Goal: Information Seeking & Learning: Compare options

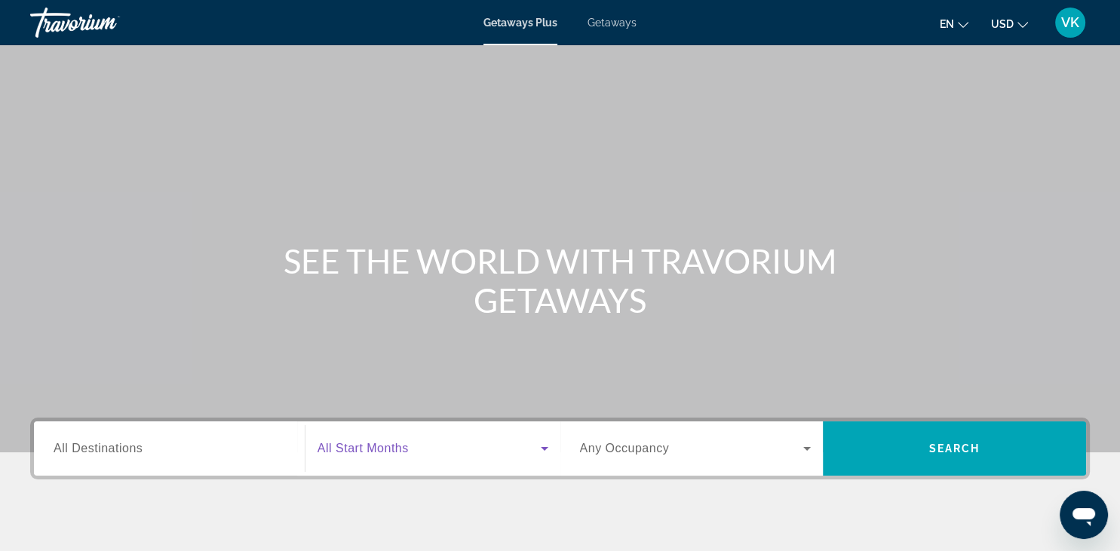
click at [540, 449] on icon "Search widget" at bounding box center [544, 449] width 18 height 18
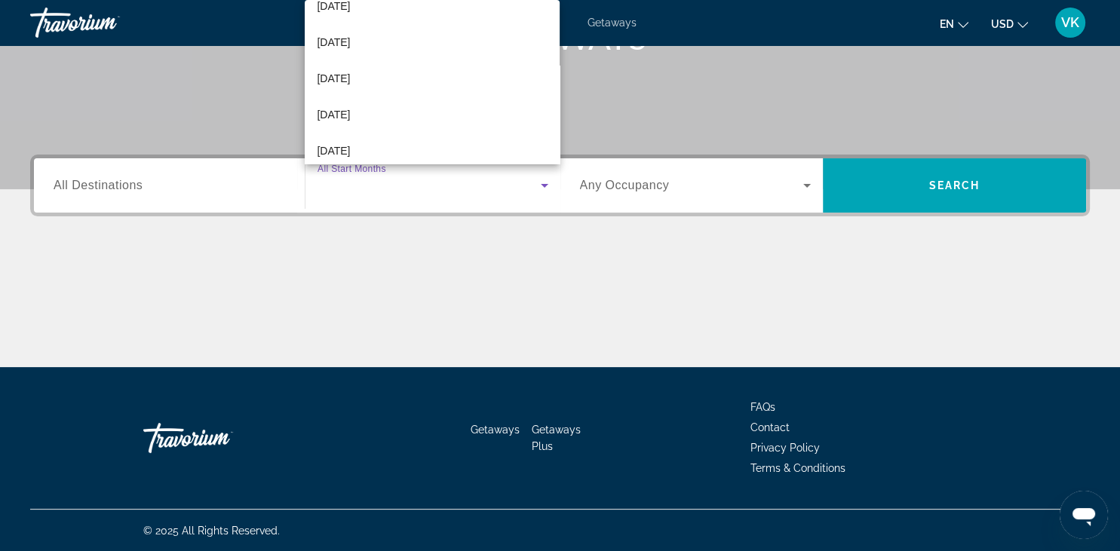
scroll to position [128, 0]
click at [394, 47] on mat-option "January 2026" at bounding box center [432, 41] width 255 height 36
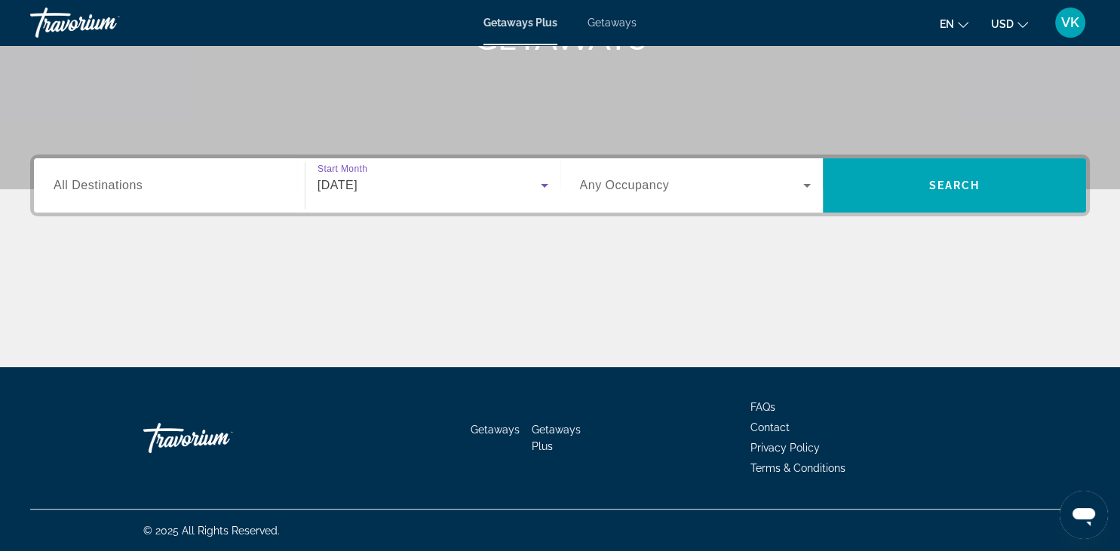
click at [809, 182] on icon "Search widget" at bounding box center [807, 185] width 18 height 18
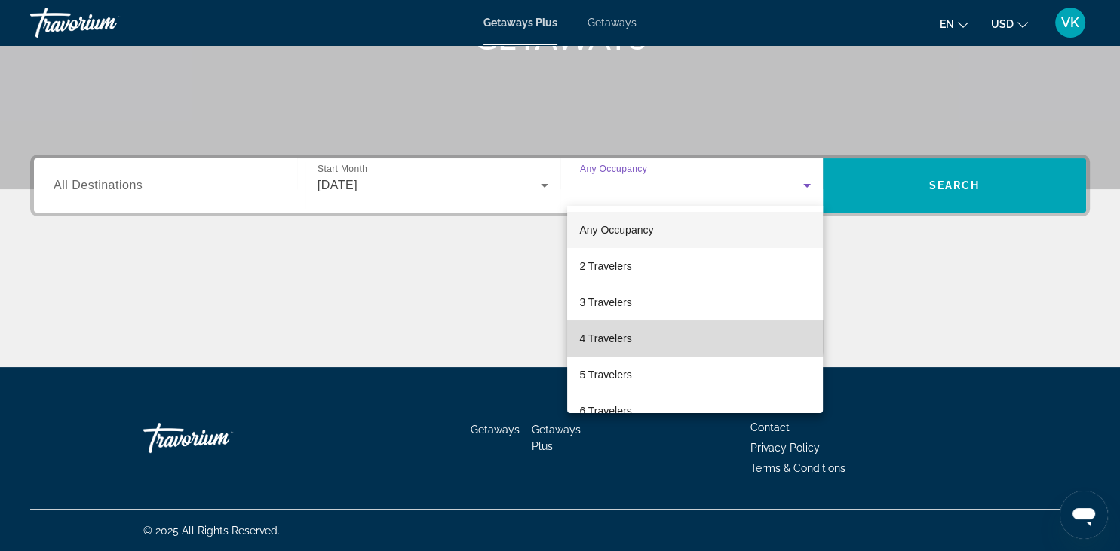
click at [674, 336] on mat-option "4 Travelers" at bounding box center [695, 338] width 256 height 36
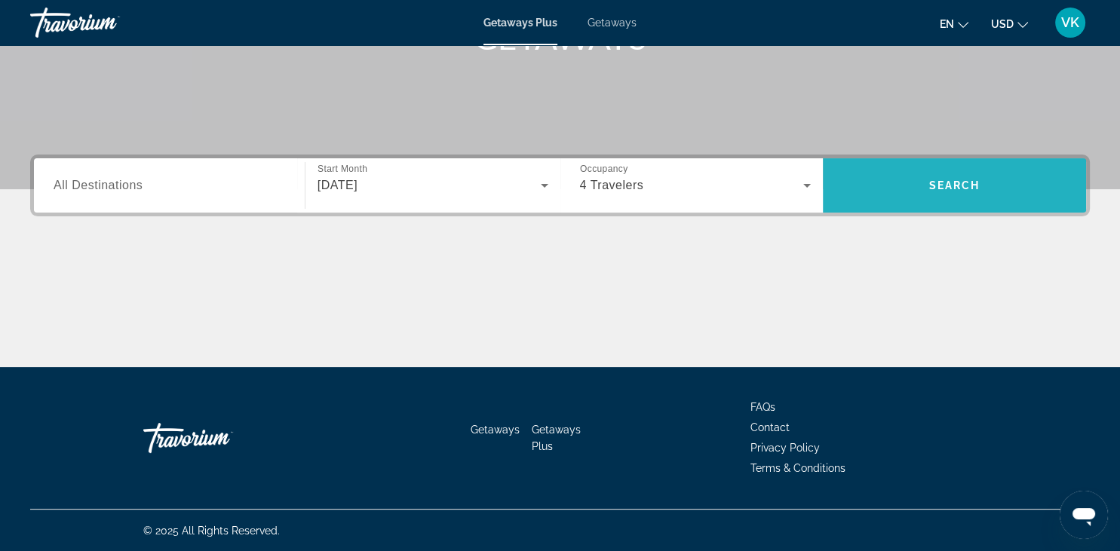
click at [932, 192] on span "Search" at bounding box center [953, 185] width 263 height 36
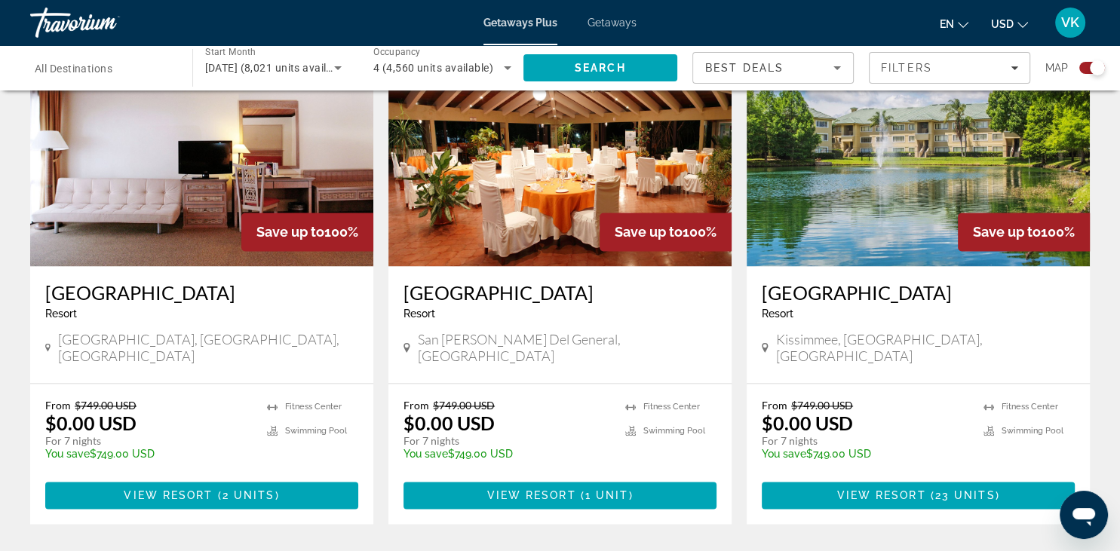
scroll to position [2244, 0]
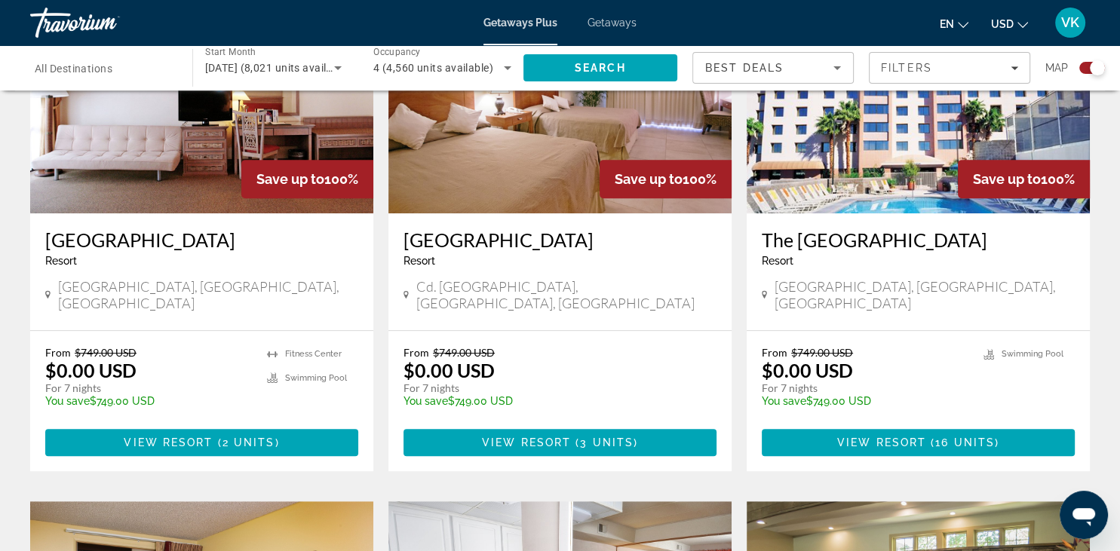
scroll to position [642, 0]
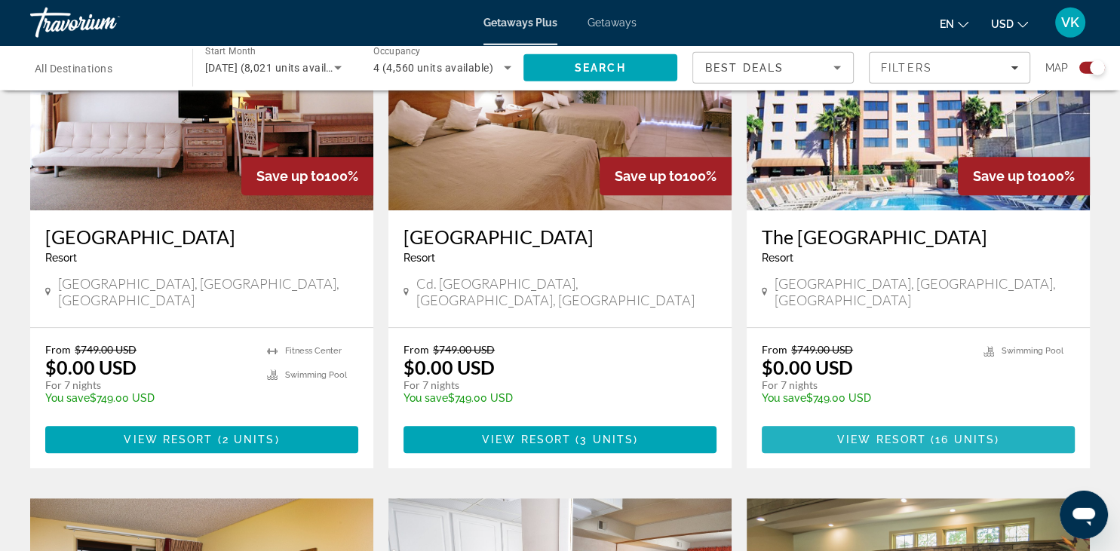
click at [943, 433] on span "16 units" at bounding box center [965, 439] width 60 height 12
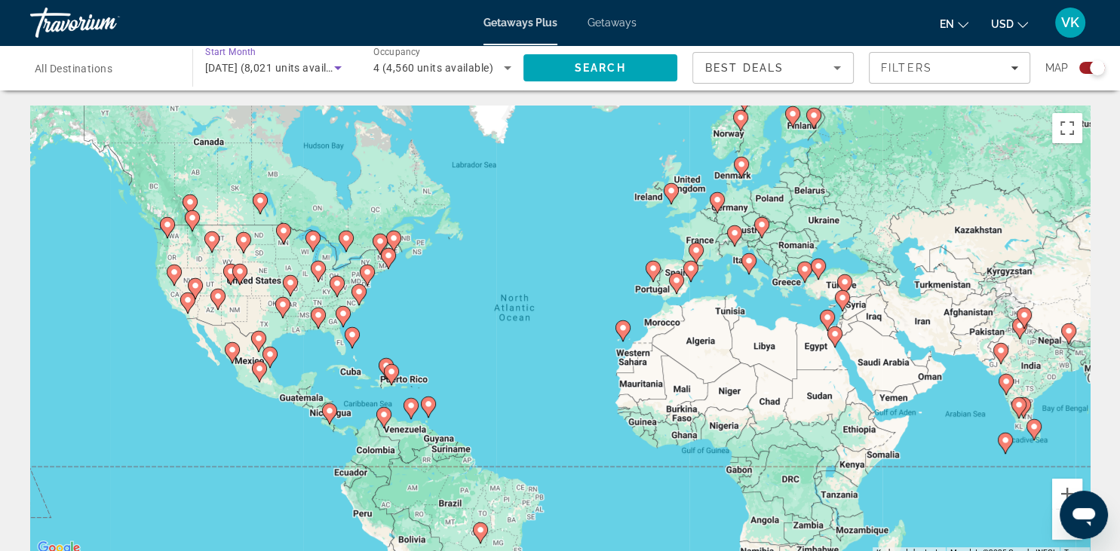
click at [333, 72] on icon "Search widget" at bounding box center [338, 68] width 18 height 18
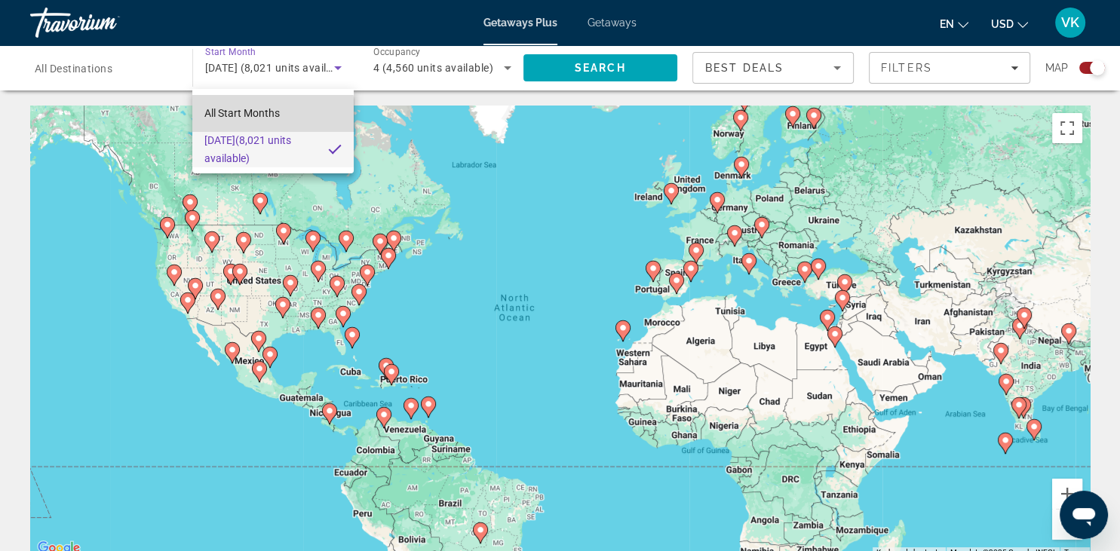
click at [243, 122] on span "All Start Months" at bounding box center [241, 113] width 75 height 18
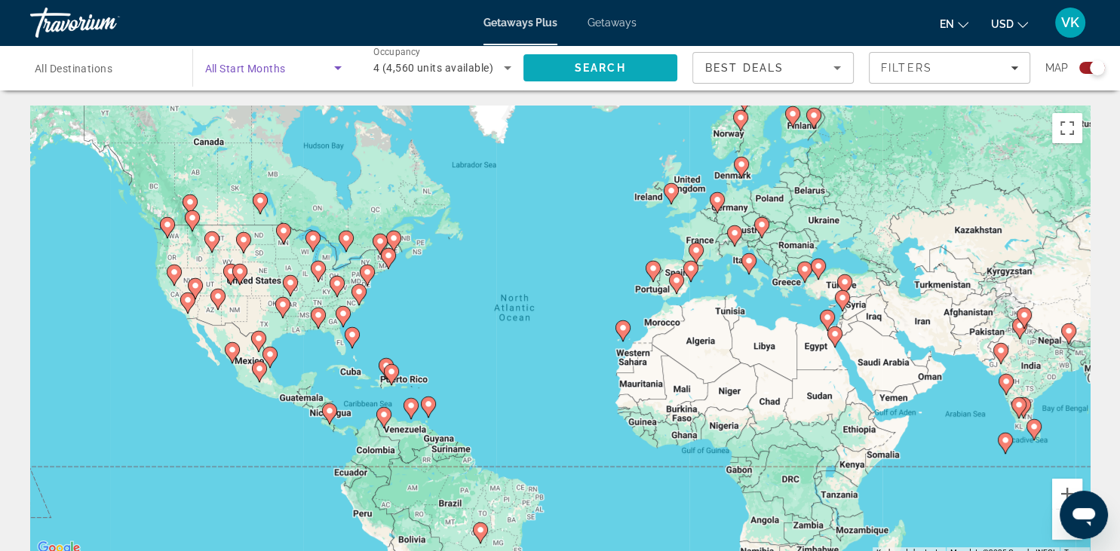
click at [619, 70] on span "Search" at bounding box center [599, 68] width 51 height 12
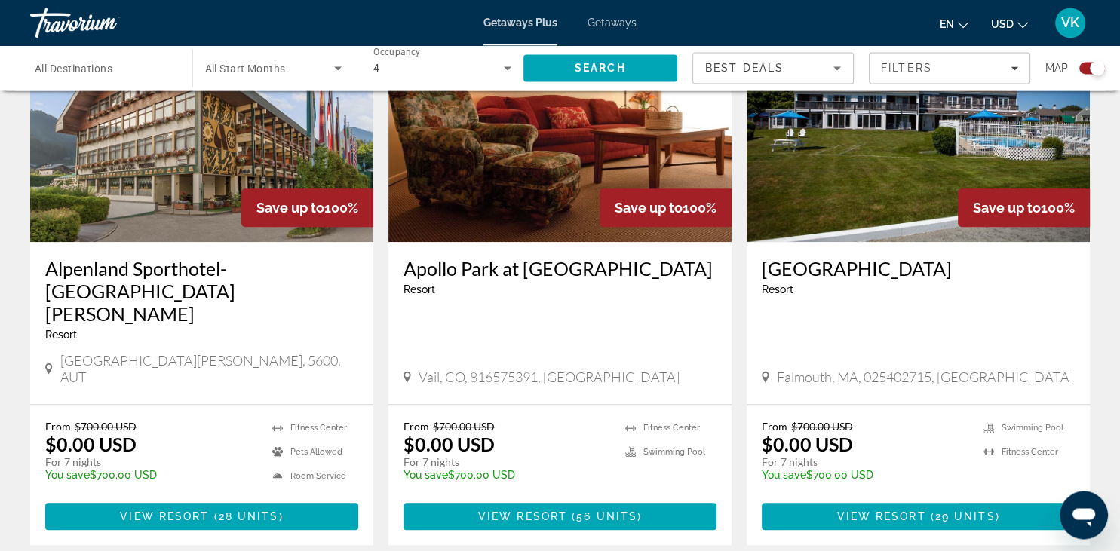
scroll to position [1155, 0]
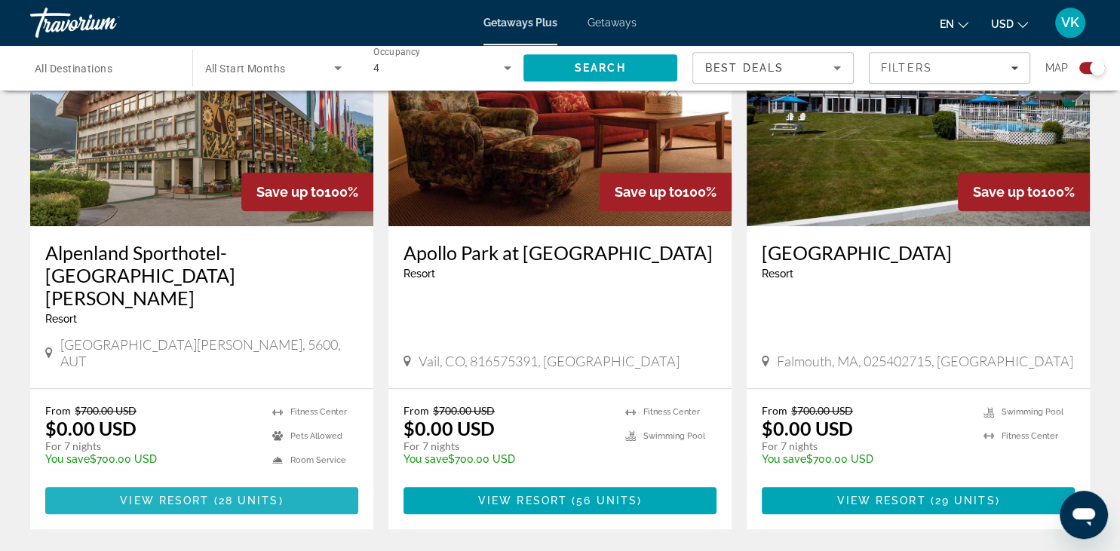
click at [216, 495] on span "( 28 units )" at bounding box center [246, 501] width 74 height 12
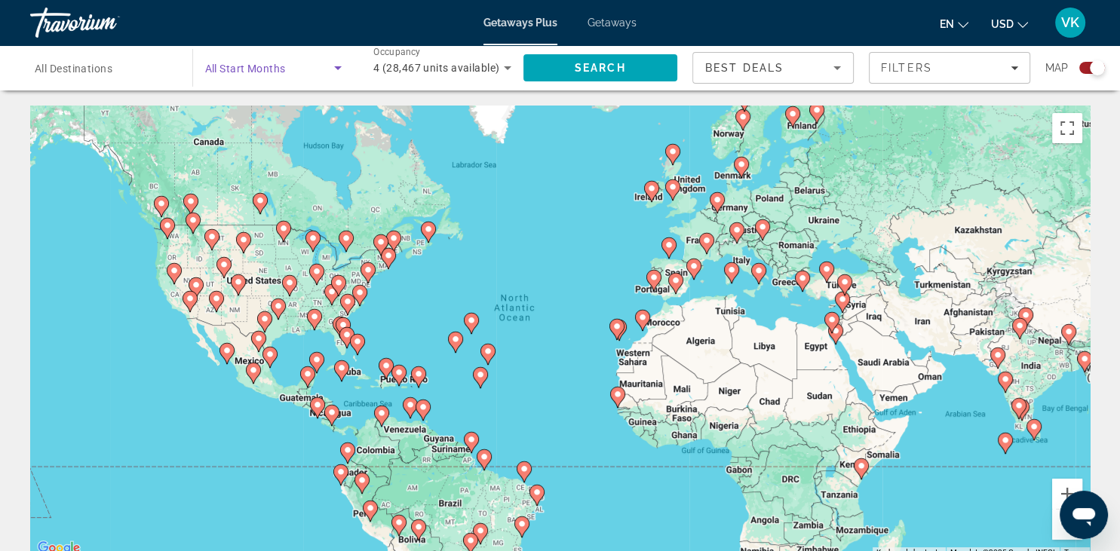
click at [333, 68] on icon "Search widget" at bounding box center [338, 68] width 18 height 18
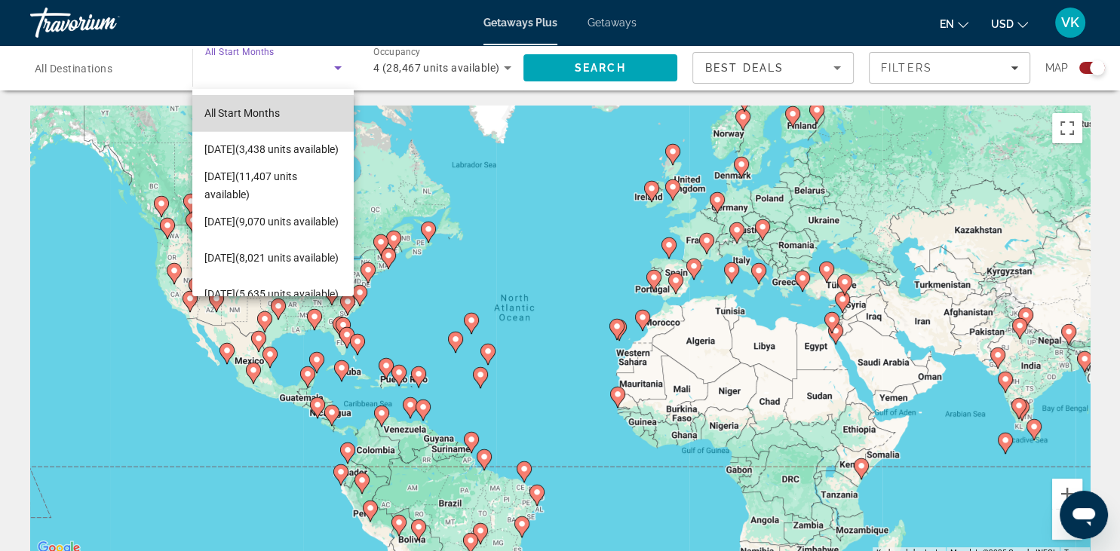
click at [240, 113] on span "All Start Months" at bounding box center [241, 113] width 75 height 12
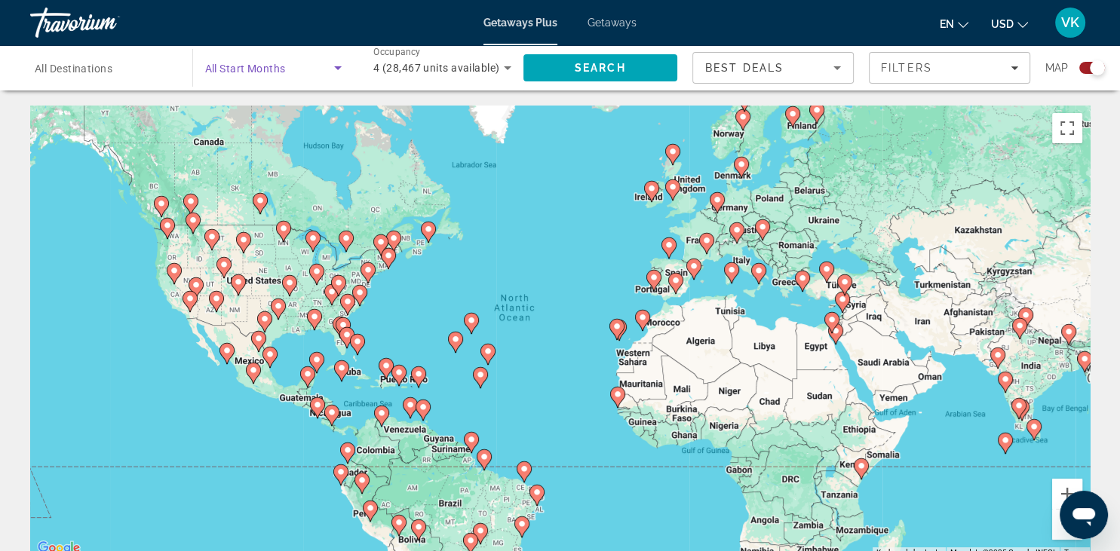
click at [335, 70] on icon "Search widget" at bounding box center [338, 68] width 18 height 18
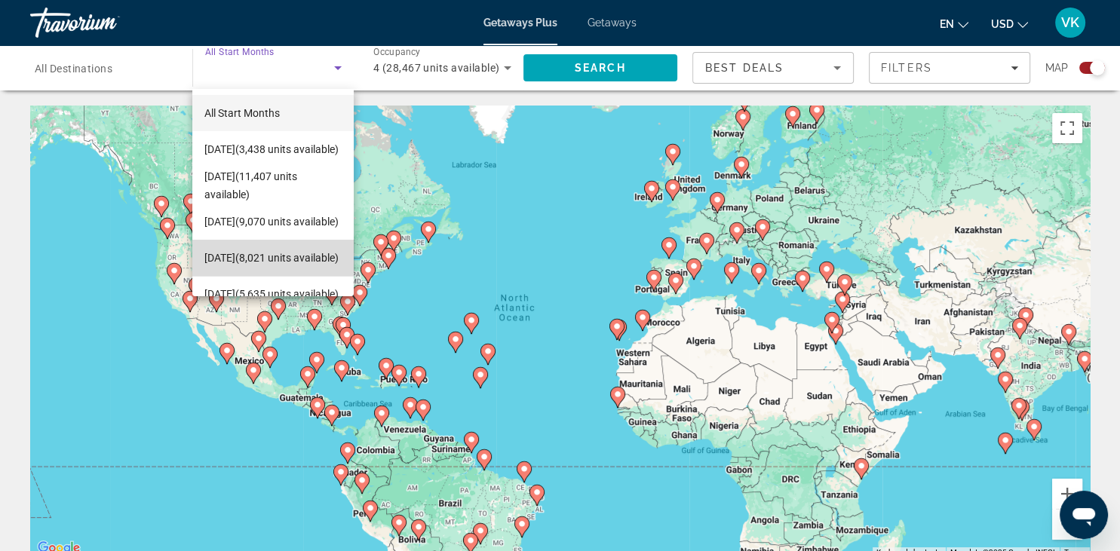
click at [270, 249] on span "January 2026 (8,021 units available)" at bounding box center [271, 258] width 134 height 18
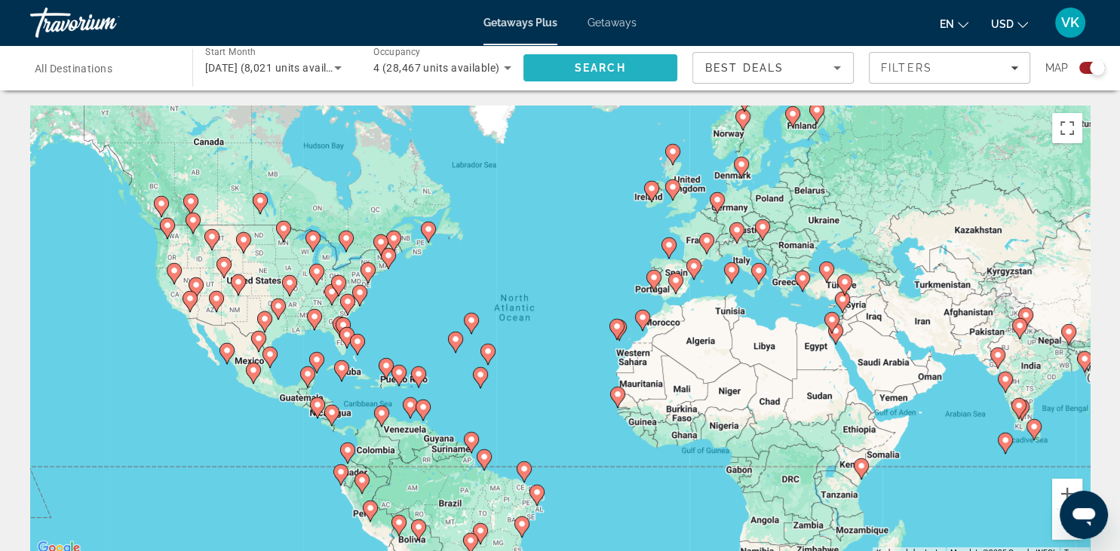
click at [625, 73] on span "Search" at bounding box center [599, 68] width 51 height 12
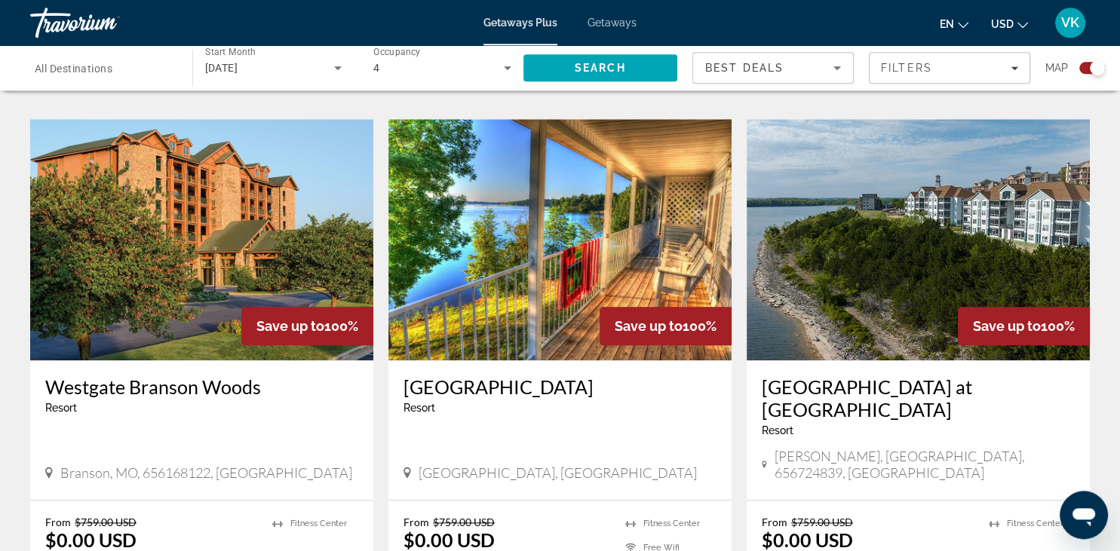
scroll to position [1569, 0]
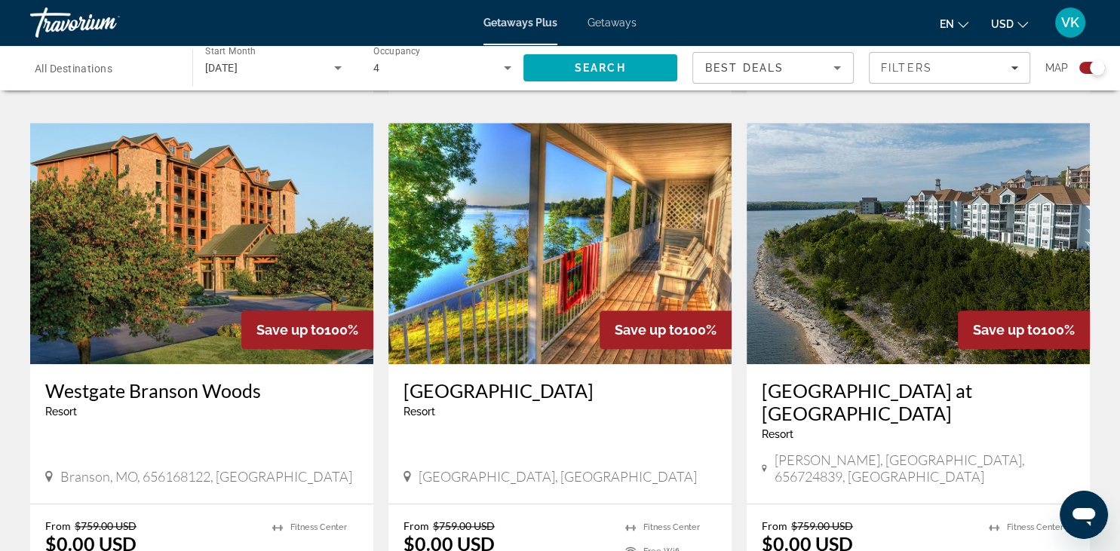
click at [568, 239] on img "Main content" at bounding box center [559, 243] width 343 height 241
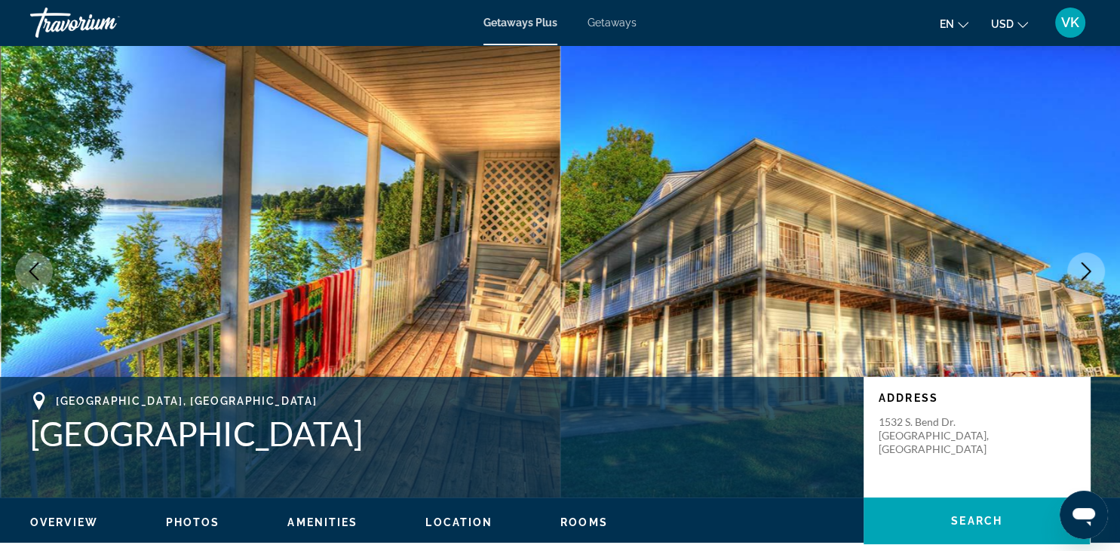
click at [1083, 267] on icon "Next image" at bounding box center [1086, 271] width 18 height 18
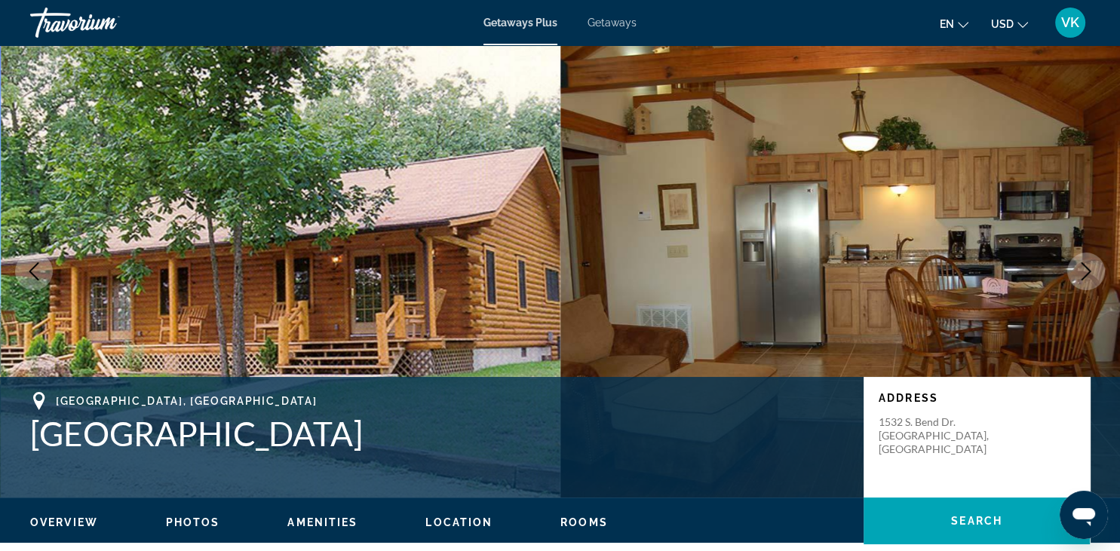
click at [1083, 267] on icon "Next image" at bounding box center [1086, 271] width 18 height 18
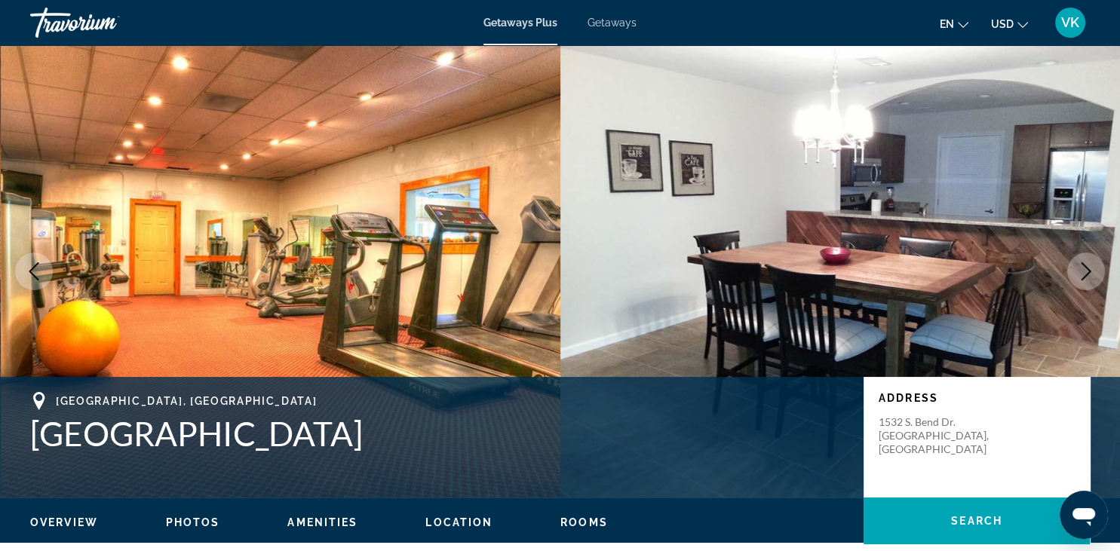
click at [1083, 267] on icon "Next image" at bounding box center [1086, 271] width 18 height 18
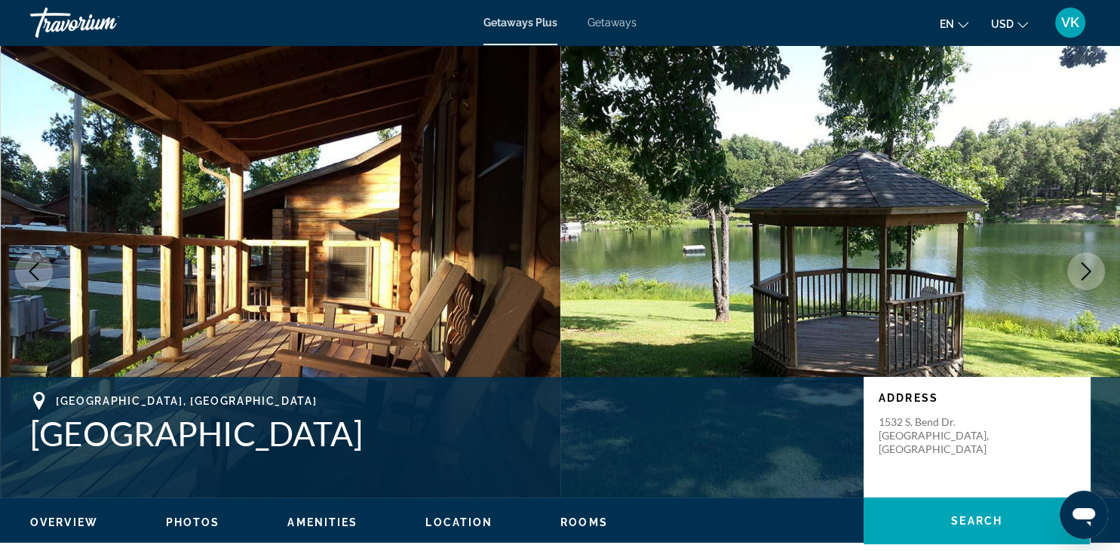
click at [1083, 267] on icon "Next image" at bounding box center [1086, 271] width 18 height 18
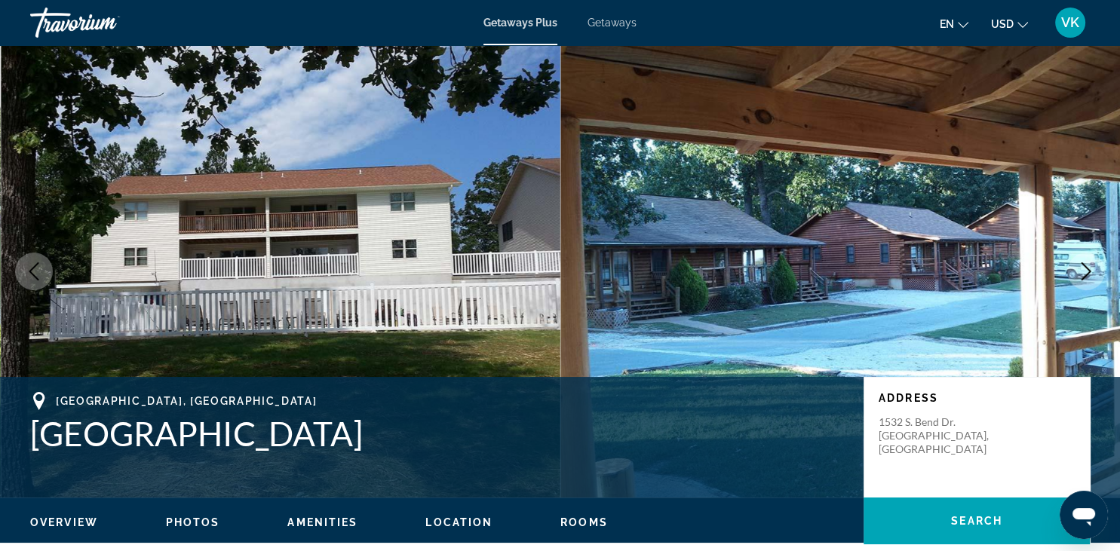
click at [1083, 267] on icon "Next image" at bounding box center [1086, 271] width 18 height 18
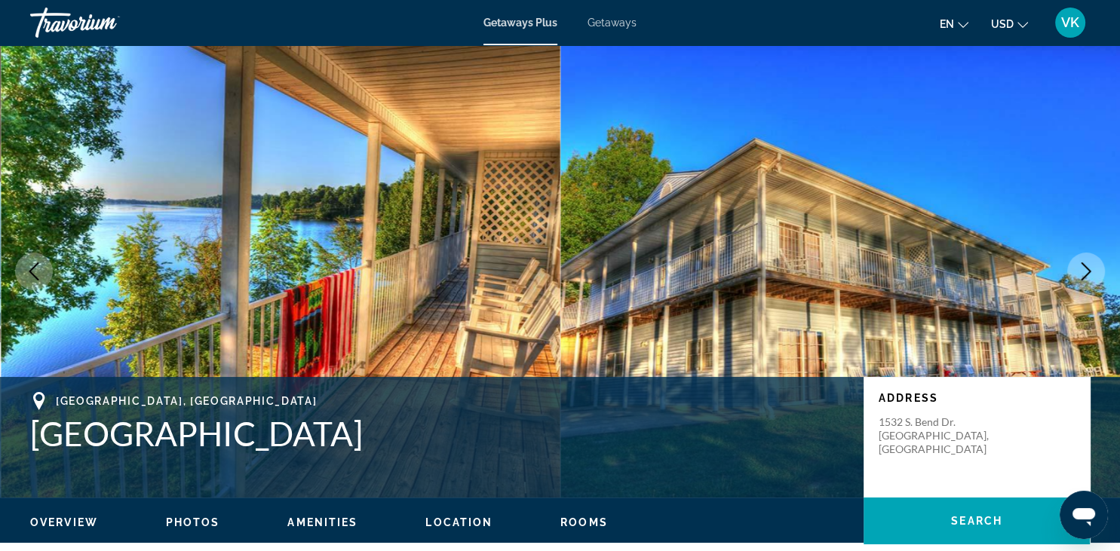
click at [1083, 267] on icon "Next image" at bounding box center [1086, 271] width 18 height 18
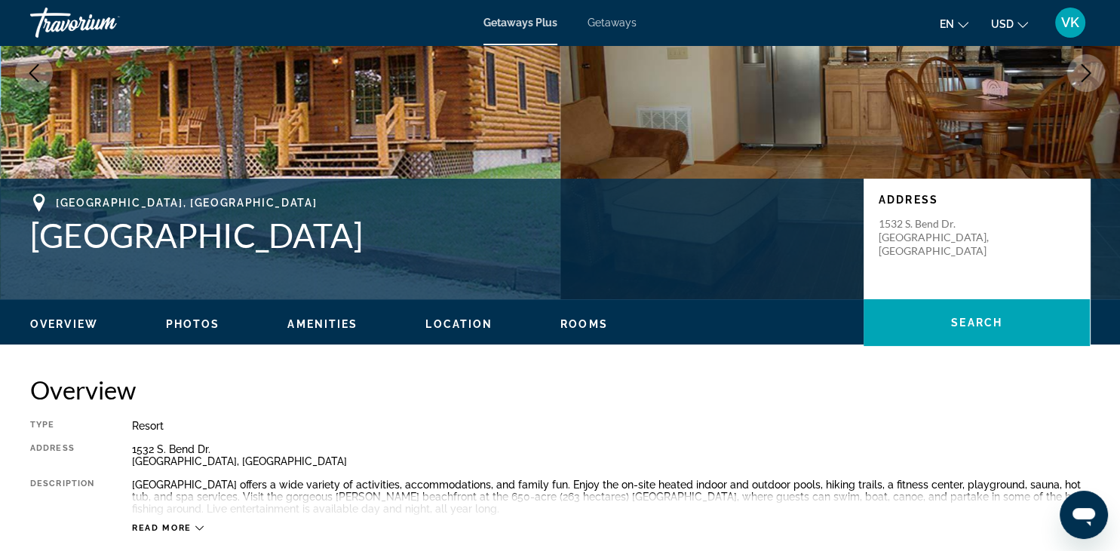
scroll to position [187, 0]
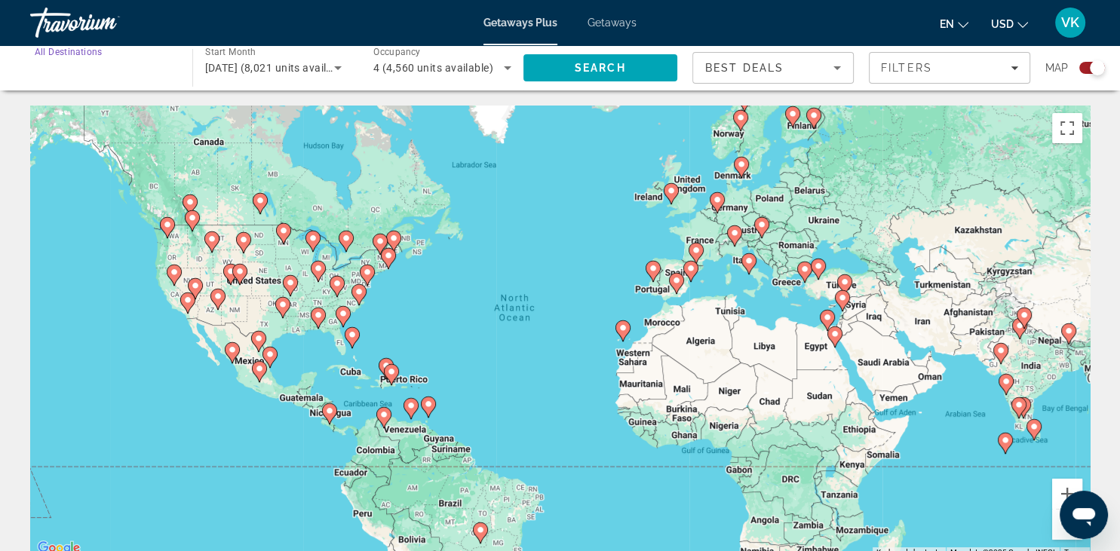
click at [143, 74] on input "Destination All Destinations" at bounding box center [104, 69] width 138 height 18
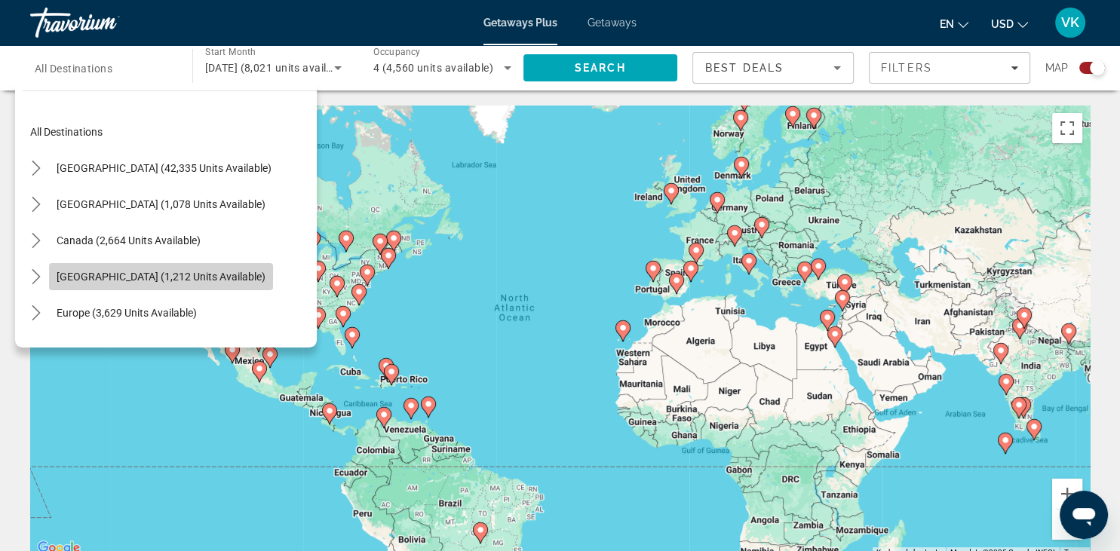
click at [70, 281] on span "[GEOGRAPHIC_DATA] (1,212 units available)" at bounding box center [161, 277] width 209 height 12
type input "**********"
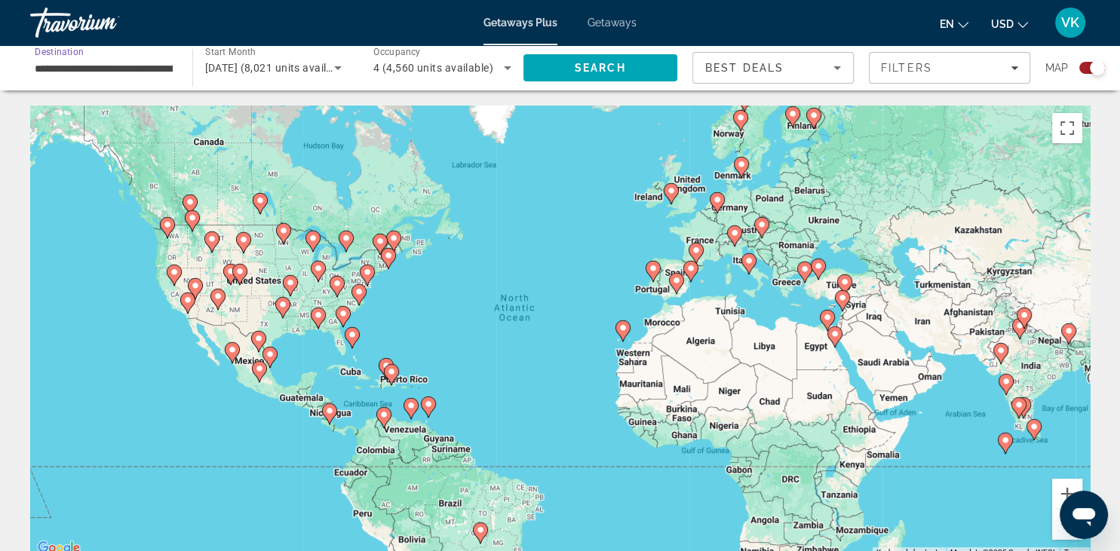
scroll to position [0, 116]
click at [622, 73] on span "Search" at bounding box center [599, 68] width 51 height 12
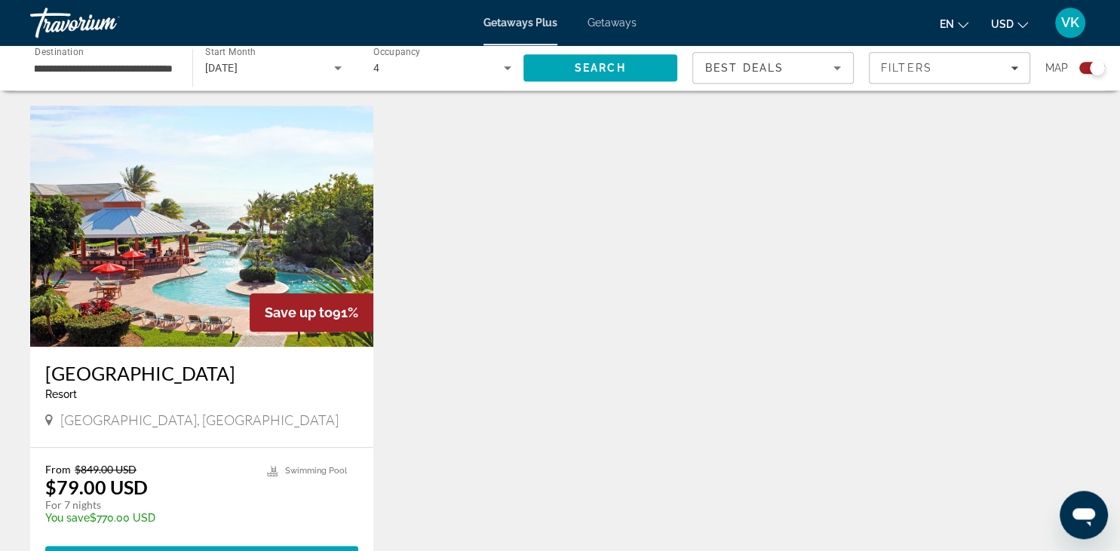
scroll to position [1597, 0]
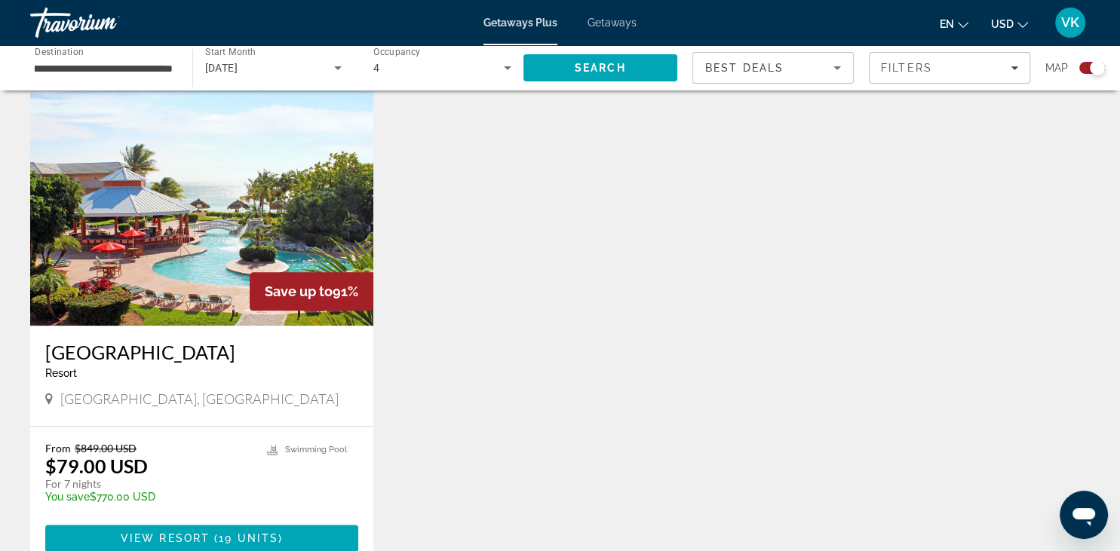
click at [131, 191] on img "Main content" at bounding box center [201, 204] width 343 height 241
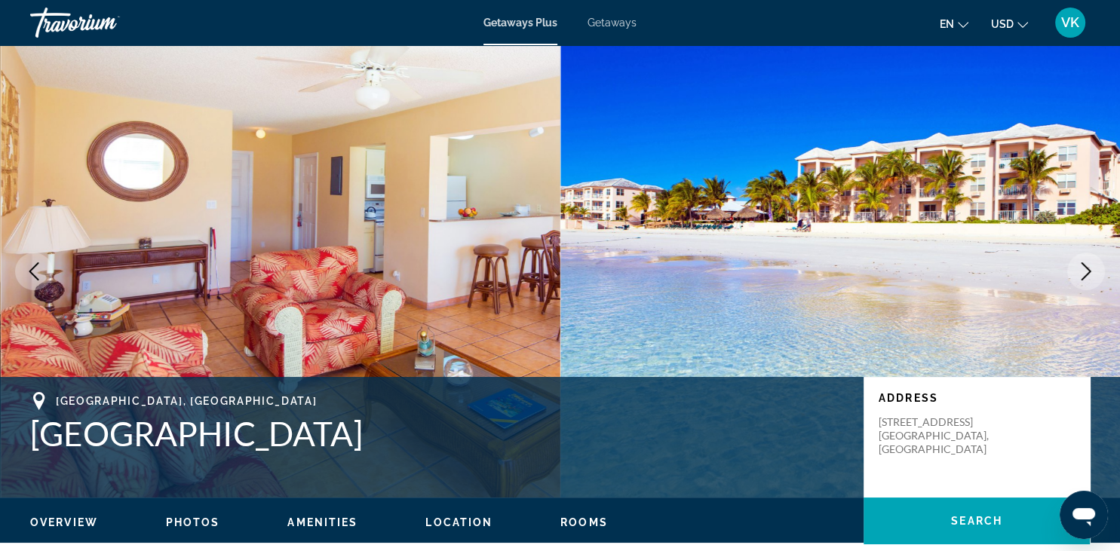
click at [1090, 268] on icon "Next image" at bounding box center [1086, 271] width 18 height 18
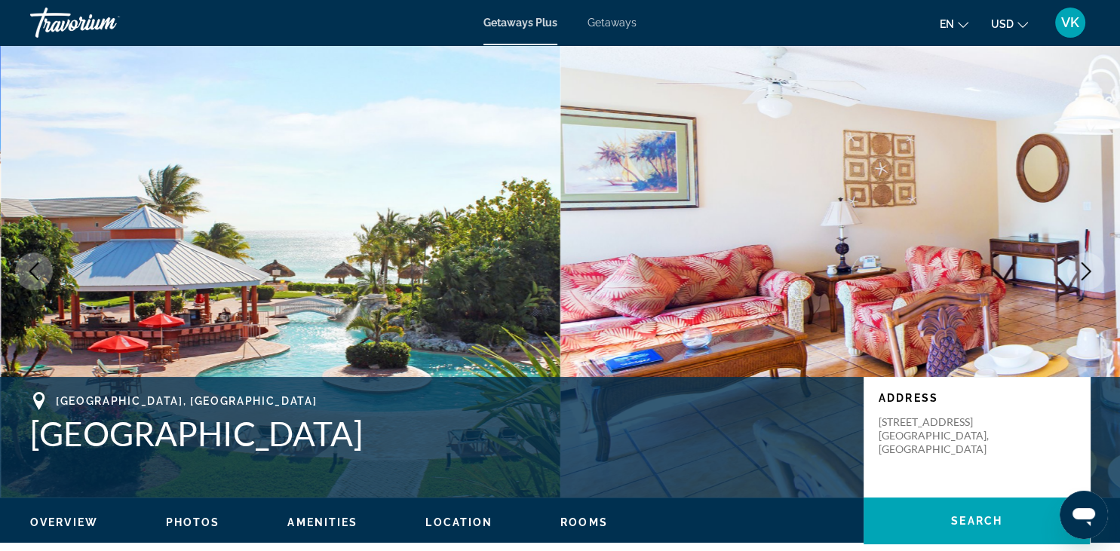
click at [1090, 268] on icon "Next image" at bounding box center [1086, 271] width 18 height 18
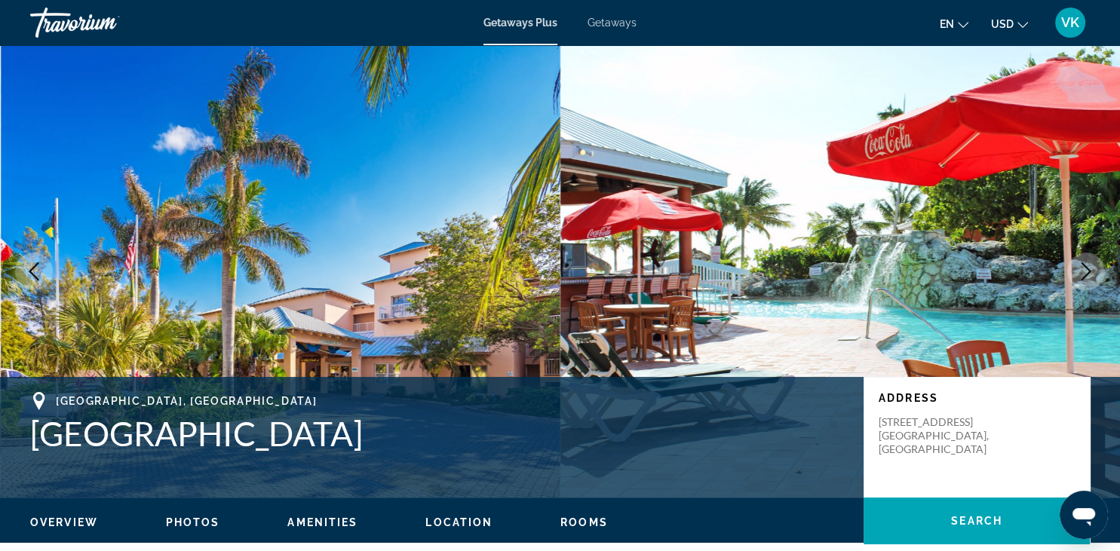
click at [1090, 268] on icon "Next image" at bounding box center [1086, 271] width 18 height 18
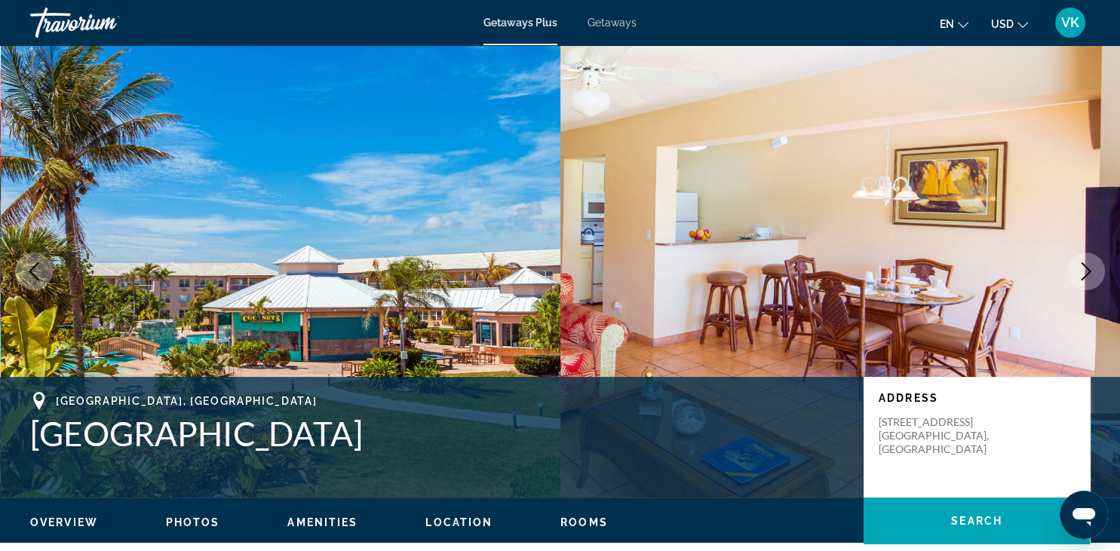
click at [1090, 268] on icon "Next image" at bounding box center [1086, 271] width 18 height 18
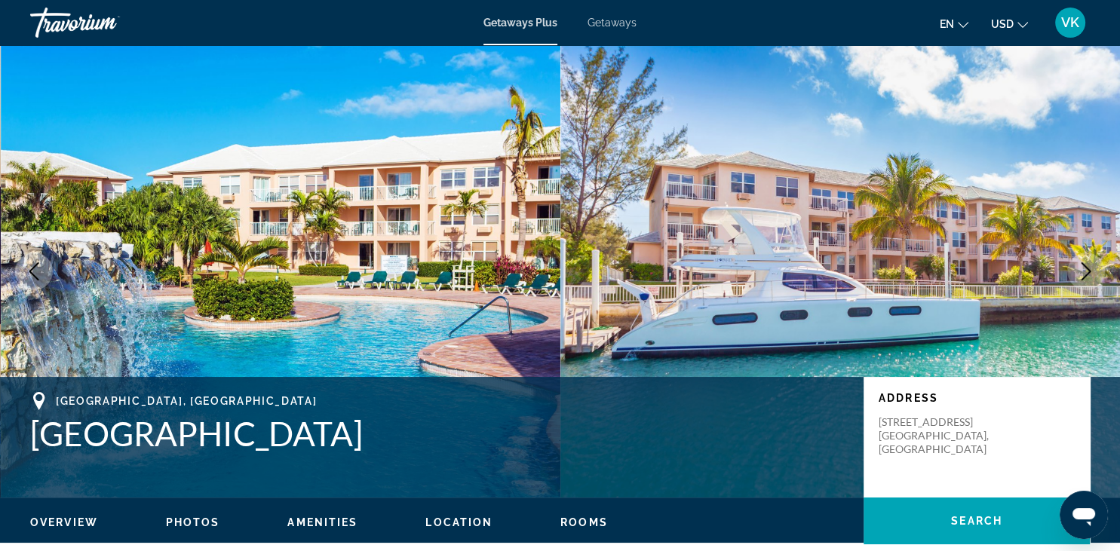
click at [430, 219] on img "Main content" at bounding box center [281, 271] width 560 height 452
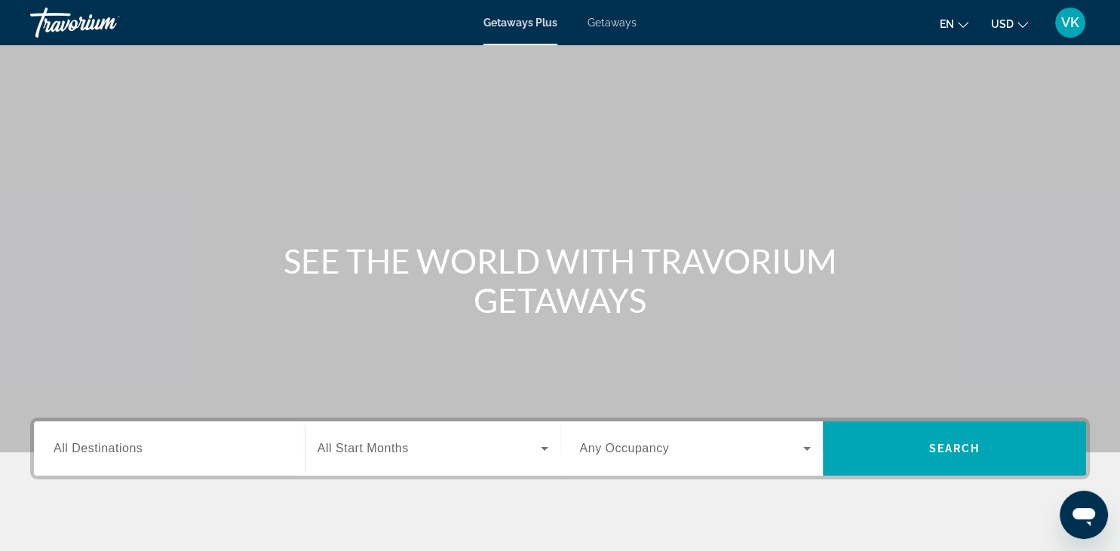
click at [240, 375] on div "Main content" at bounding box center [560, 226] width 1120 height 452
click at [542, 450] on icon "Search widget" at bounding box center [544, 449] width 18 height 18
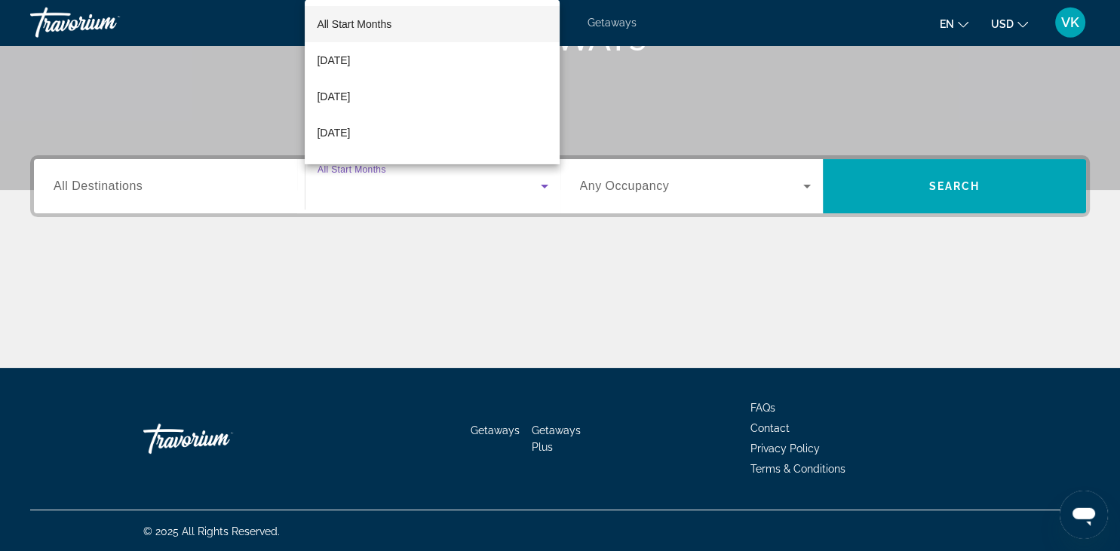
scroll to position [263, 0]
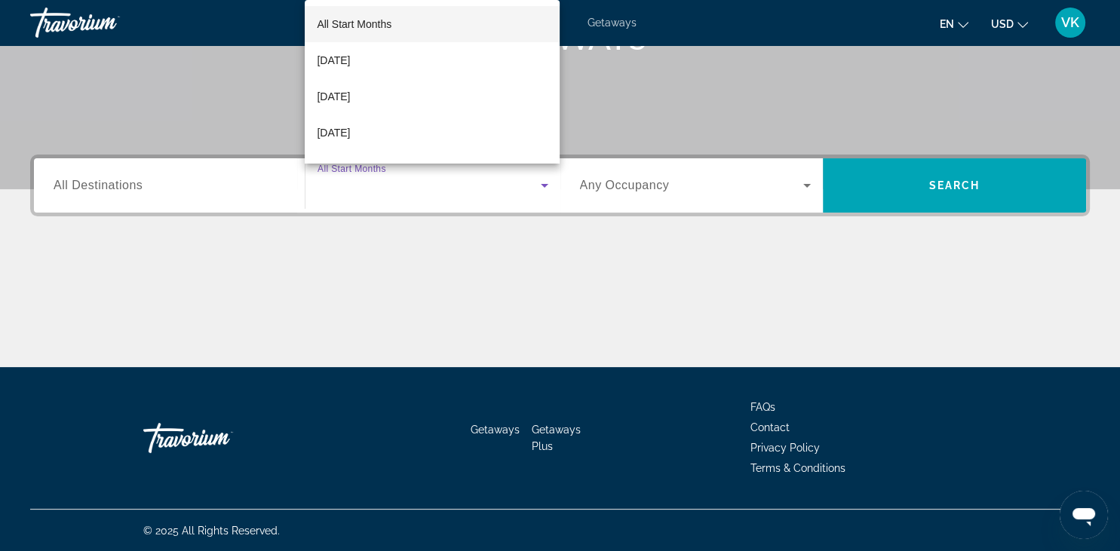
click at [542, 450] on div at bounding box center [560, 275] width 1120 height 551
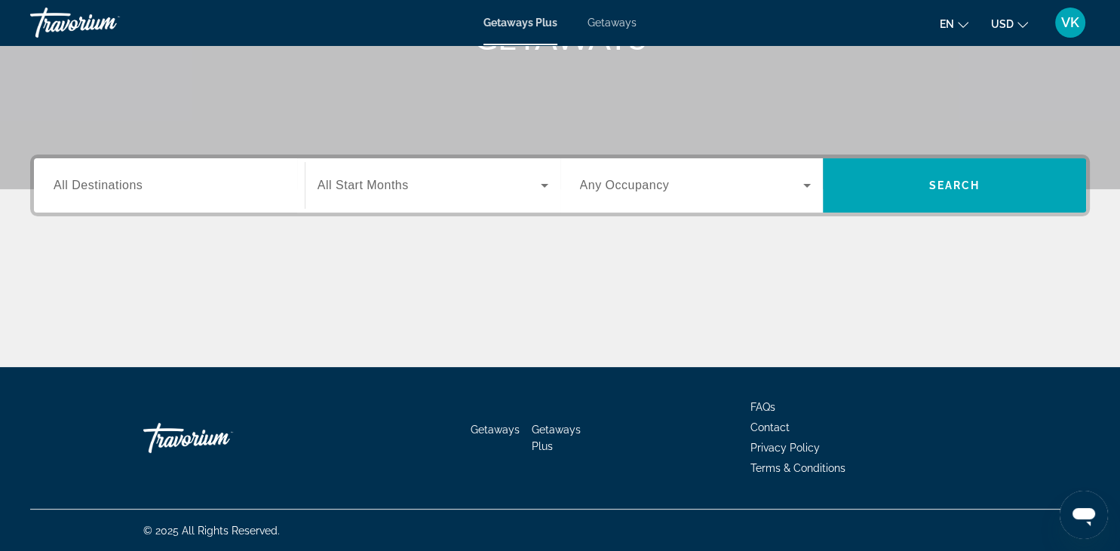
click at [257, 52] on div "SEE THE WORLD WITH TRAVORIUM GETAWAYS" at bounding box center [560, 17] width 1120 height 78
click at [549, 188] on icon "Search widget" at bounding box center [544, 185] width 18 height 18
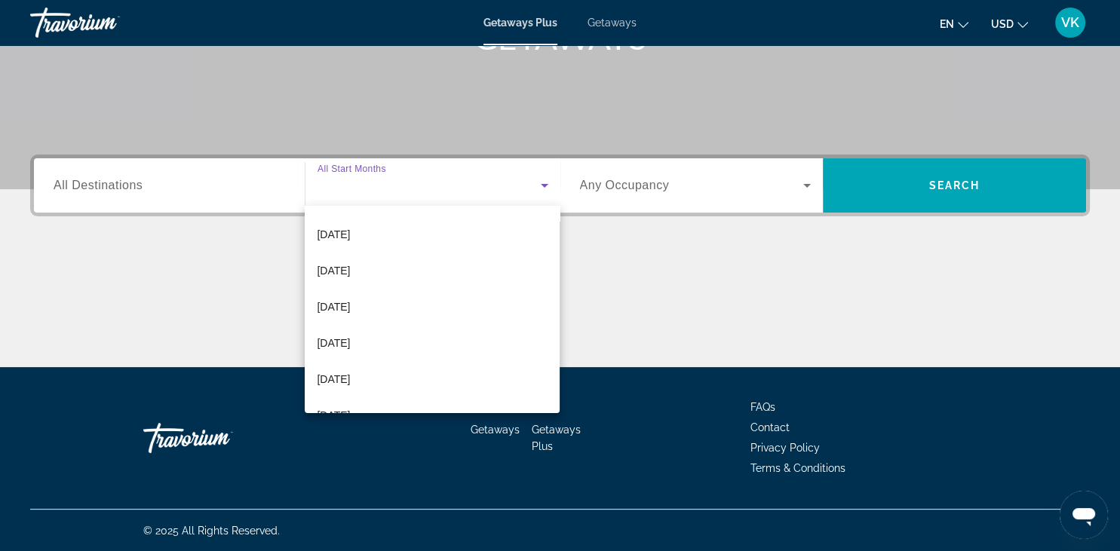
scroll to position [81, 0]
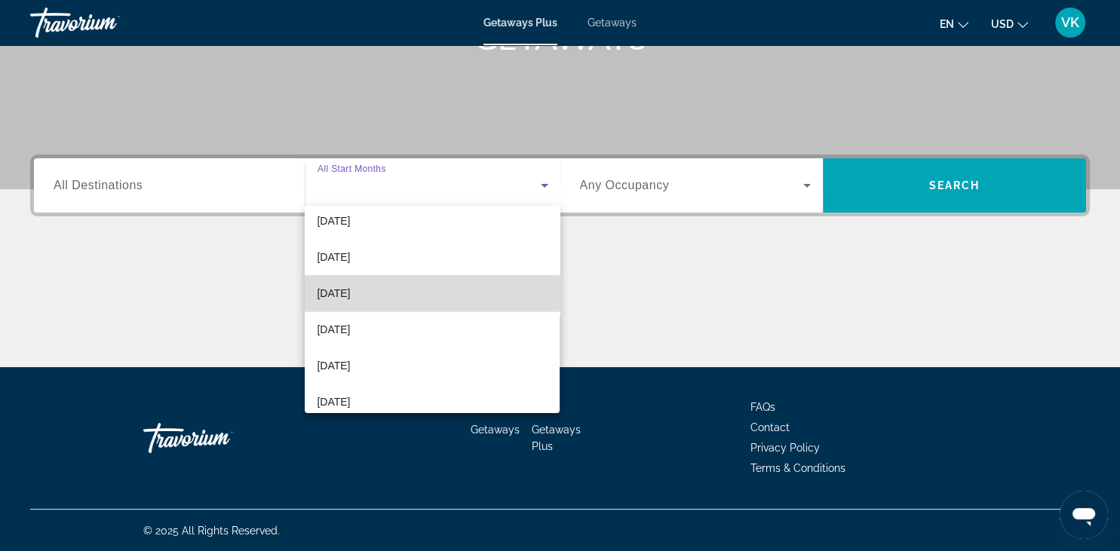
click at [384, 295] on mat-option "January 2026" at bounding box center [432, 293] width 255 height 36
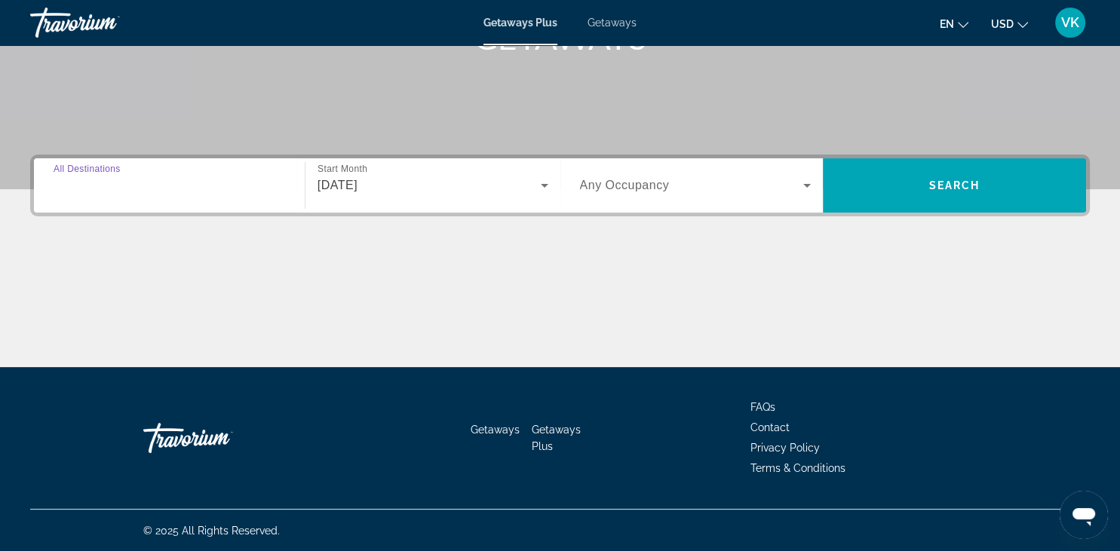
click at [258, 182] on input "Destination All Destinations" at bounding box center [169, 186] width 231 height 18
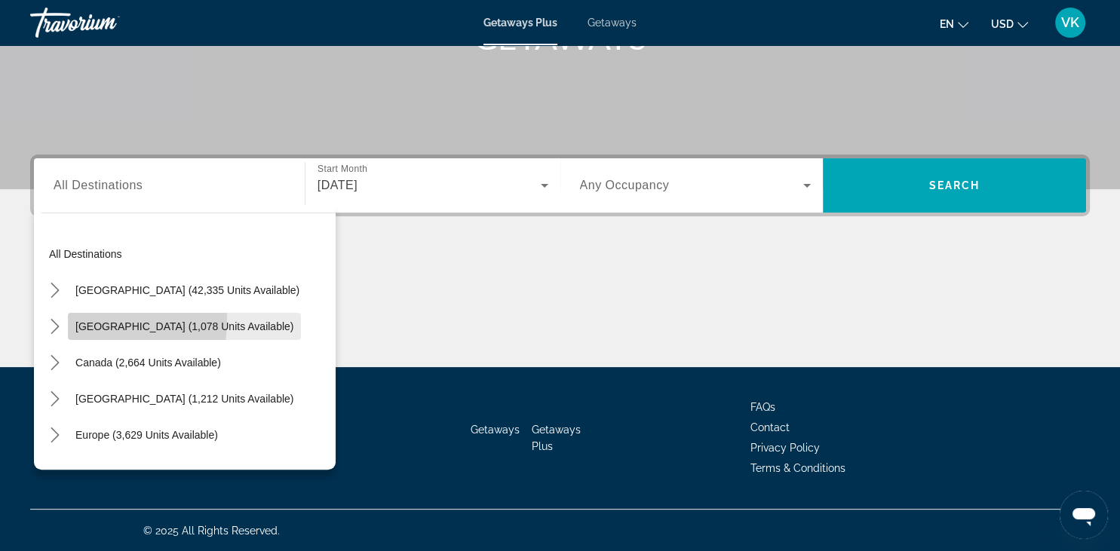
click at [80, 320] on span "[GEOGRAPHIC_DATA] (1,078 units available)" at bounding box center [184, 326] width 218 height 12
type input "**********"
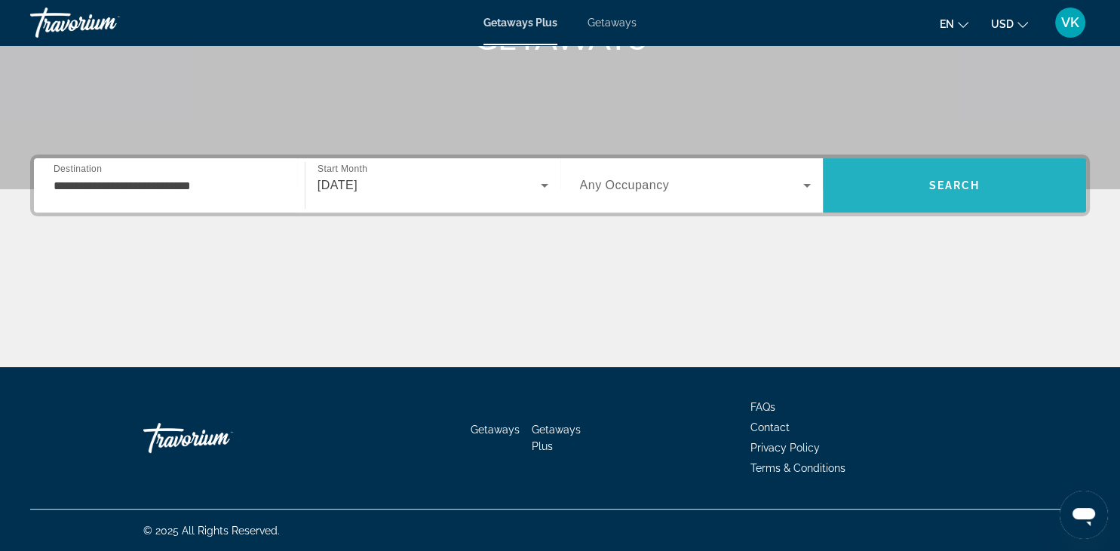
click at [953, 187] on span "Search" at bounding box center [954, 185] width 51 height 12
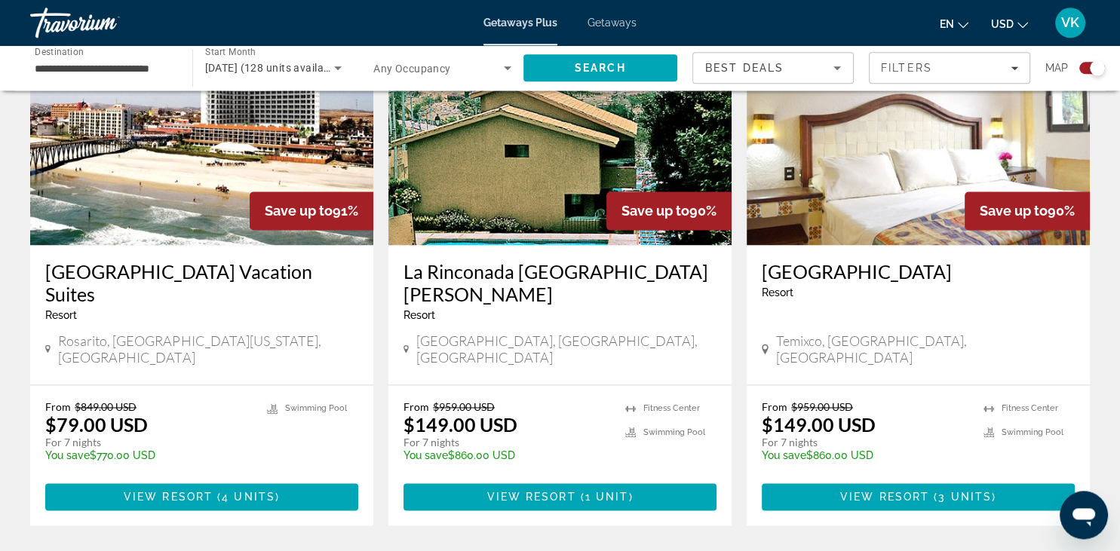
scroll to position [2289, 0]
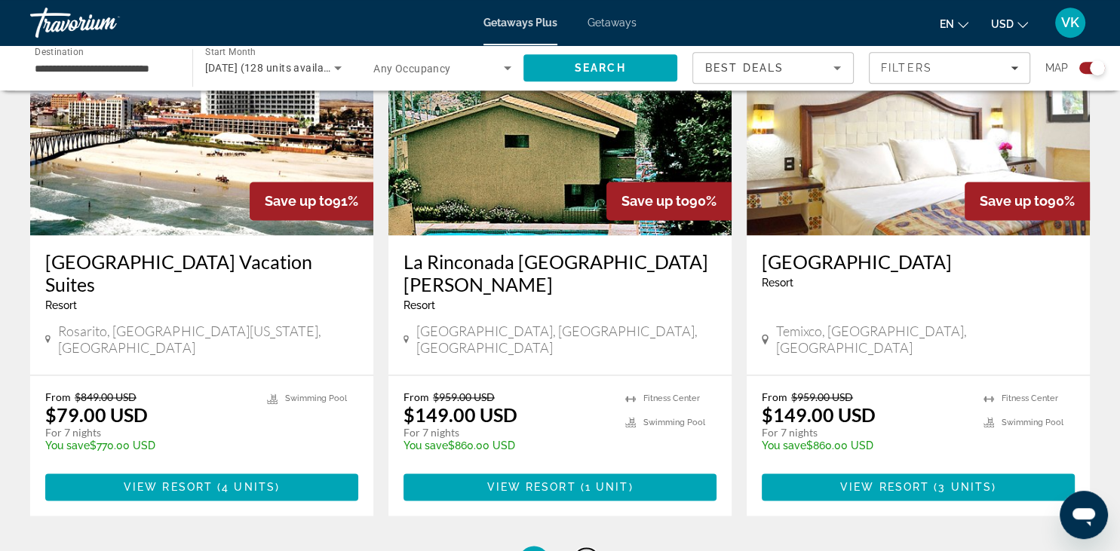
click at [590, 550] on span "2" at bounding box center [587, 561] width 8 height 17
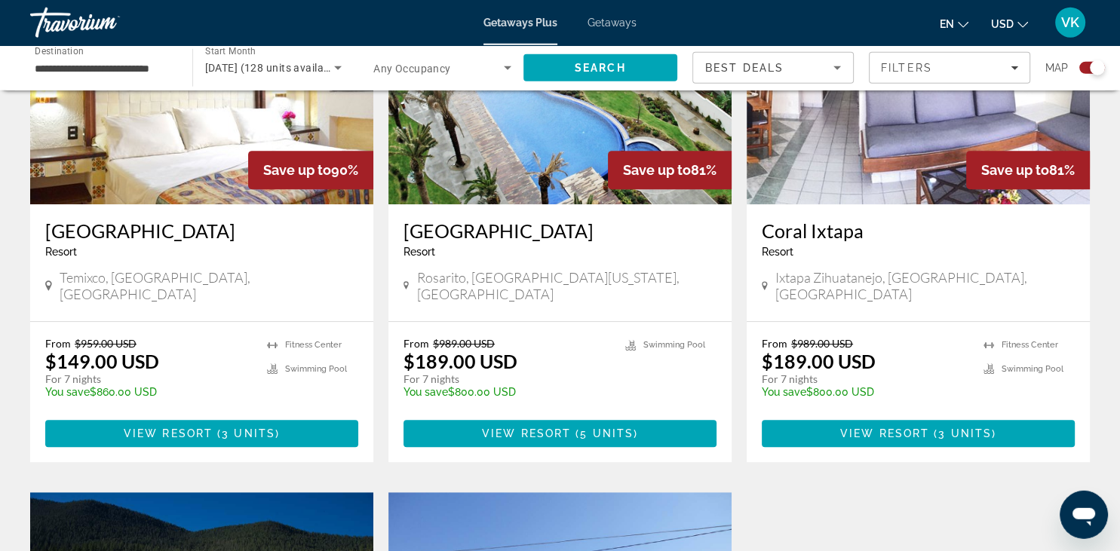
scroll to position [636, 0]
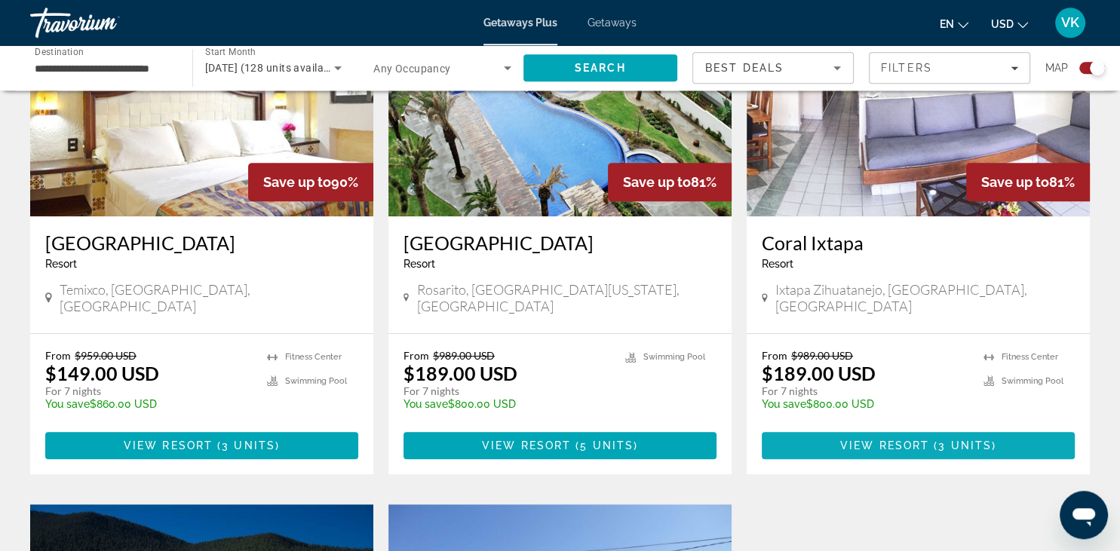
click at [907, 440] on span "View Resort" at bounding box center [884, 446] width 89 height 12
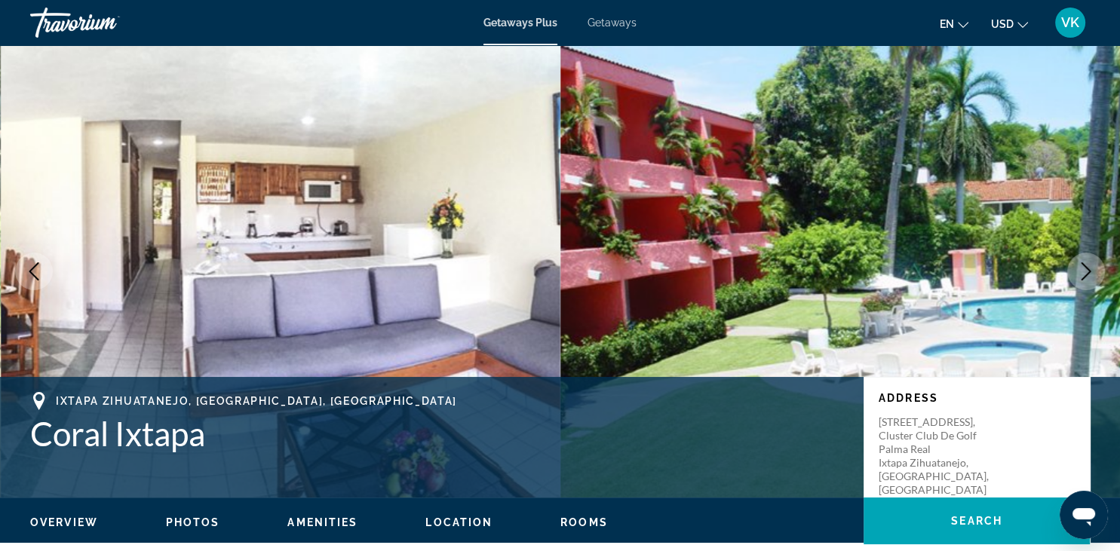
click at [1087, 280] on icon "Next image" at bounding box center [1086, 271] width 18 height 18
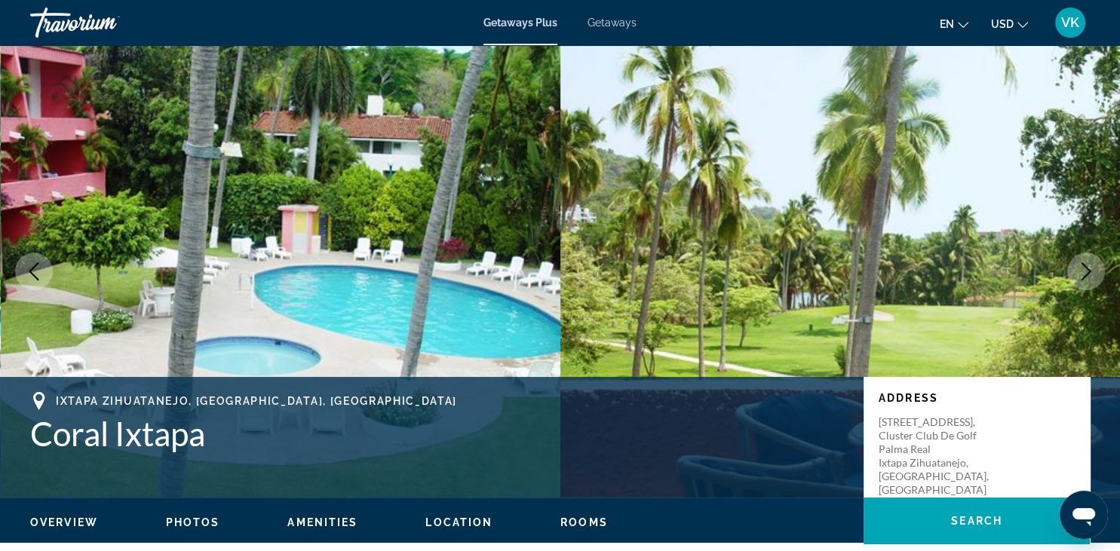
click at [1087, 280] on icon "Next image" at bounding box center [1086, 271] width 18 height 18
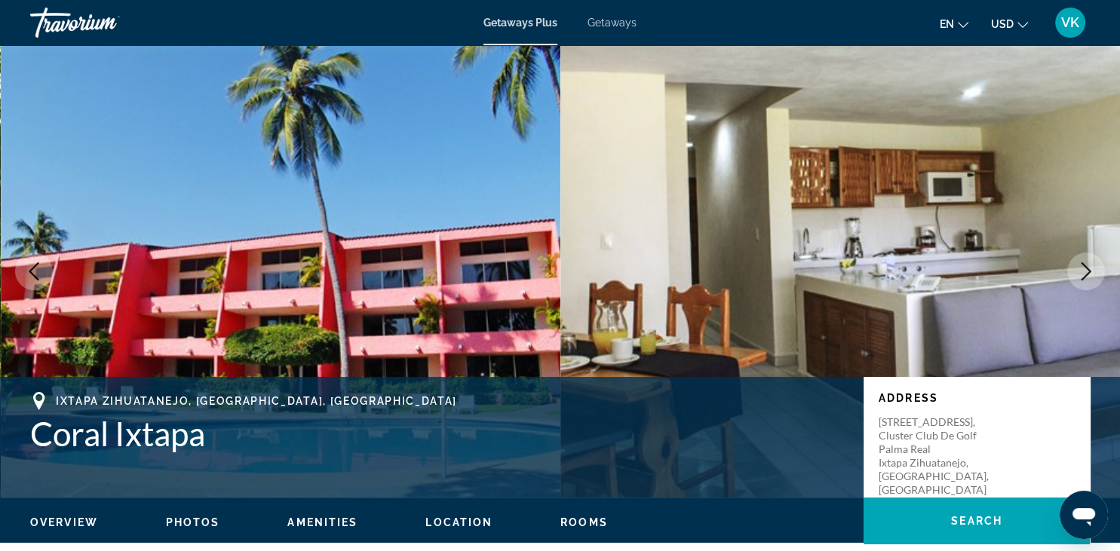
click at [1087, 280] on icon "Next image" at bounding box center [1086, 271] width 18 height 18
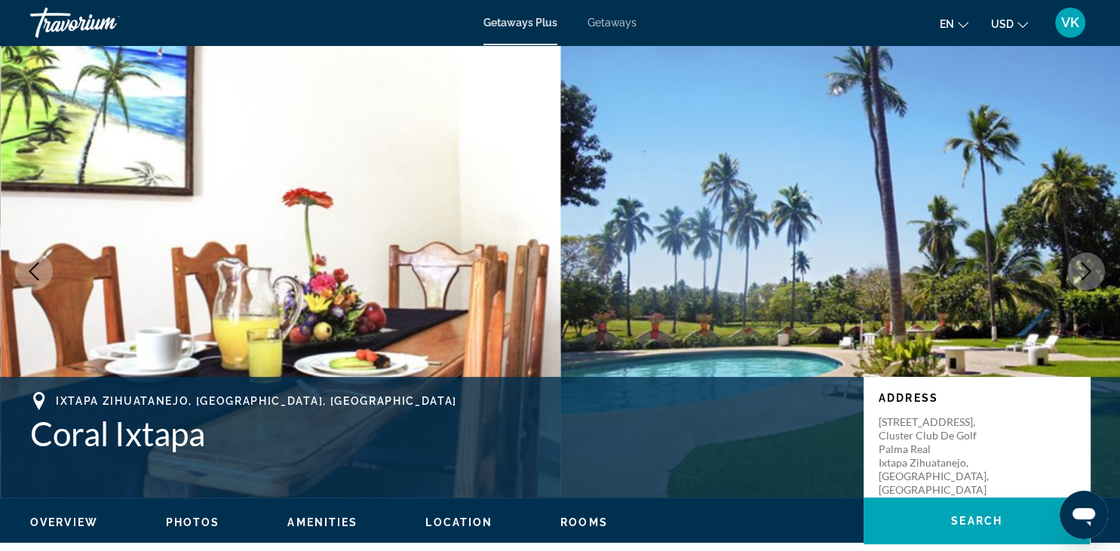
click at [1087, 280] on icon "Next image" at bounding box center [1086, 271] width 18 height 18
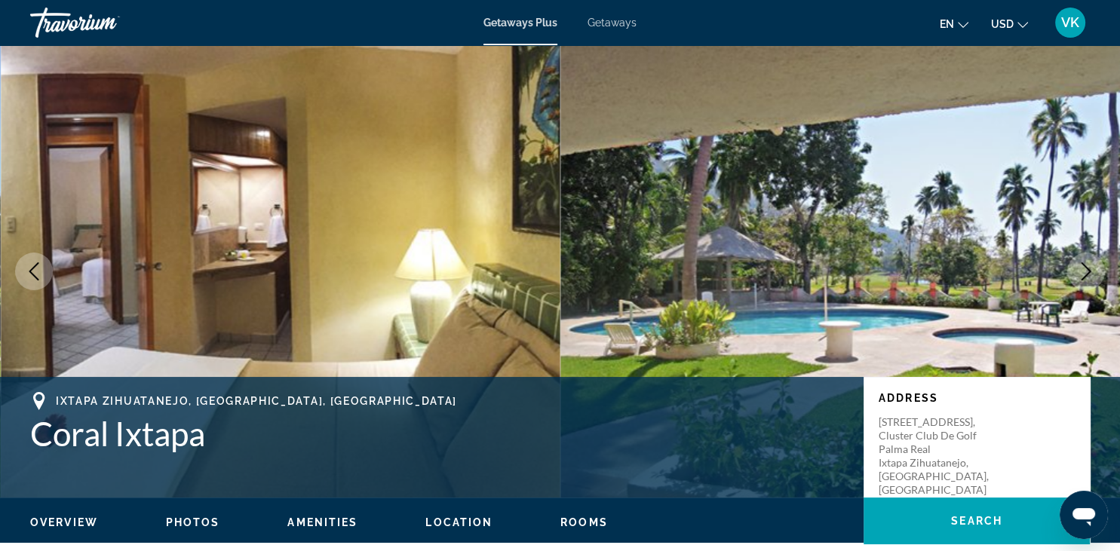
click at [1087, 280] on icon "Next image" at bounding box center [1086, 271] width 18 height 18
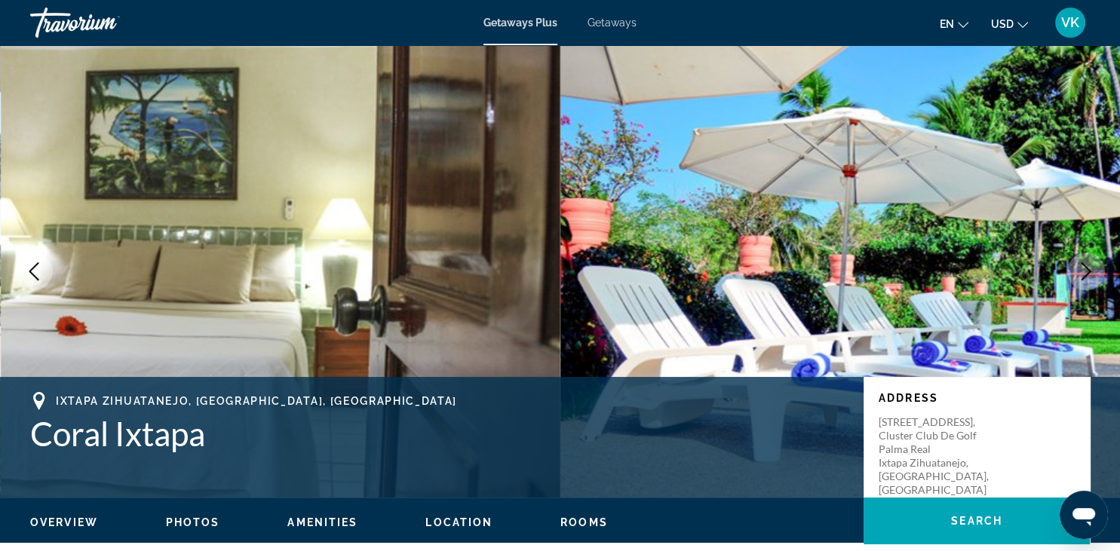
click at [1087, 280] on icon "Next image" at bounding box center [1086, 271] width 18 height 18
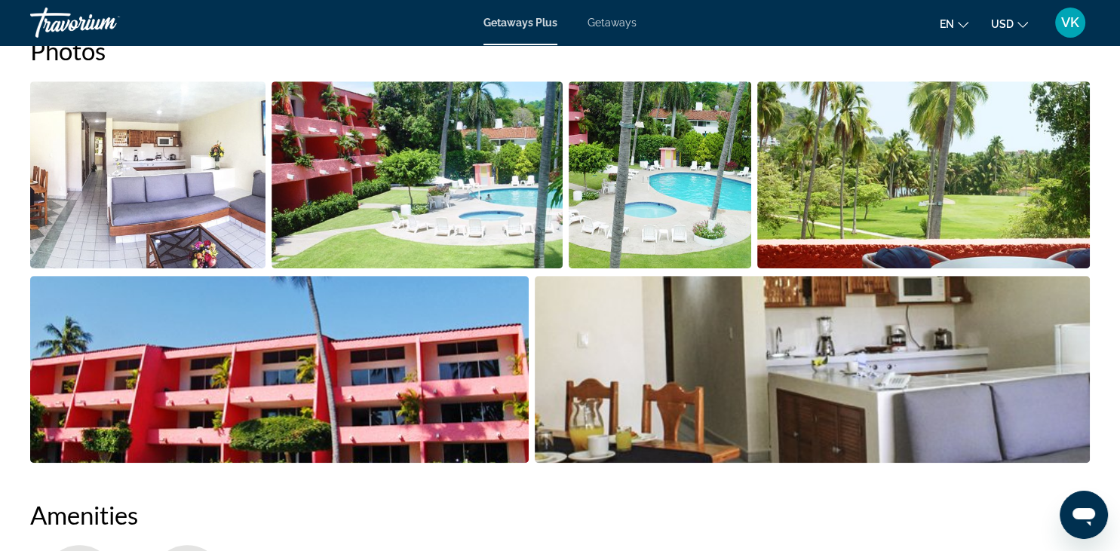
scroll to position [735, 0]
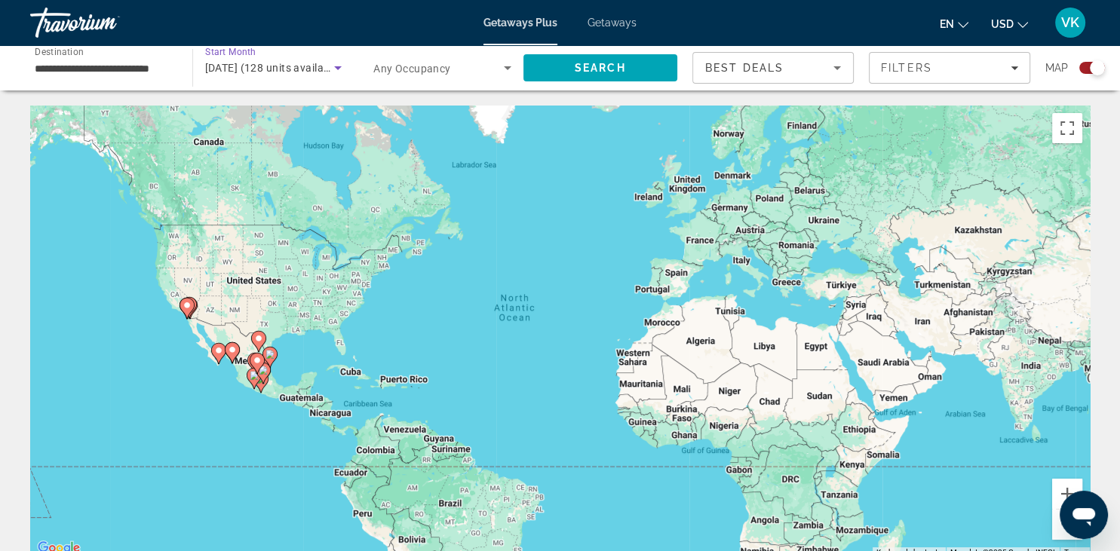
click at [336, 69] on icon "Search widget" at bounding box center [338, 68] width 18 height 18
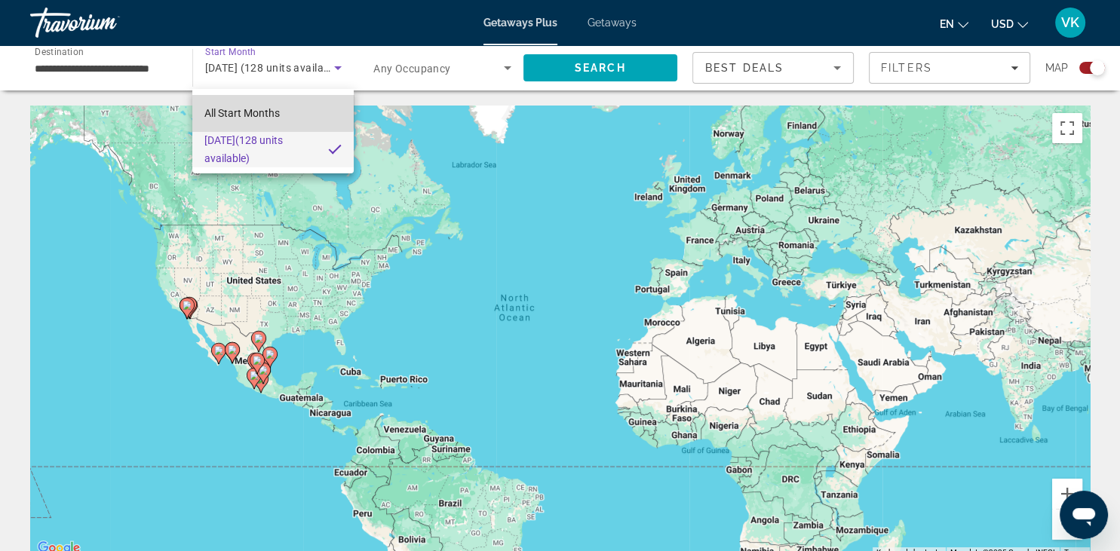
click at [250, 105] on span "All Start Months" at bounding box center [241, 113] width 75 height 18
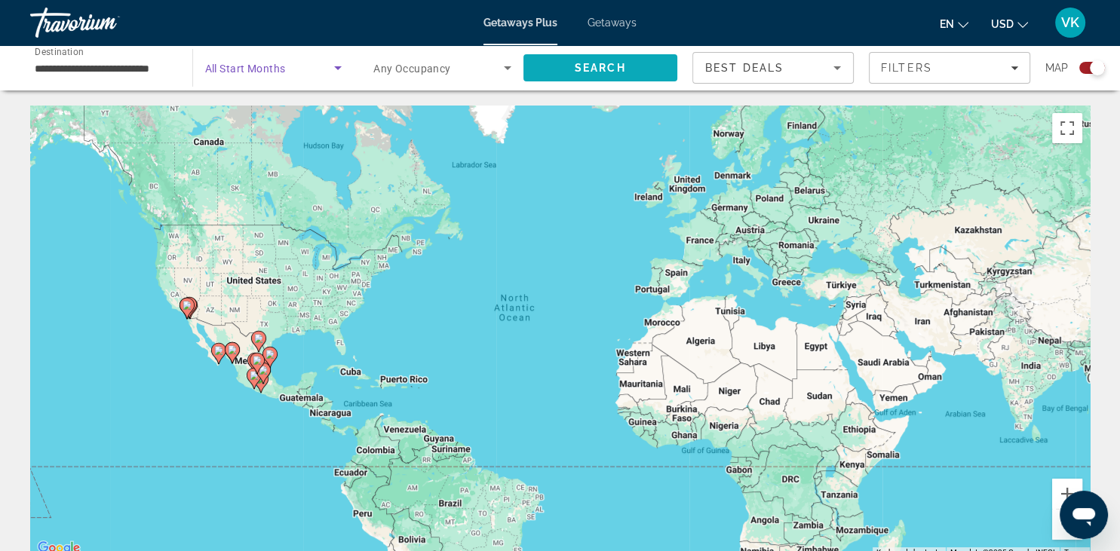
click at [608, 63] on span "Search" at bounding box center [599, 68] width 51 height 12
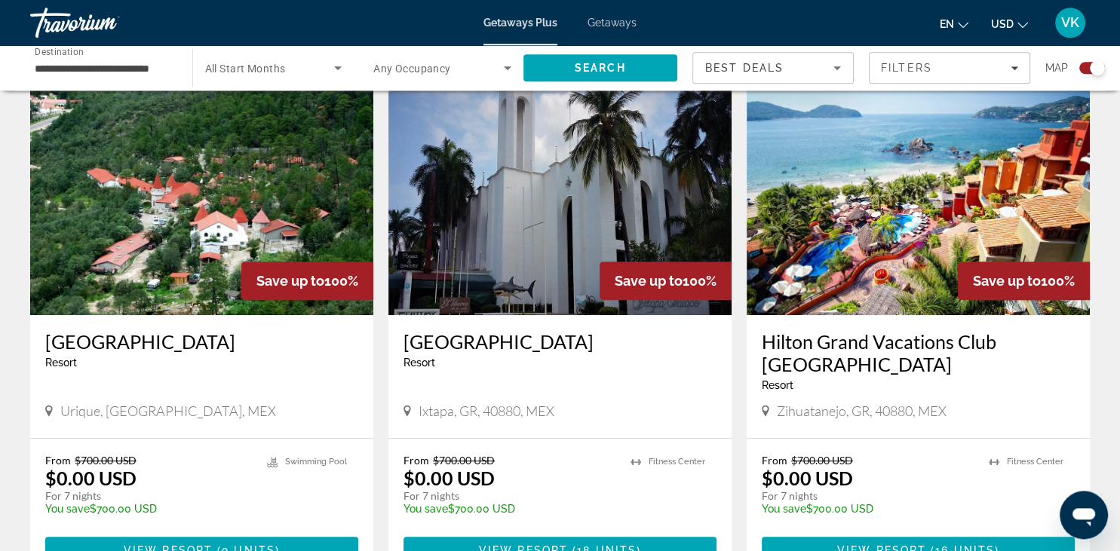
scroll to position [605, 0]
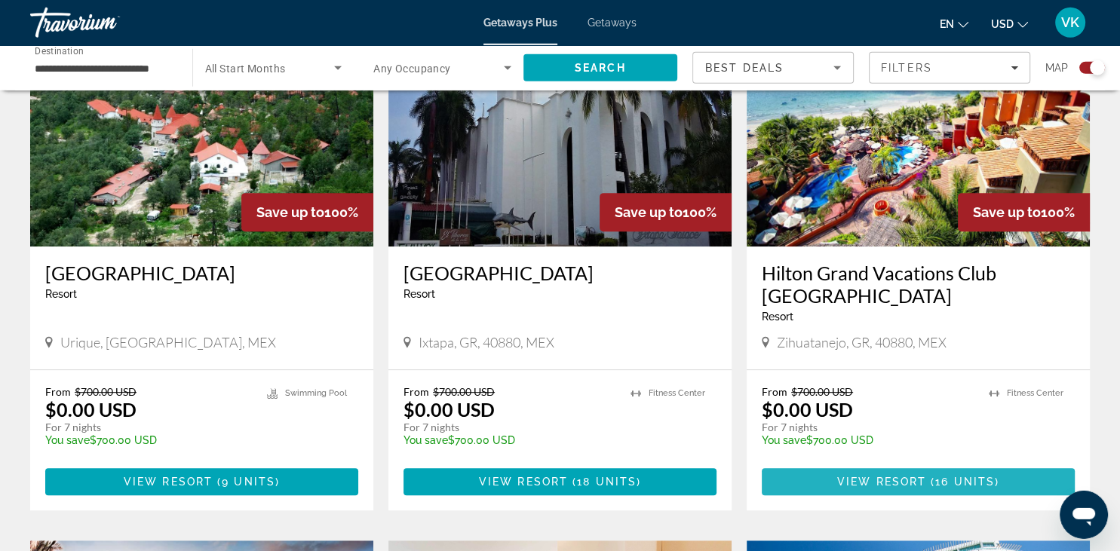
click at [905, 484] on span "View Resort" at bounding box center [881, 482] width 89 height 12
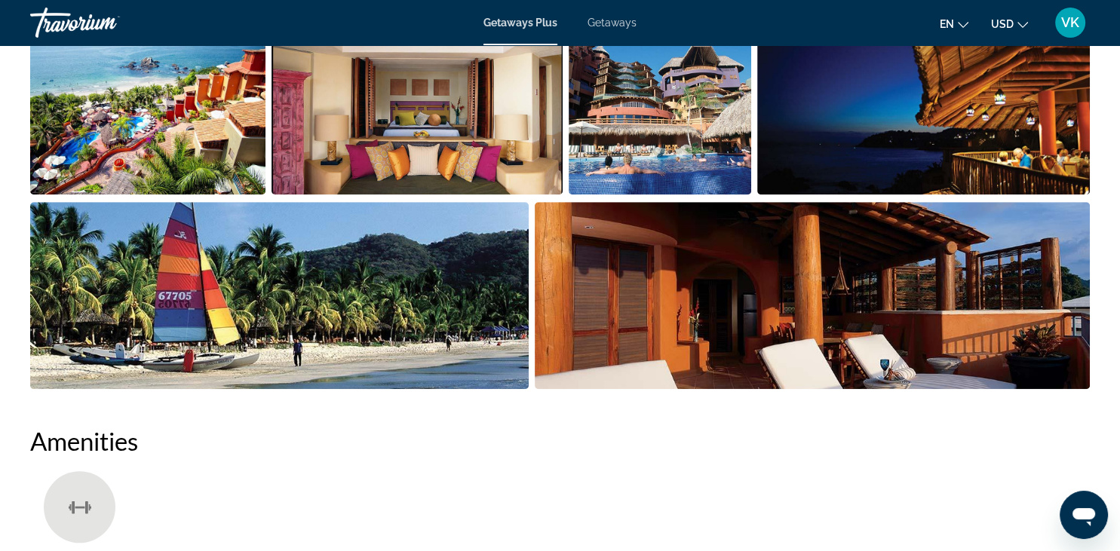
scroll to position [776, 0]
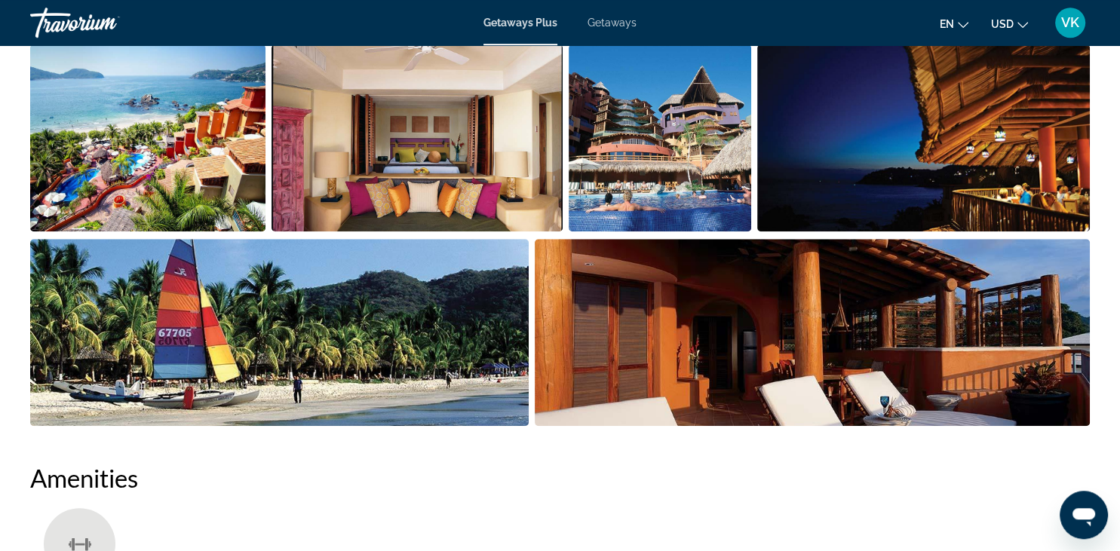
click at [225, 186] on img "Open full-screen image slider" at bounding box center [147, 137] width 235 height 187
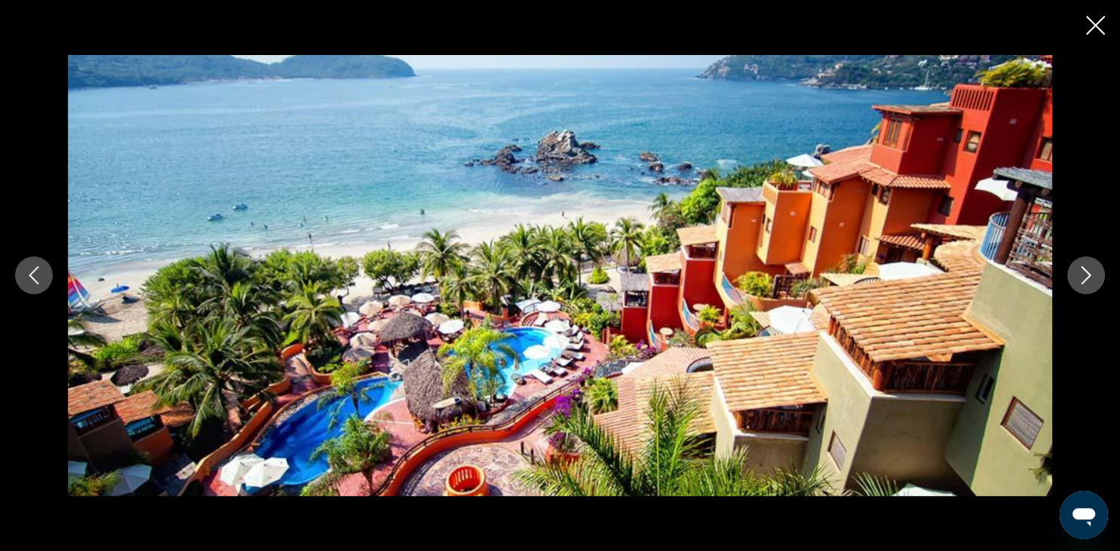
click at [1083, 274] on icon "Next image" at bounding box center [1086, 275] width 18 height 18
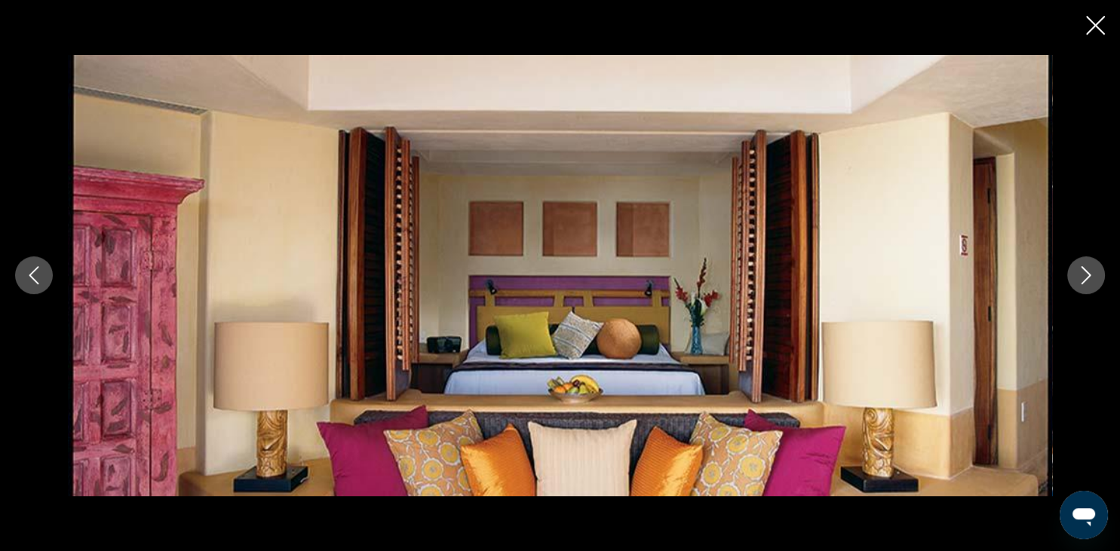
click at [1083, 274] on icon "Next image" at bounding box center [1086, 275] width 18 height 18
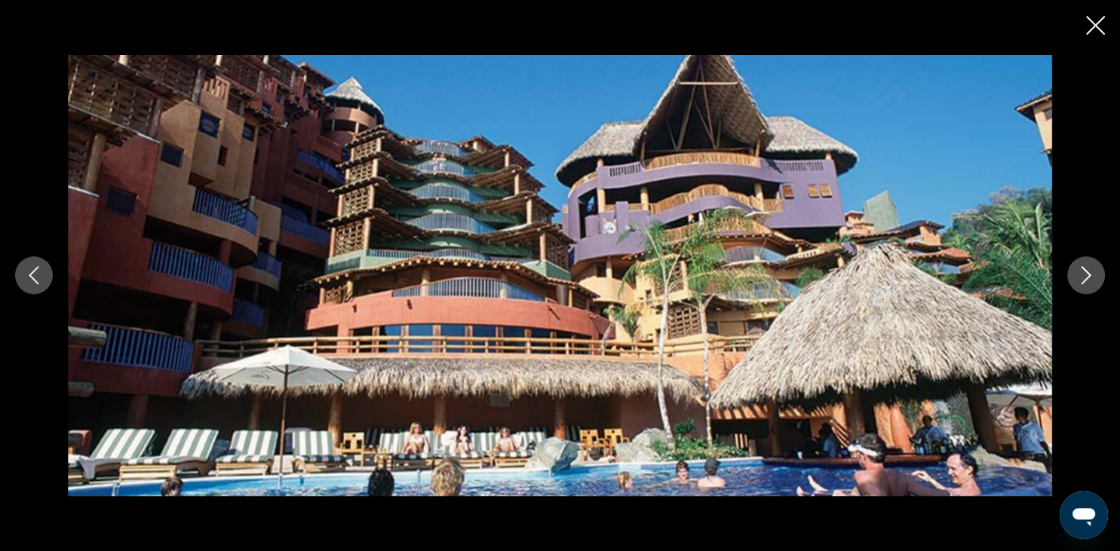
click at [1083, 274] on icon "Next image" at bounding box center [1086, 275] width 18 height 18
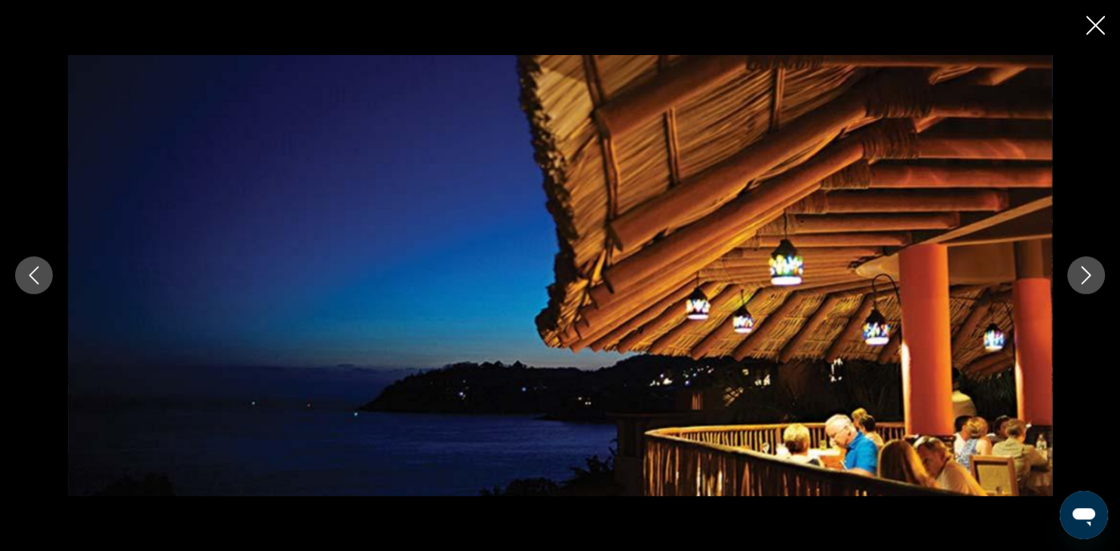
click at [1083, 274] on icon "Next image" at bounding box center [1086, 275] width 18 height 18
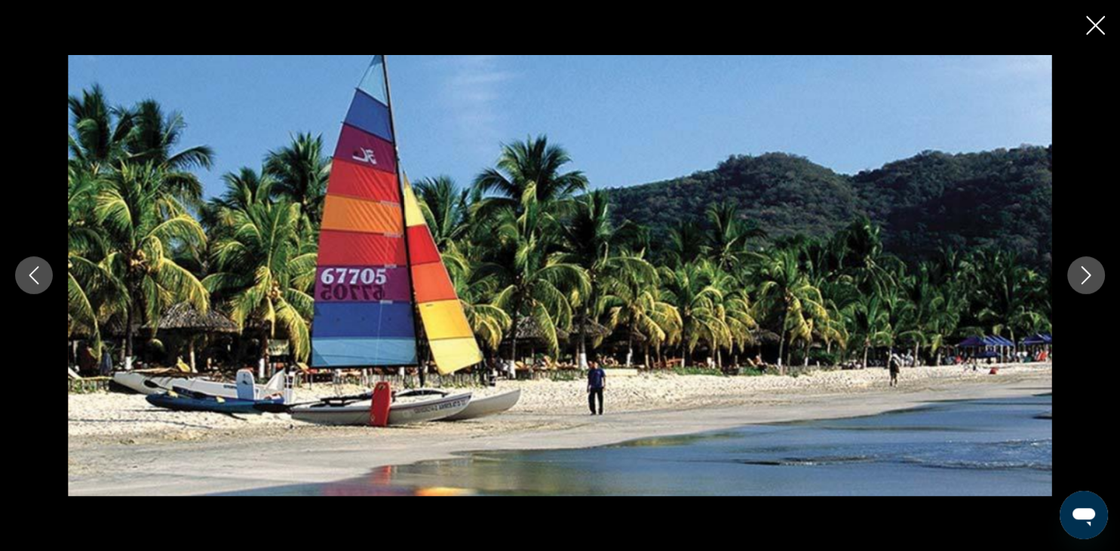
click at [1083, 274] on icon "Next image" at bounding box center [1086, 275] width 18 height 18
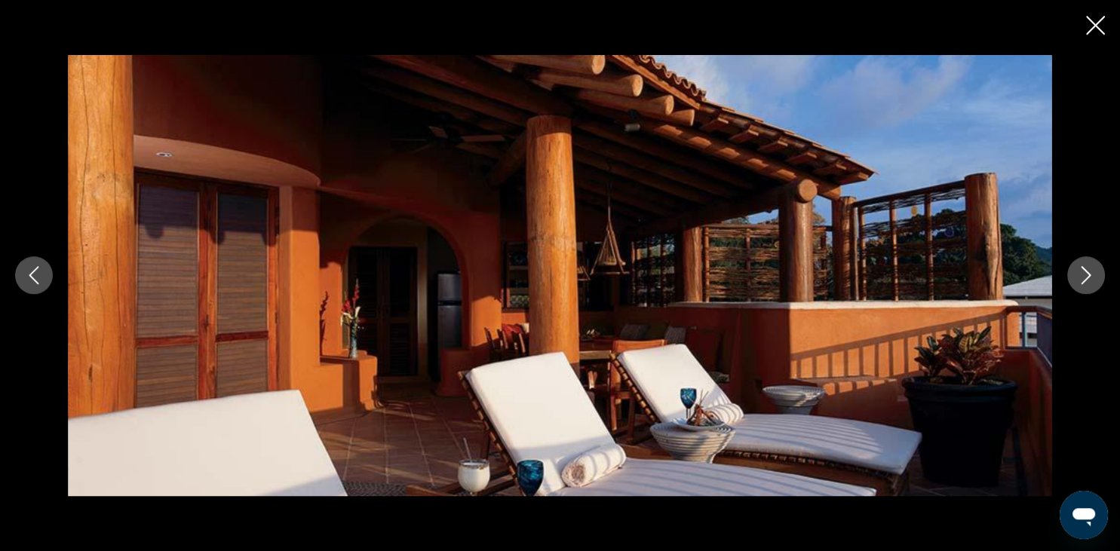
click at [1083, 274] on icon "Next image" at bounding box center [1086, 275] width 18 height 18
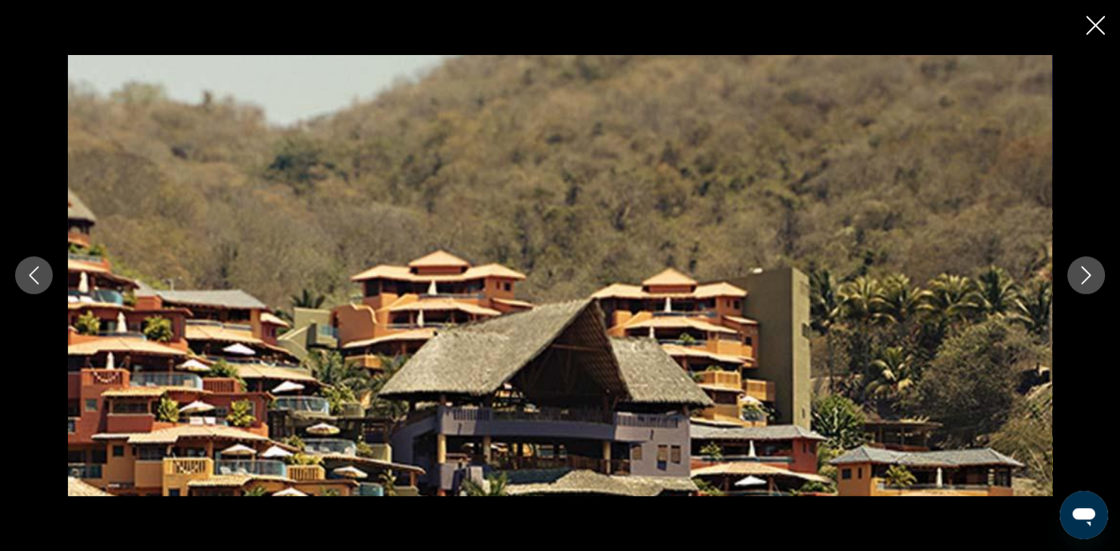
click at [1083, 274] on icon "Next image" at bounding box center [1086, 275] width 18 height 18
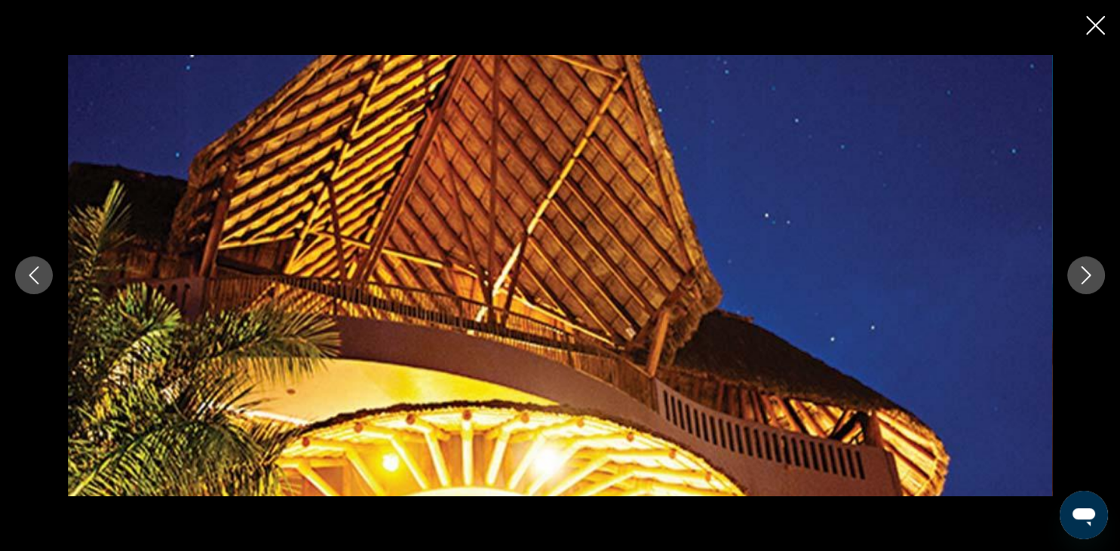
click at [1083, 274] on icon "Next image" at bounding box center [1086, 275] width 18 height 18
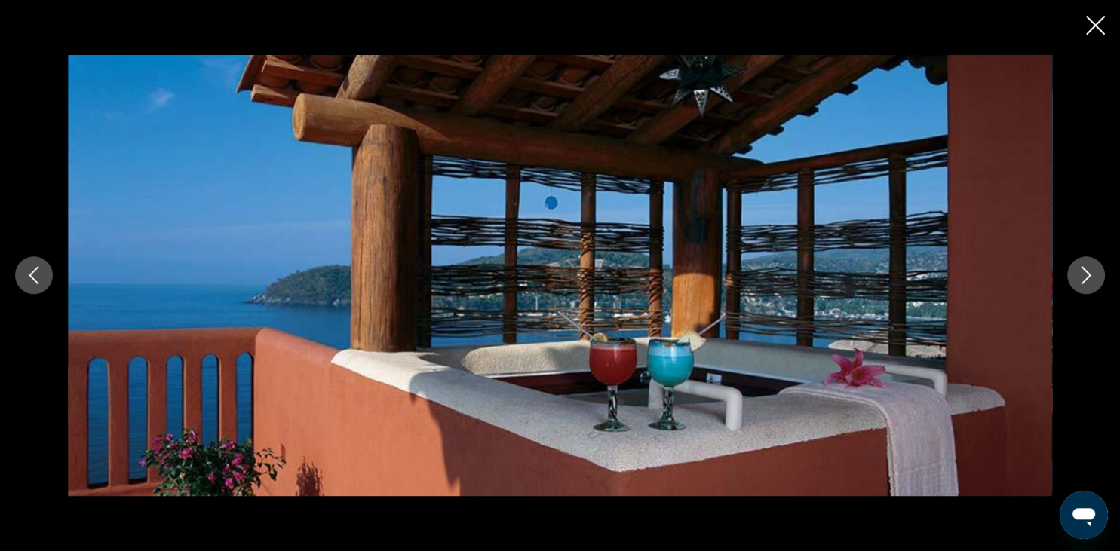
click at [1083, 274] on icon "Next image" at bounding box center [1086, 275] width 18 height 18
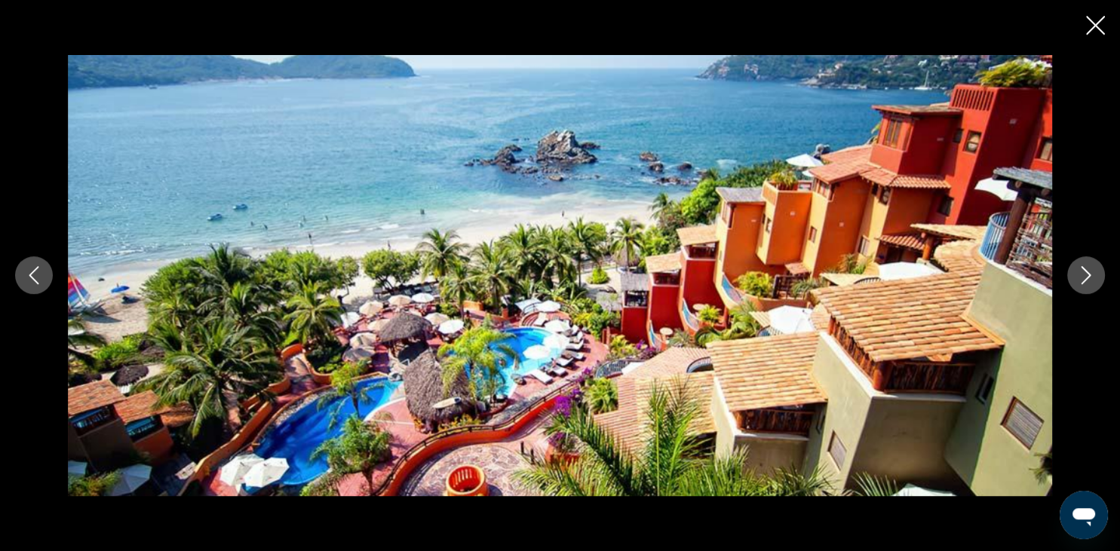
click at [32, 278] on icon "Previous image" at bounding box center [34, 276] width 10 height 18
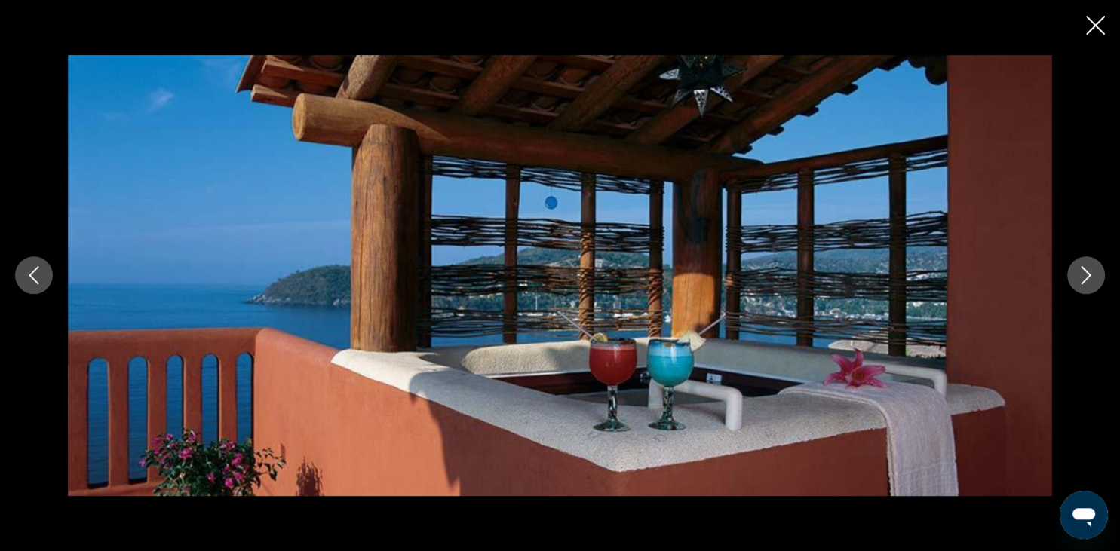
click at [1095, 30] on icon "Close slideshow" at bounding box center [1095, 25] width 19 height 19
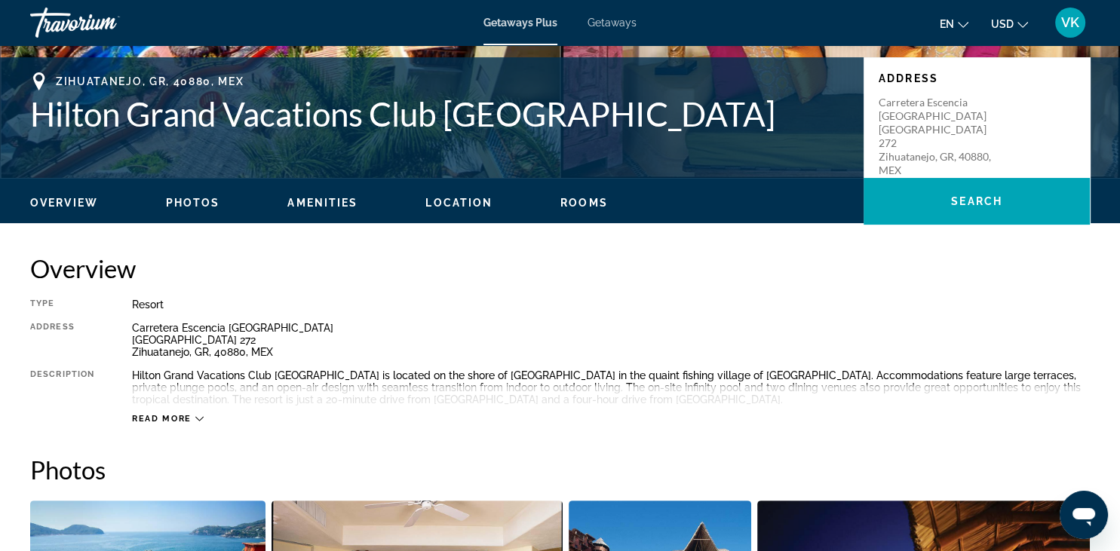
scroll to position [0, 0]
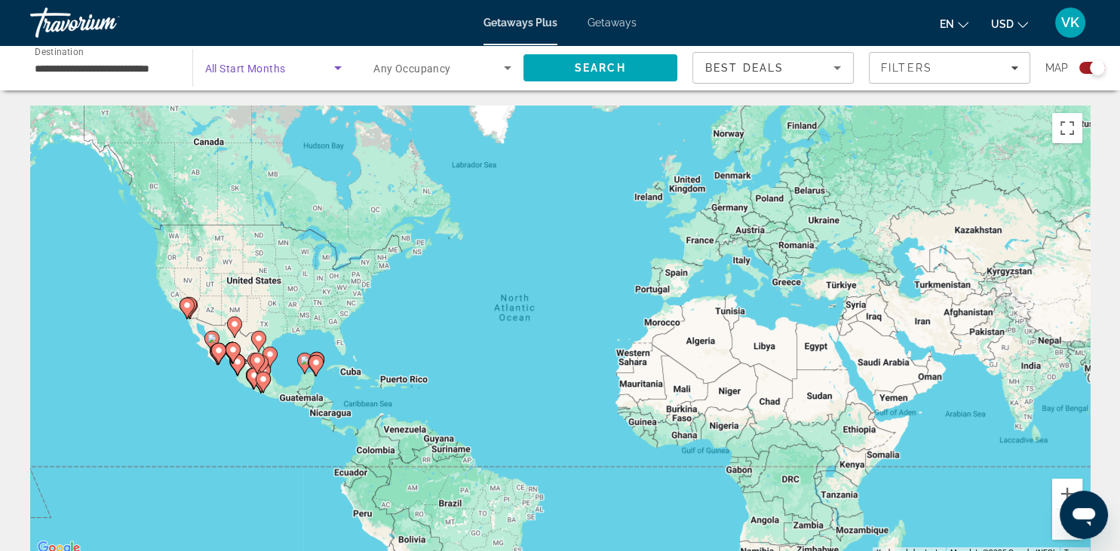
click at [335, 68] on icon "Search widget" at bounding box center [338, 68] width 8 height 4
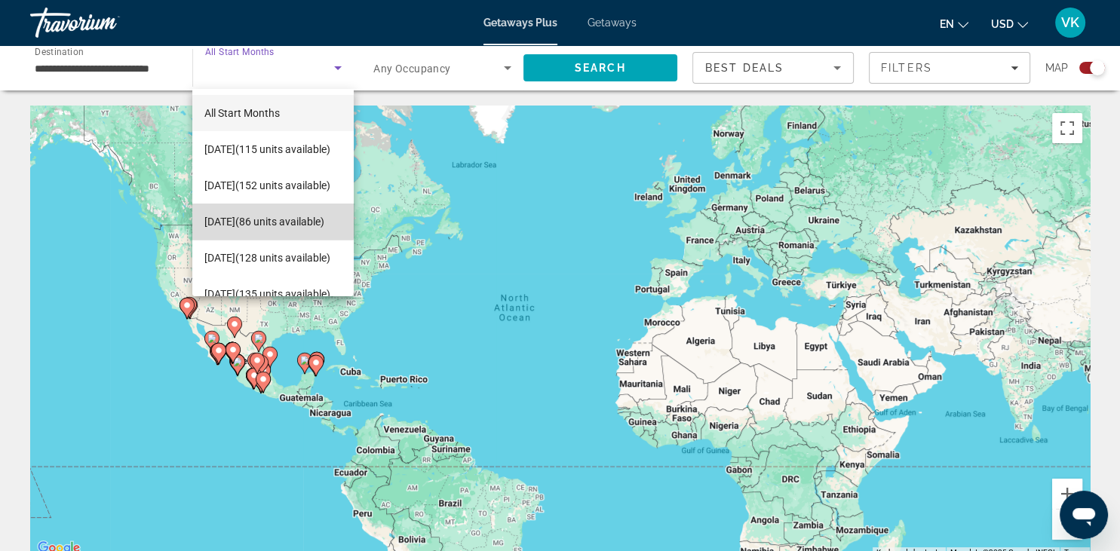
click at [271, 213] on span "December 2025 (86 units available)" at bounding box center [264, 222] width 120 height 18
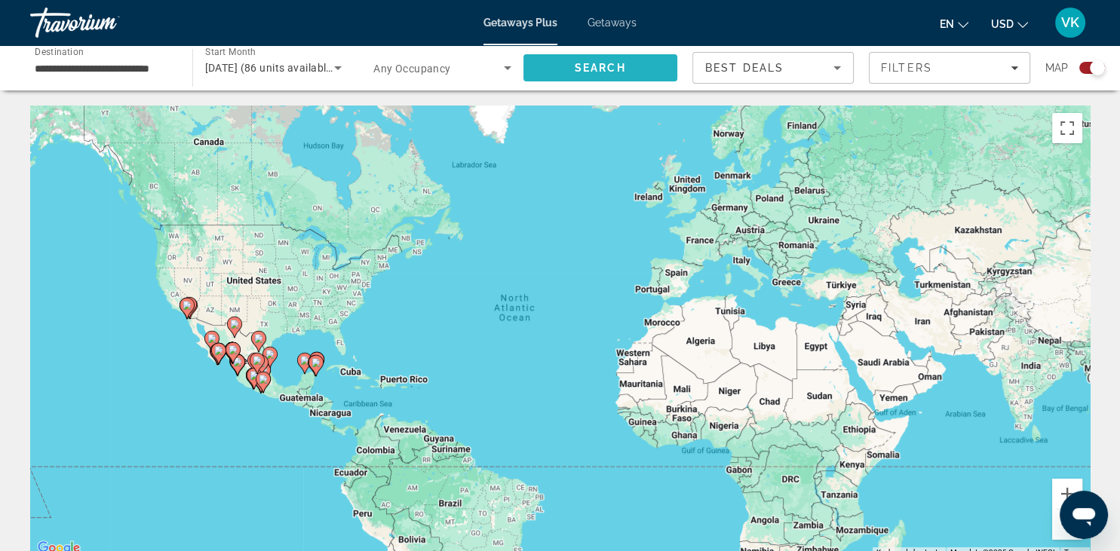
click at [608, 74] on span "Search" at bounding box center [599, 68] width 51 height 12
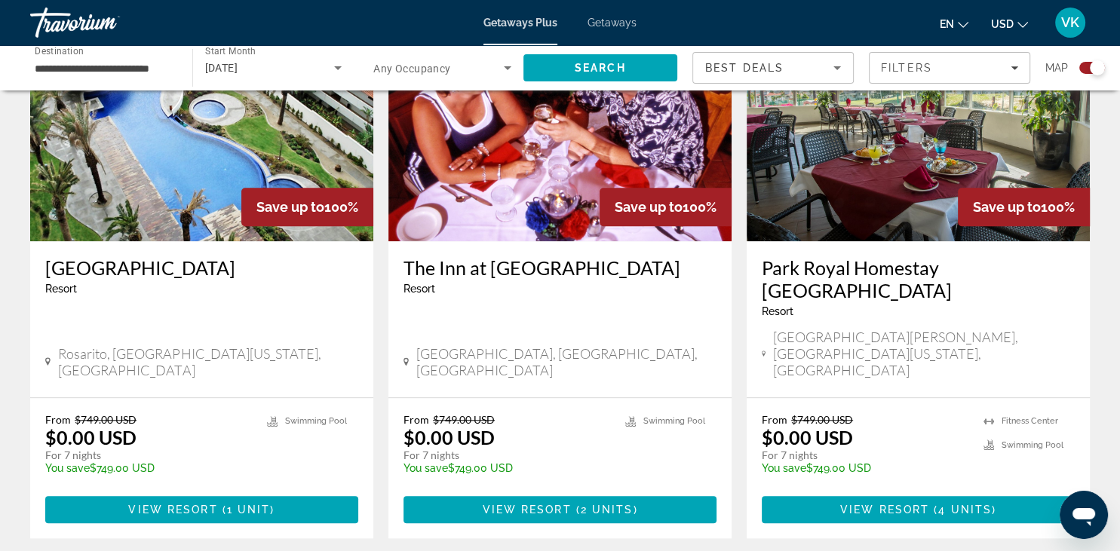
scroll to position [1162, 0]
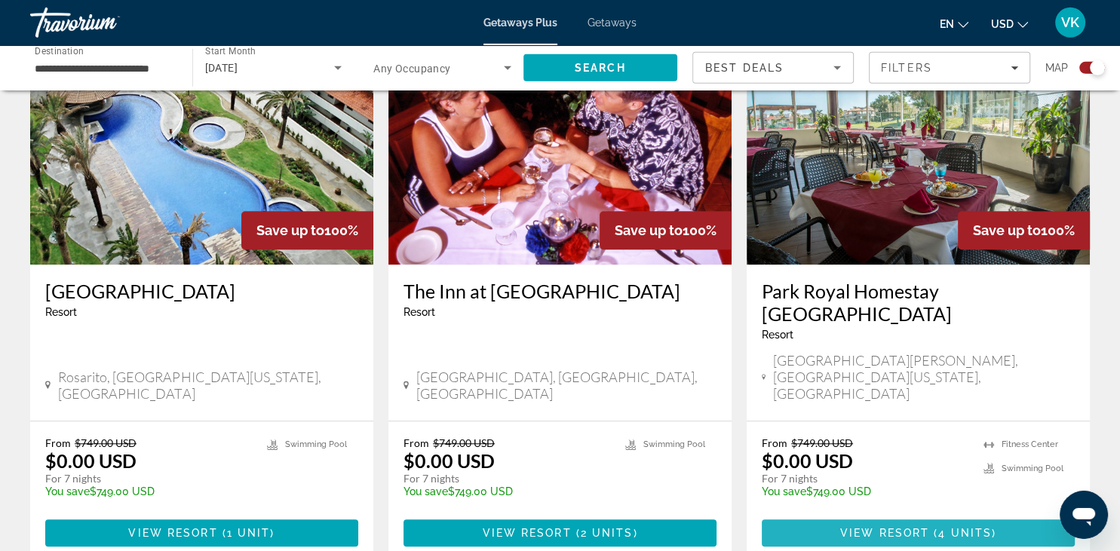
click at [983, 515] on span "Main content" at bounding box center [917, 533] width 313 height 36
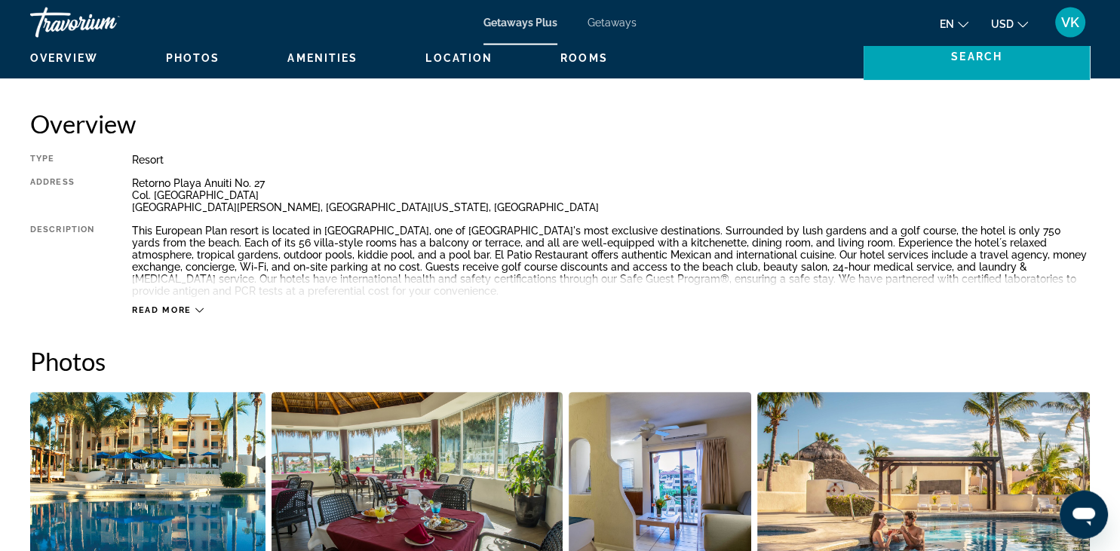
scroll to position [413, 0]
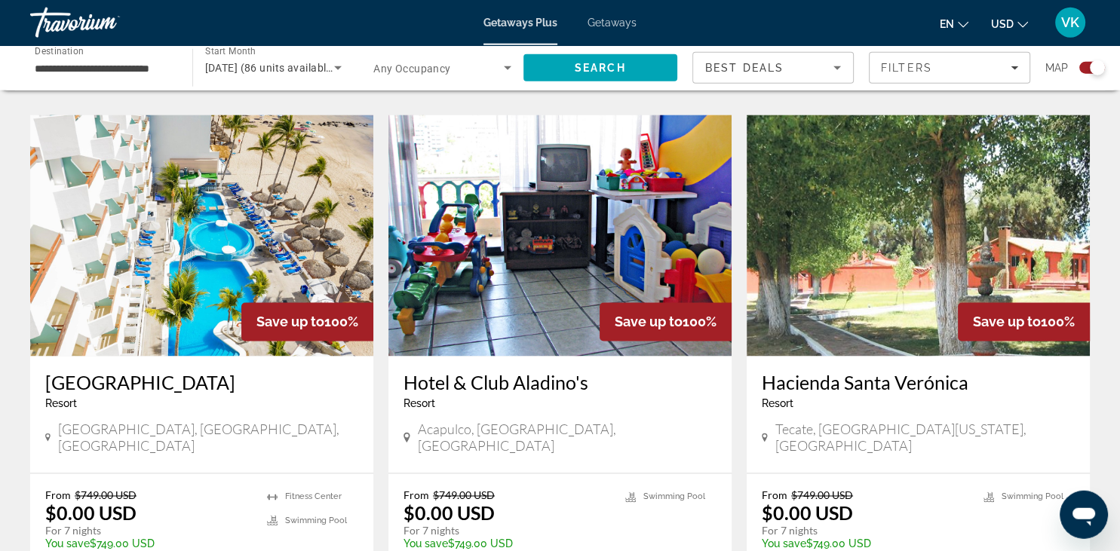
scroll to position [2243, 0]
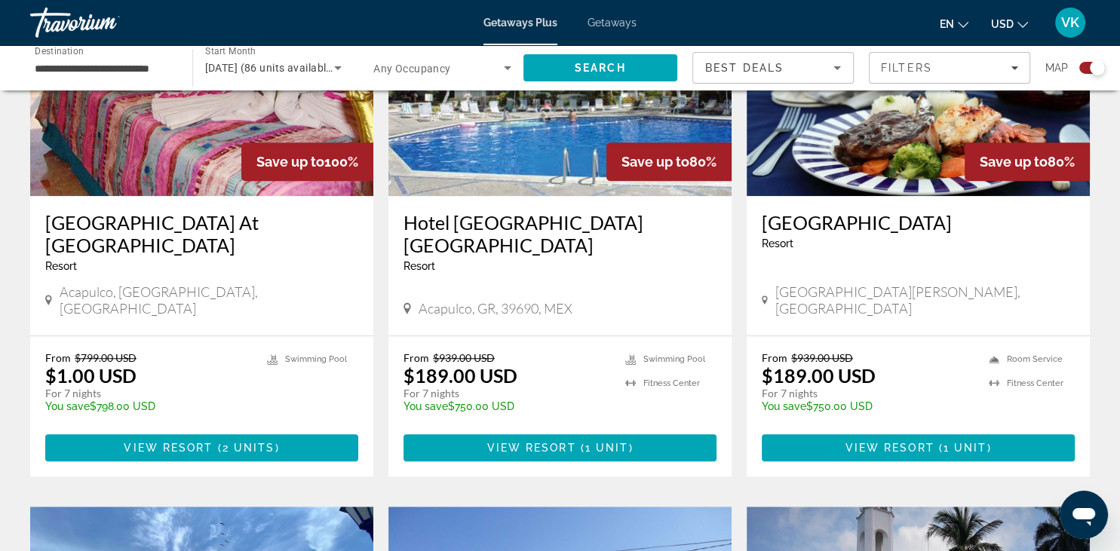
scroll to position [1198, 0]
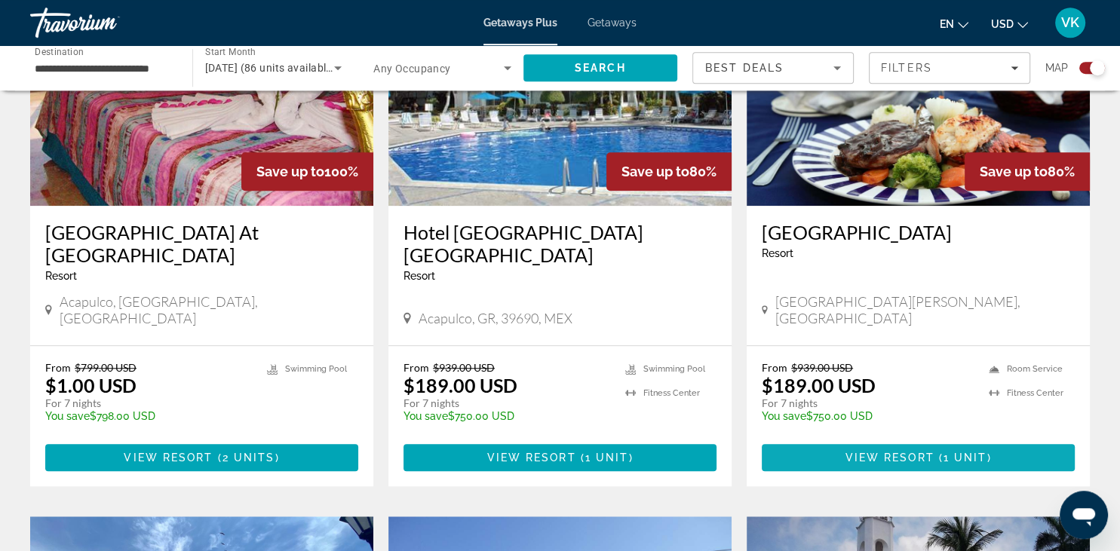
click at [936, 452] on span "Main content" at bounding box center [936, 458] width 5 height 12
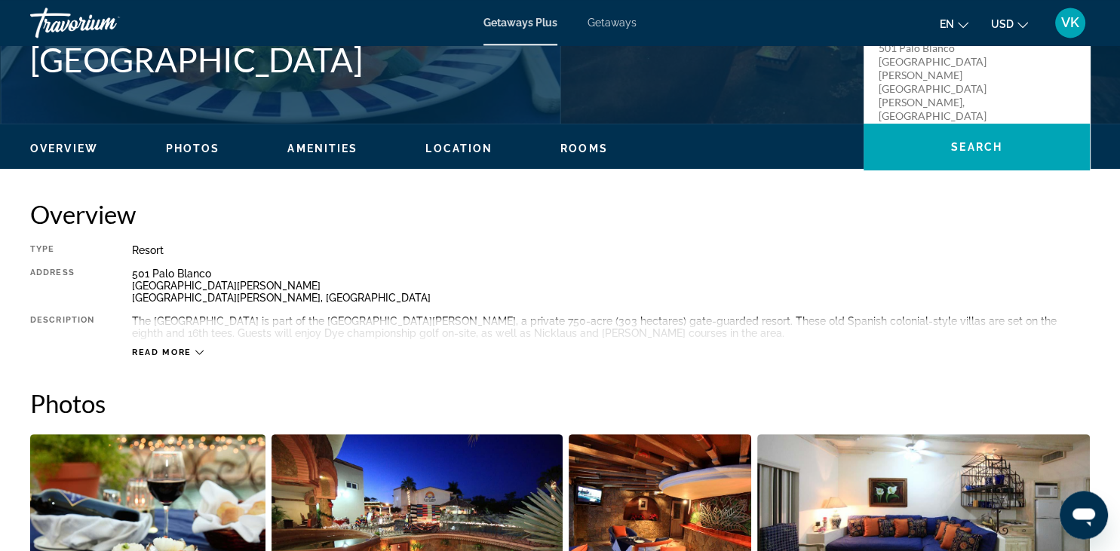
scroll to position [323, 0]
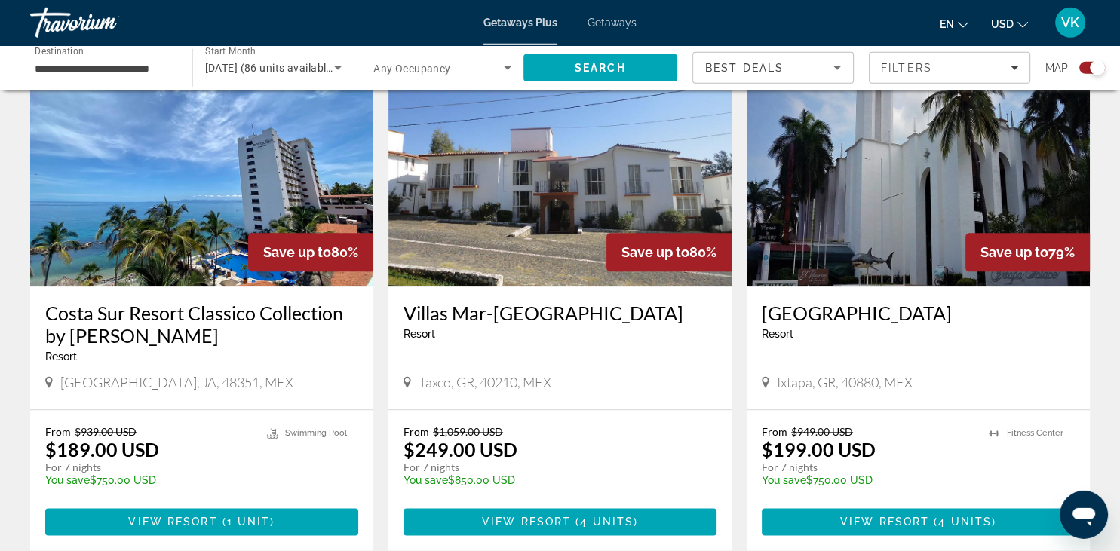
scroll to position [1672, 0]
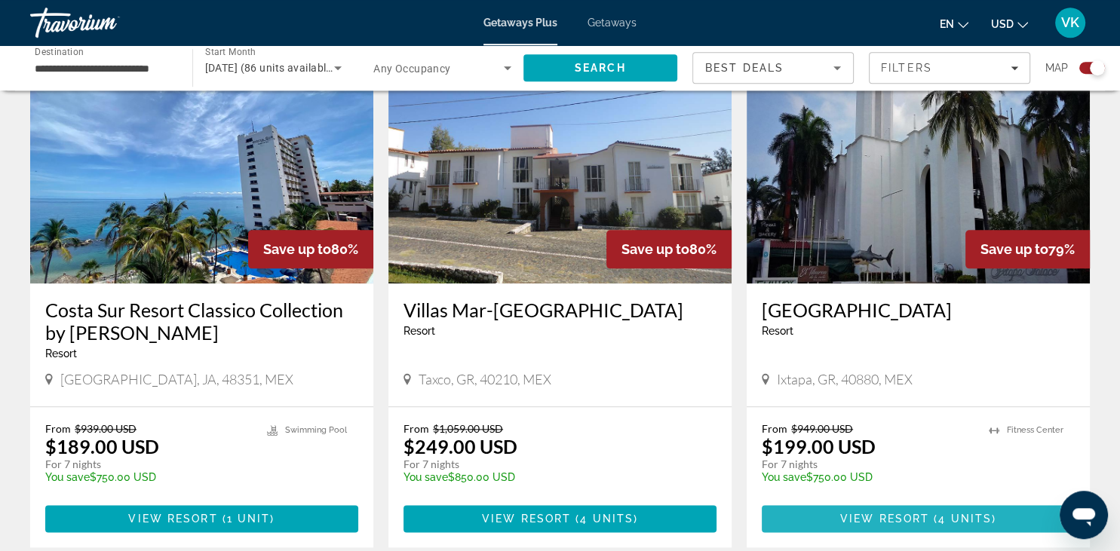
click at [925, 513] on span "View Resort" at bounding box center [884, 519] width 89 height 12
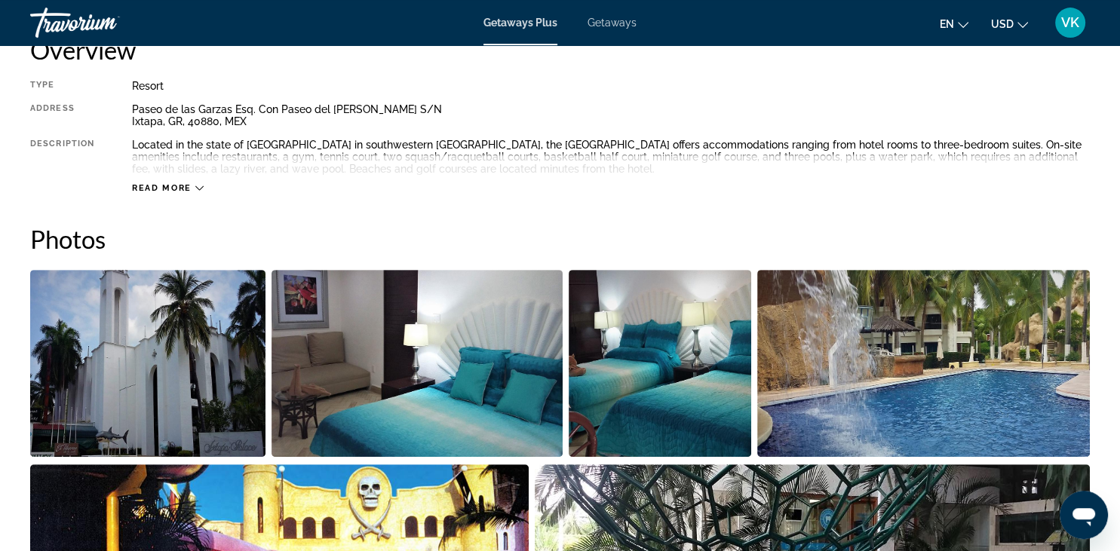
scroll to position [531, 0]
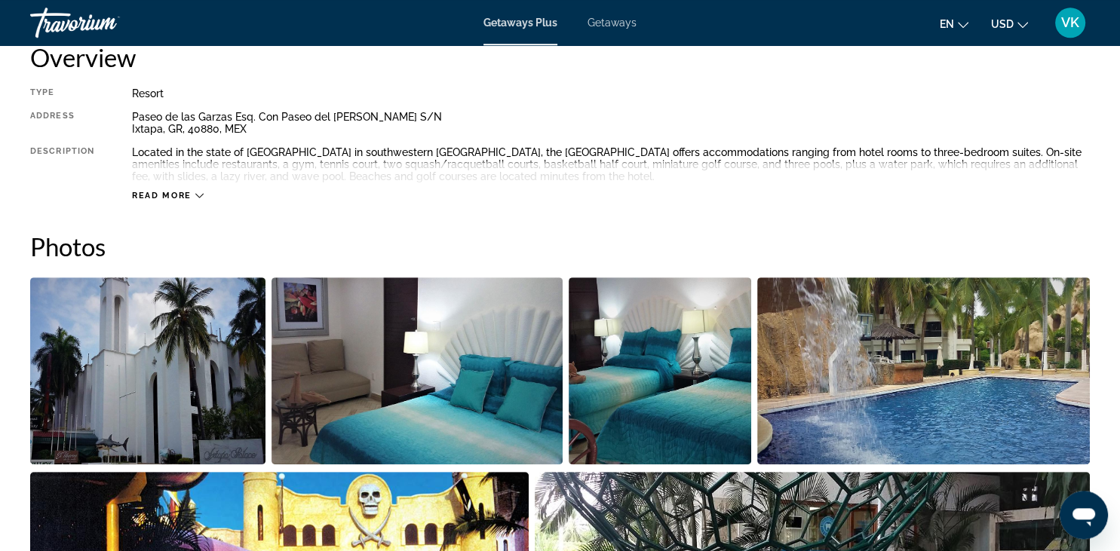
click at [194, 387] on img "Open full-screen image slider" at bounding box center [147, 370] width 235 height 187
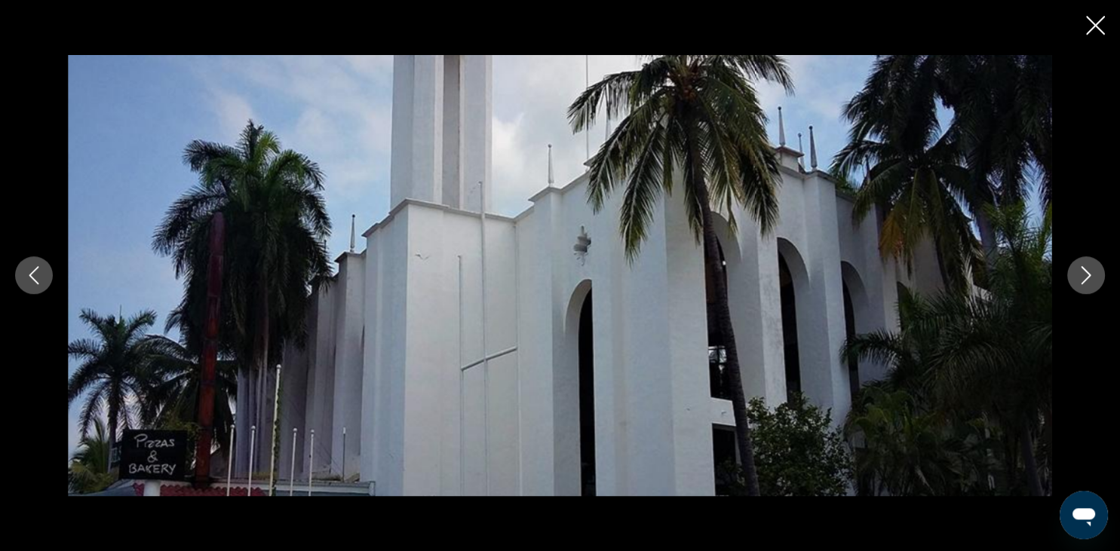
click at [1088, 285] on button "Next image" at bounding box center [1086, 275] width 38 height 38
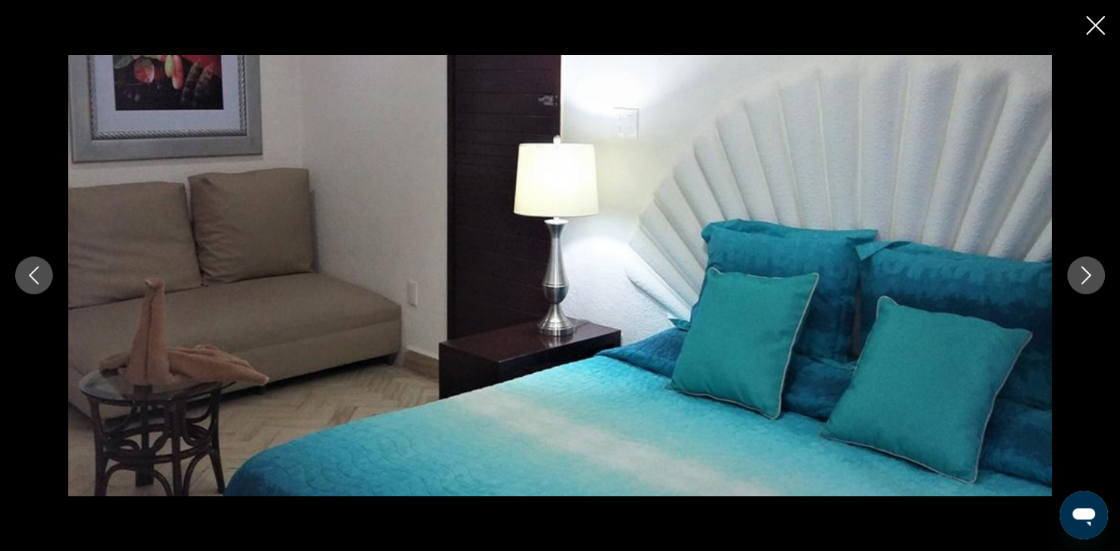
click at [1088, 285] on button "Next image" at bounding box center [1086, 275] width 38 height 38
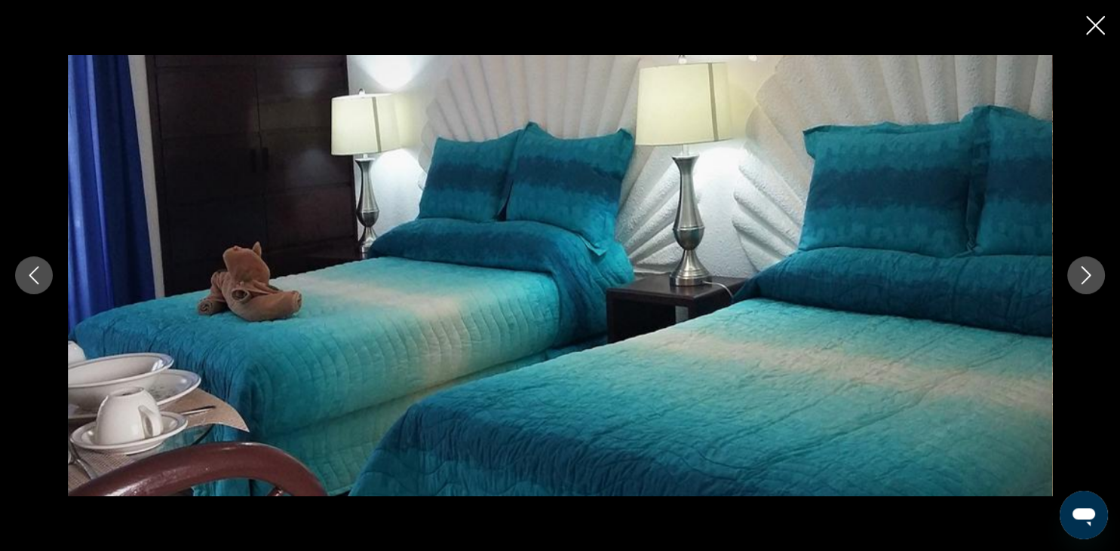
click at [1088, 285] on button "Next image" at bounding box center [1086, 275] width 38 height 38
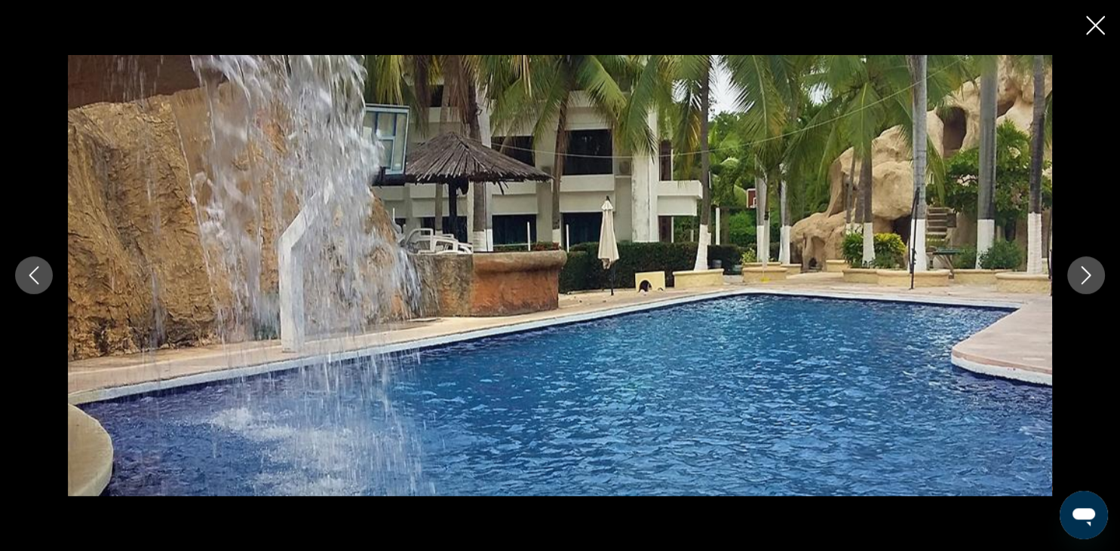
click at [1088, 285] on button "Next image" at bounding box center [1086, 275] width 38 height 38
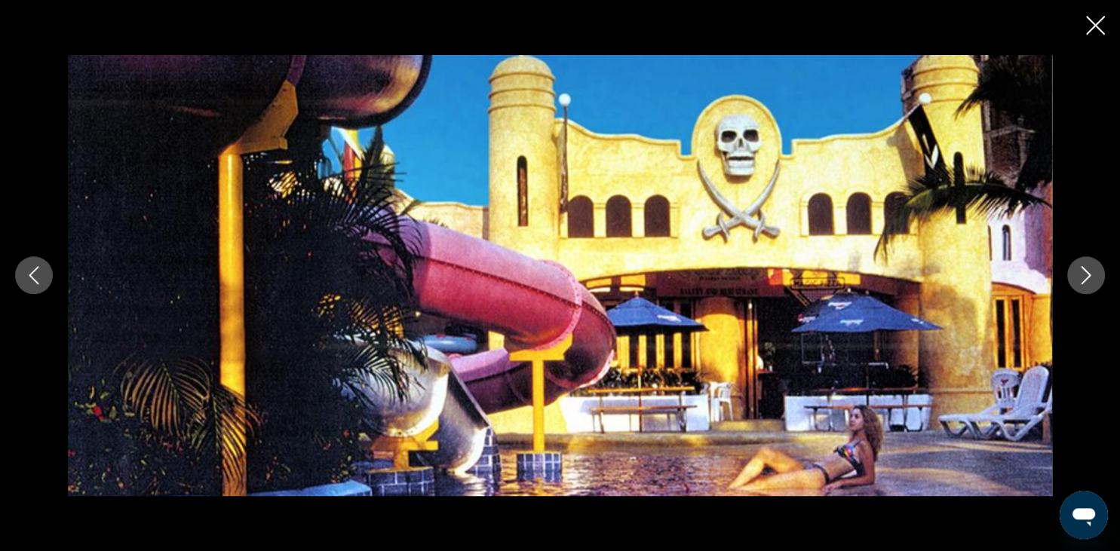
click at [1090, 277] on icon "Next image" at bounding box center [1086, 275] width 18 height 18
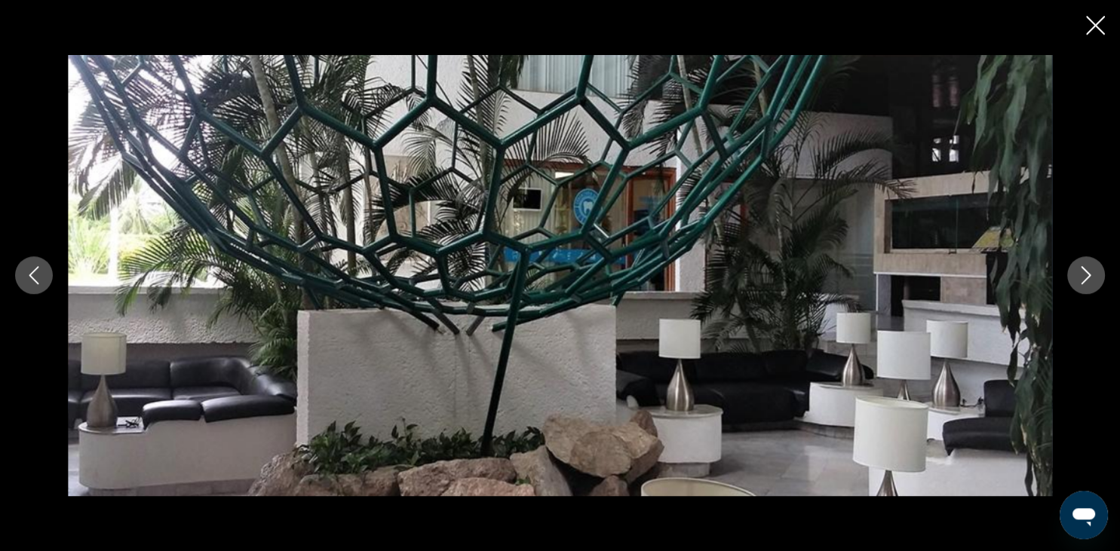
click at [1090, 277] on icon "Next image" at bounding box center [1086, 275] width 18 height 18
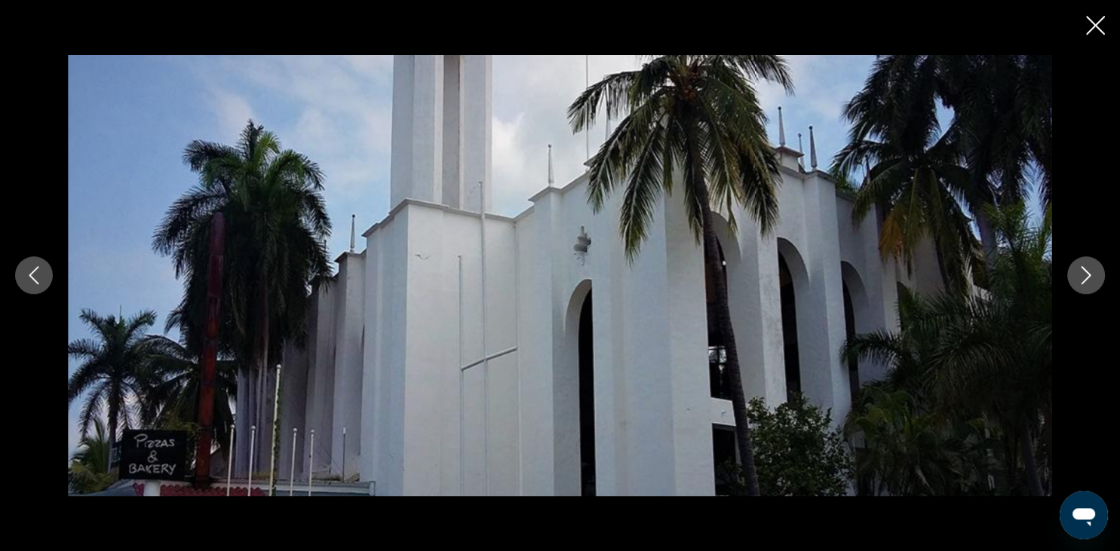
click at [1090, 277] on icon "Next image" at bounding box center [1086, 275] width 18 height 18
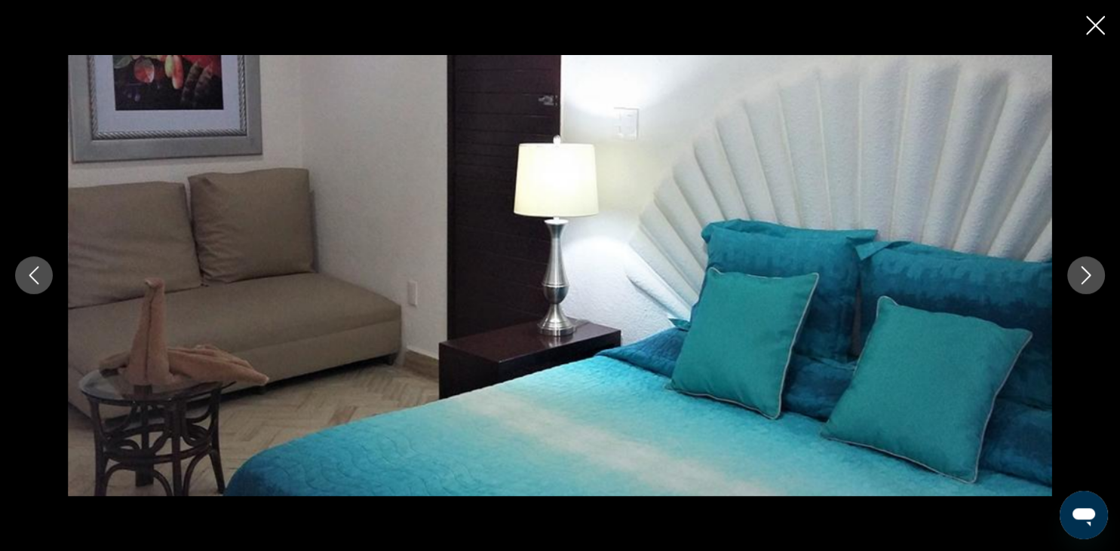
click at [1091, 23] on icon "Close slideshow" at bounding box center [1095, 25] width 19 height 19
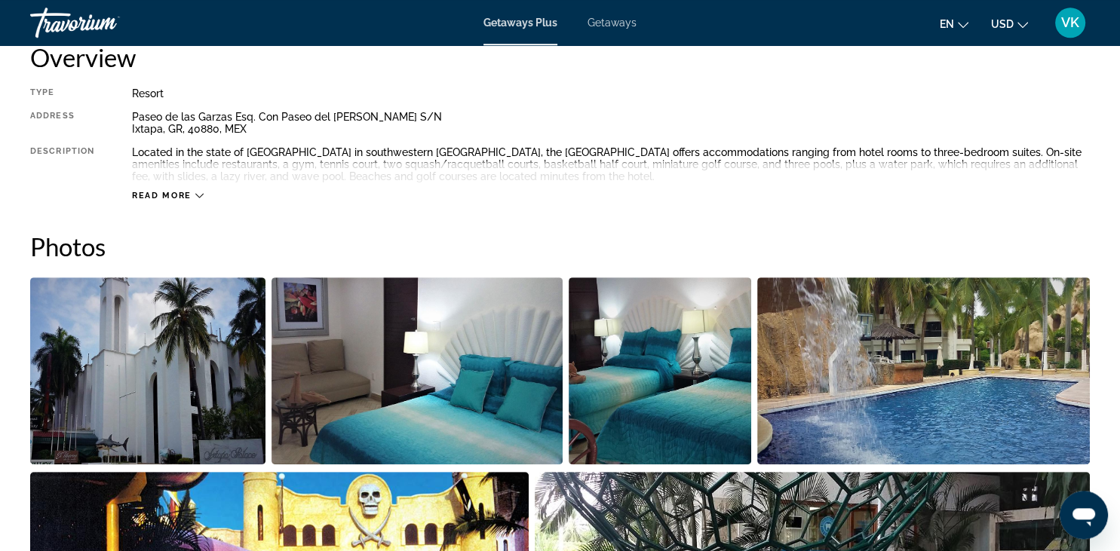
click at [170, 197] on span "Read more" at bounding box center [162, 196] width 60 height 10
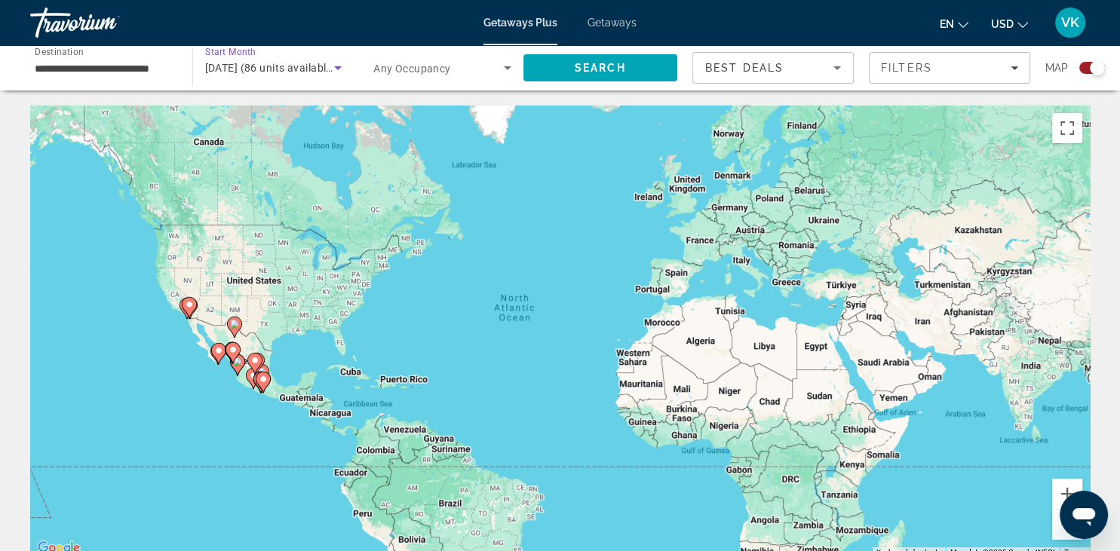
click at [343, 71] on icon "Search widget" at bounding box center [338, 68] width 18 height 18
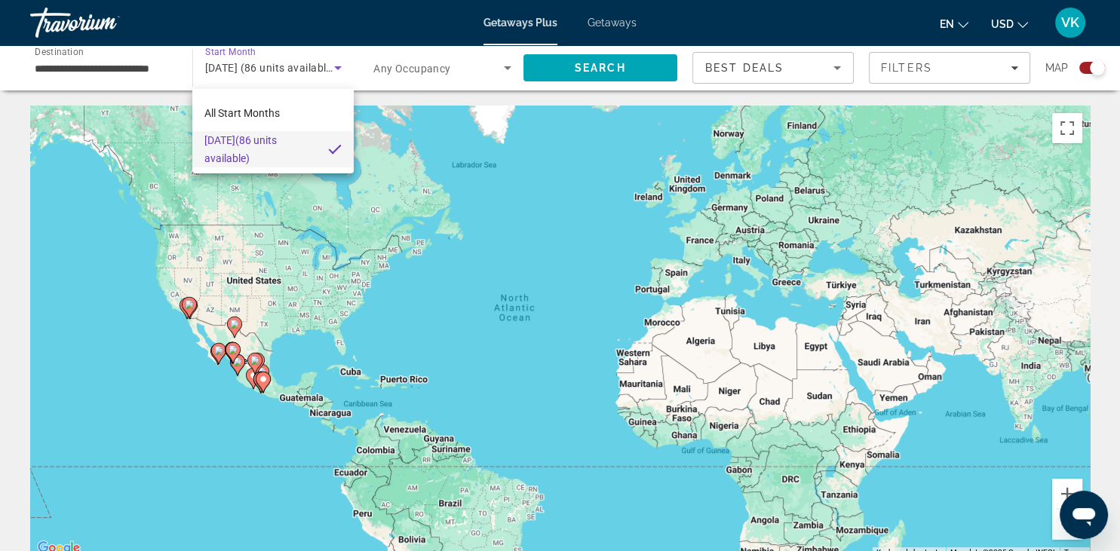
click at [282, 71] on div at bounding box center [560, 275] width 1120 height 551
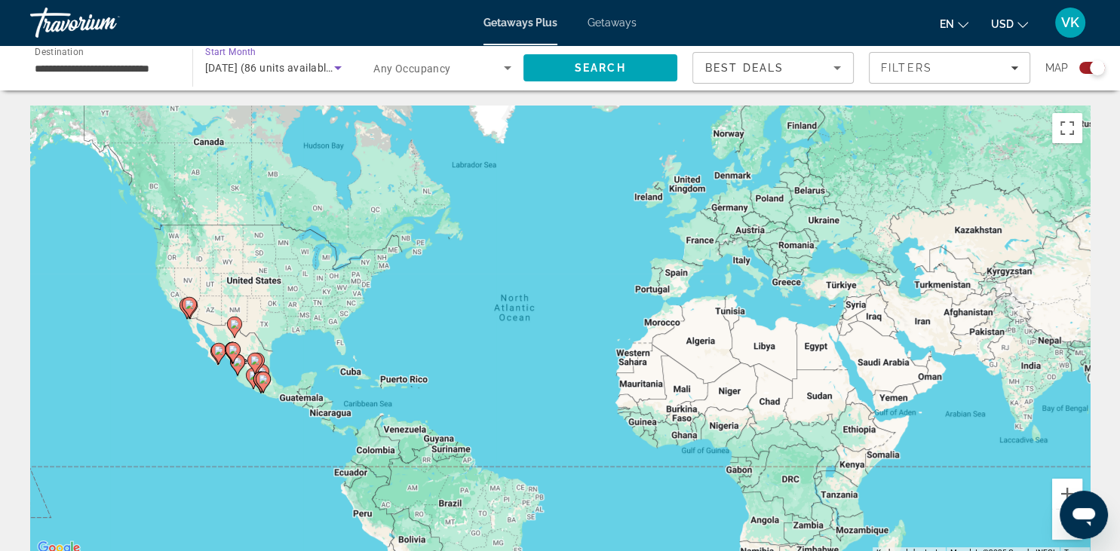
click at [336, 68] on icon "Search widget" at bounding box center [338, 68] width 8 height 4
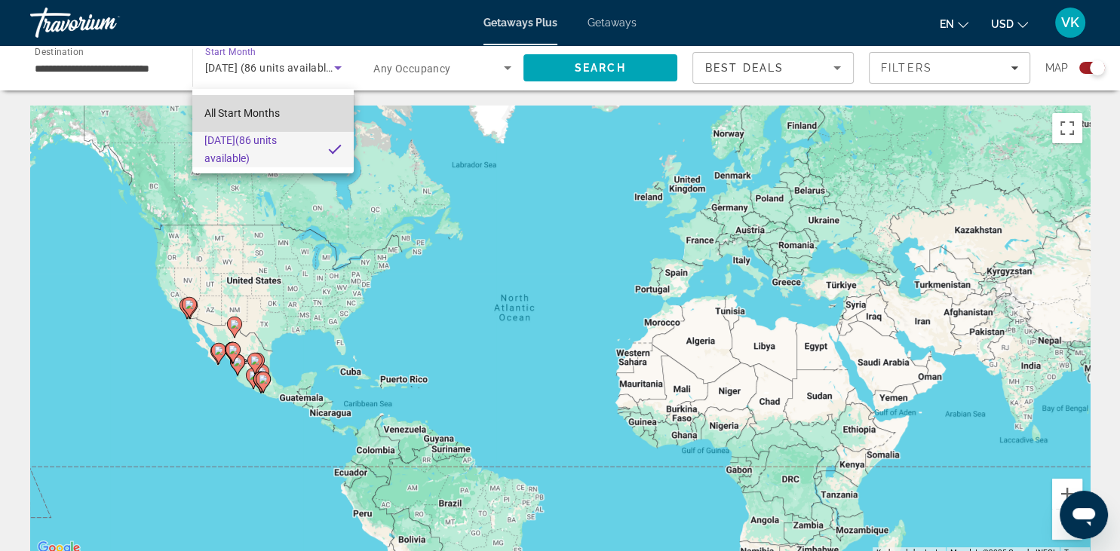
click at [263, 112] on span "All Start Months" at bounding box center [241, 113] width 75 height 12
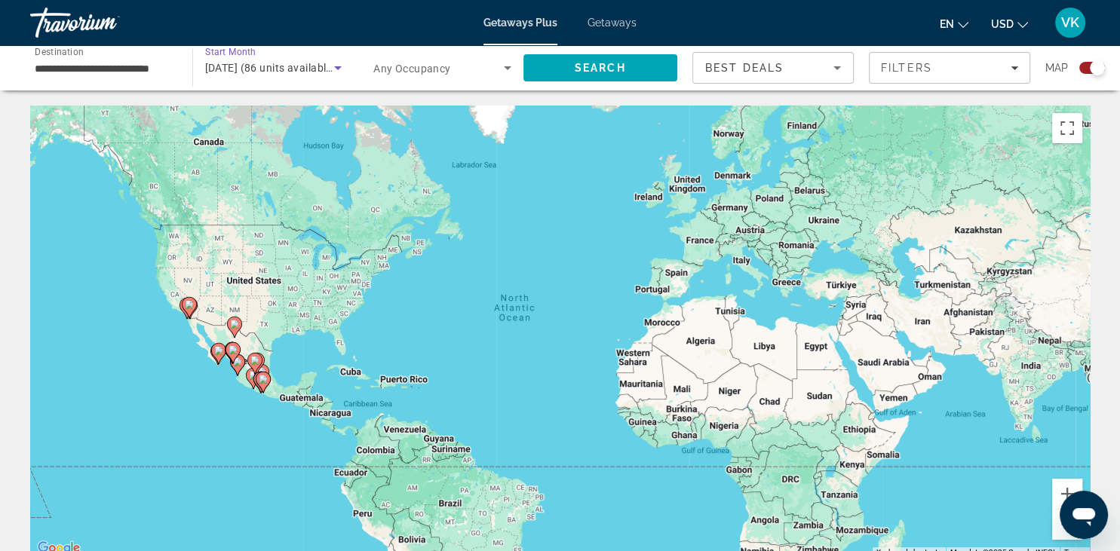
click at [332, 77] on icon "Search widget" at bounding box center [338, 68] width 18 height 18
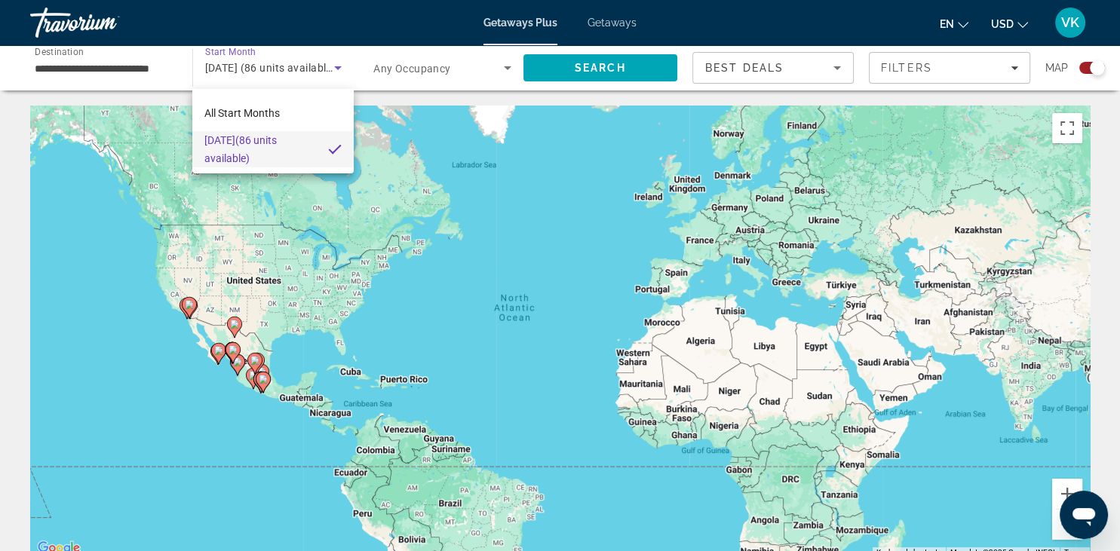
click at [160, 82] on div at bounding box center [560, 275] width 1120 height 551
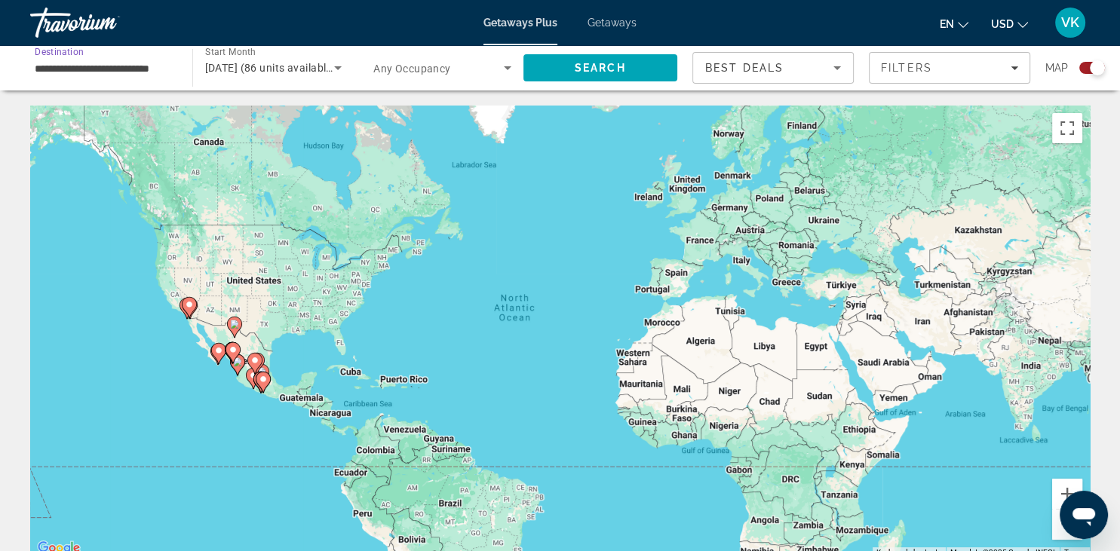
click at [152, 70] on input "**********" at bounding box center [104, 69] width 138 height 18
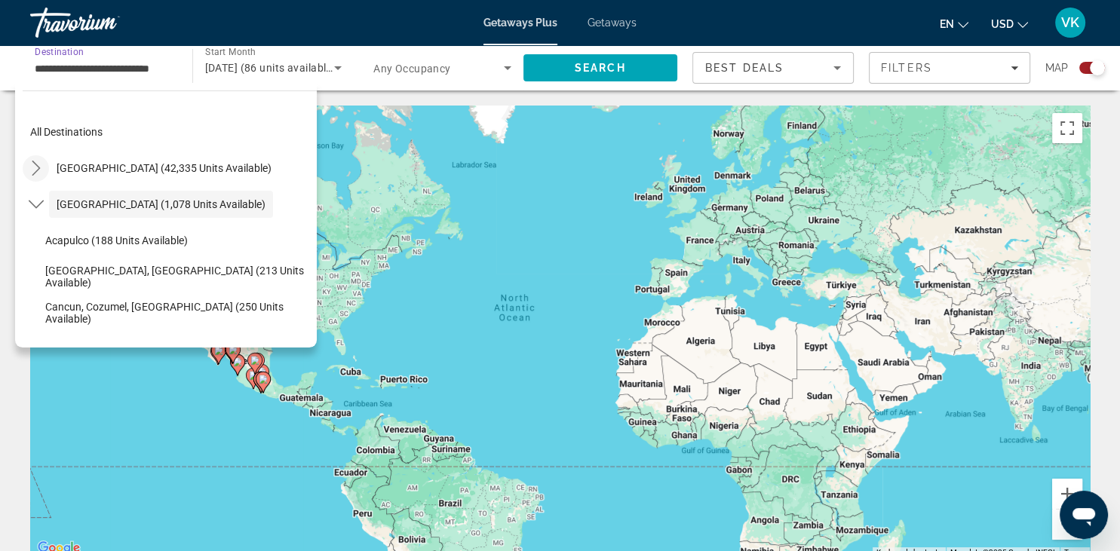
click at [39, 167] on icon "Toggle United States (42,335 units available) submenu" at bounding box center [36, 168] width 8 height 15
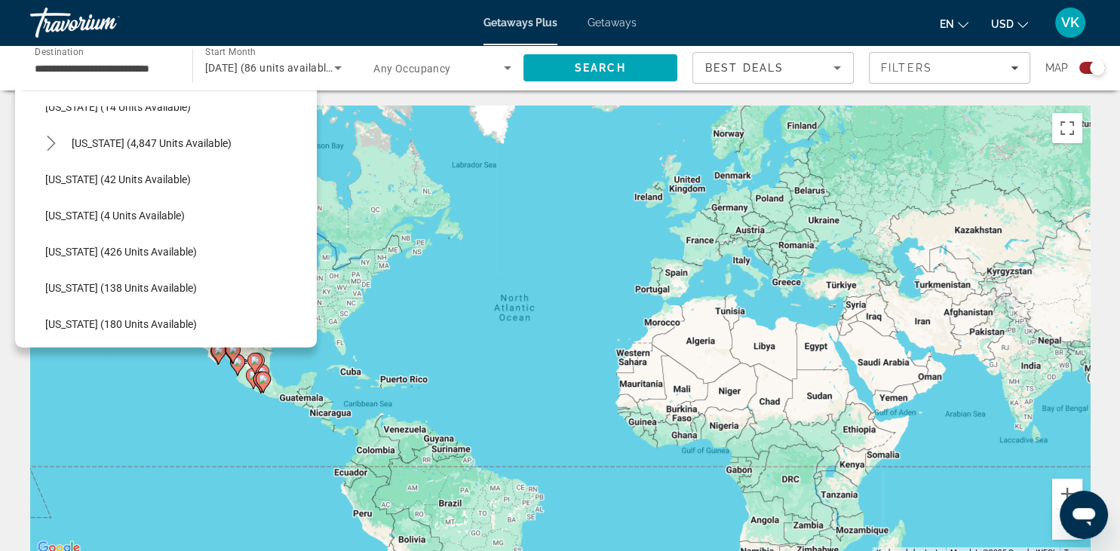
scroll to position [260, 0]
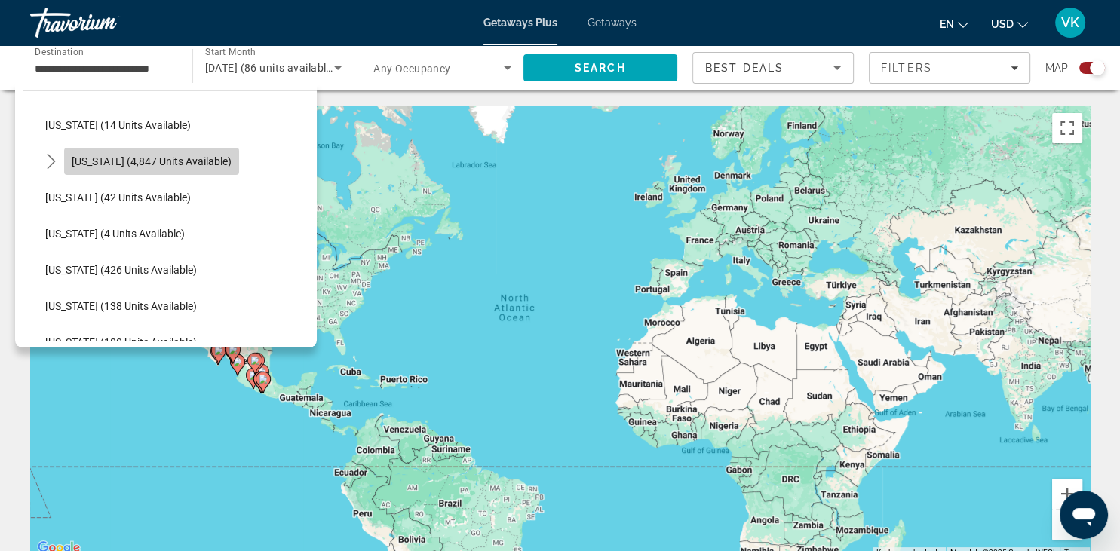
click at [191, 161] on span "[US_STATE] (4,847 units available)" at bounding box center [152, 161] width 160 height 12
type input "**********"
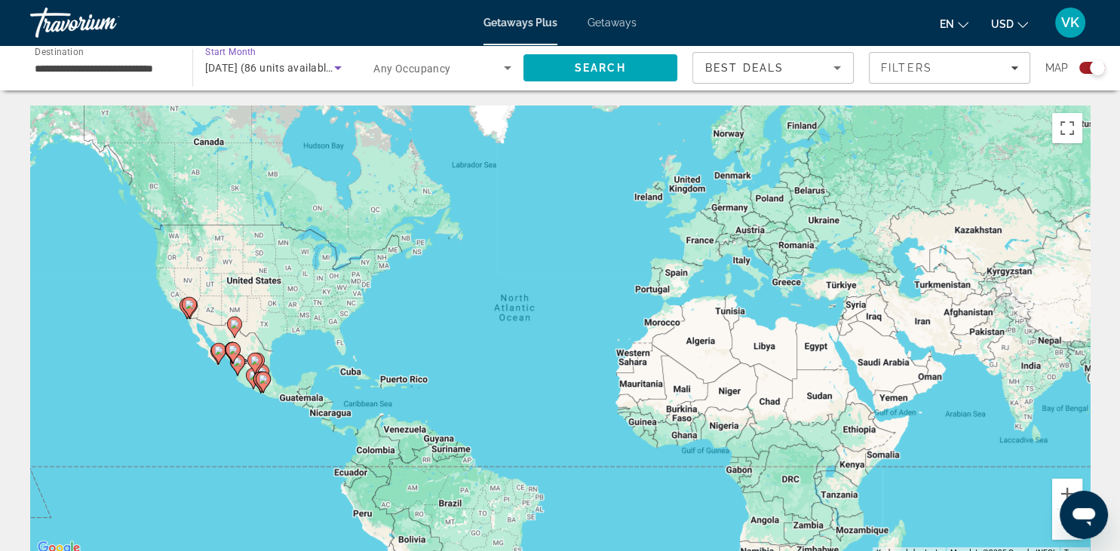
click at [340, 65] on icon "Search widget" at bounding box center [338, 68] width 18 height 18
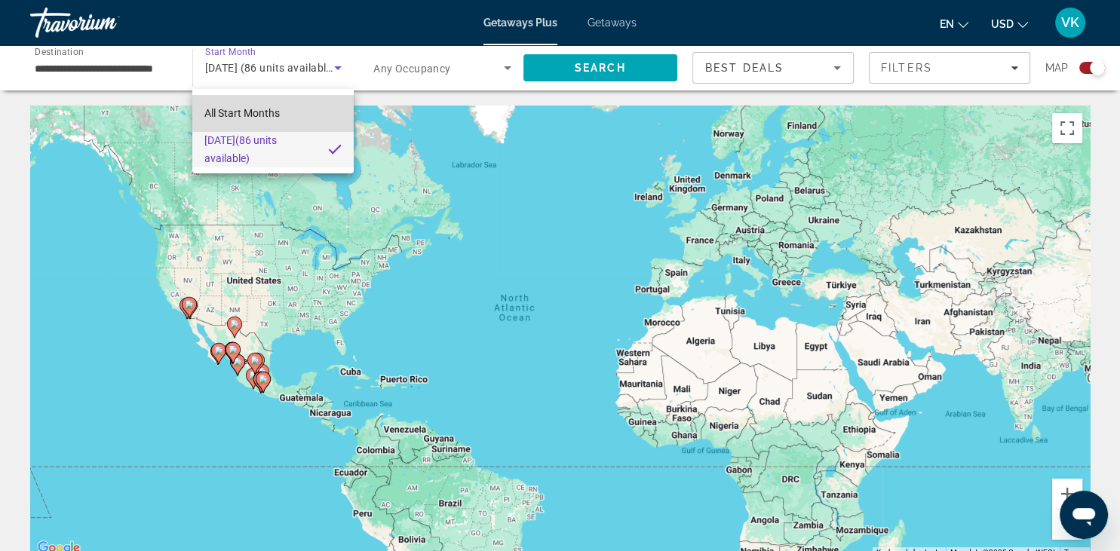
click at [287, 113] on mat-option "All Start Months" at bounding box center [272, 113] width 161 height 36
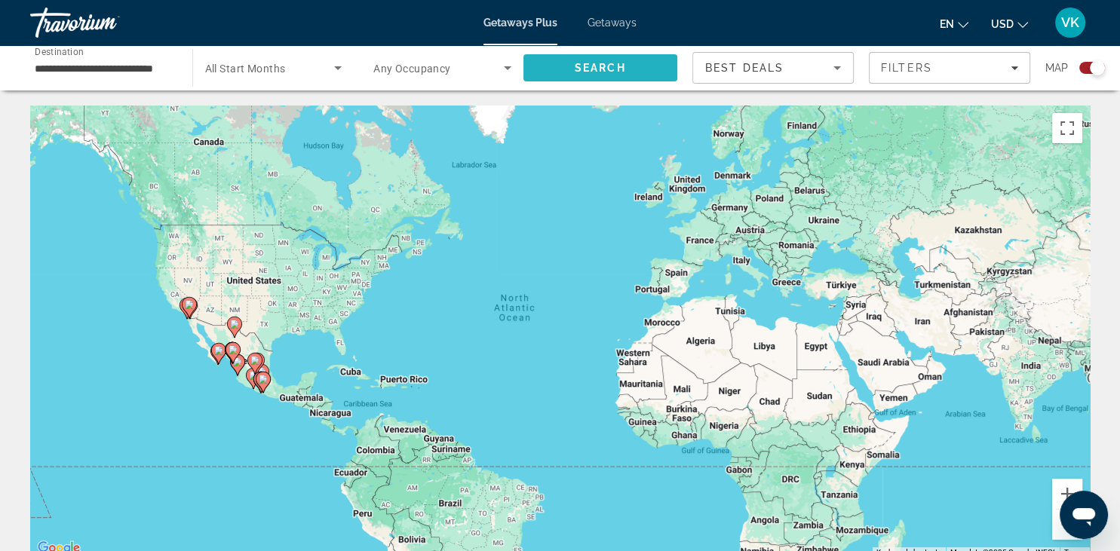
click at [620, 59] on span "Search" at bounding box center [600, 68] width 155 height 36
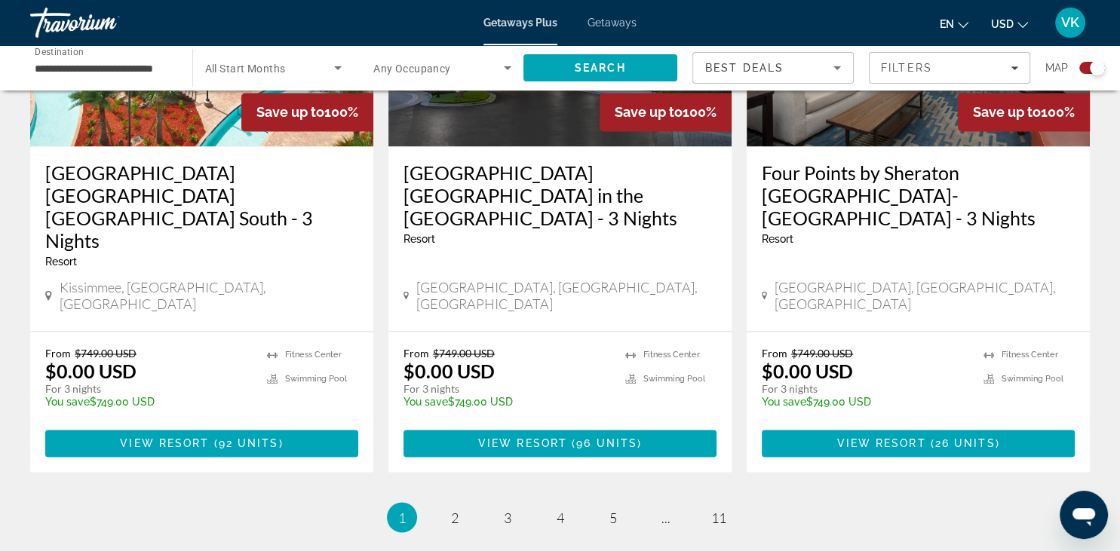
scroll to position [2334, 0]
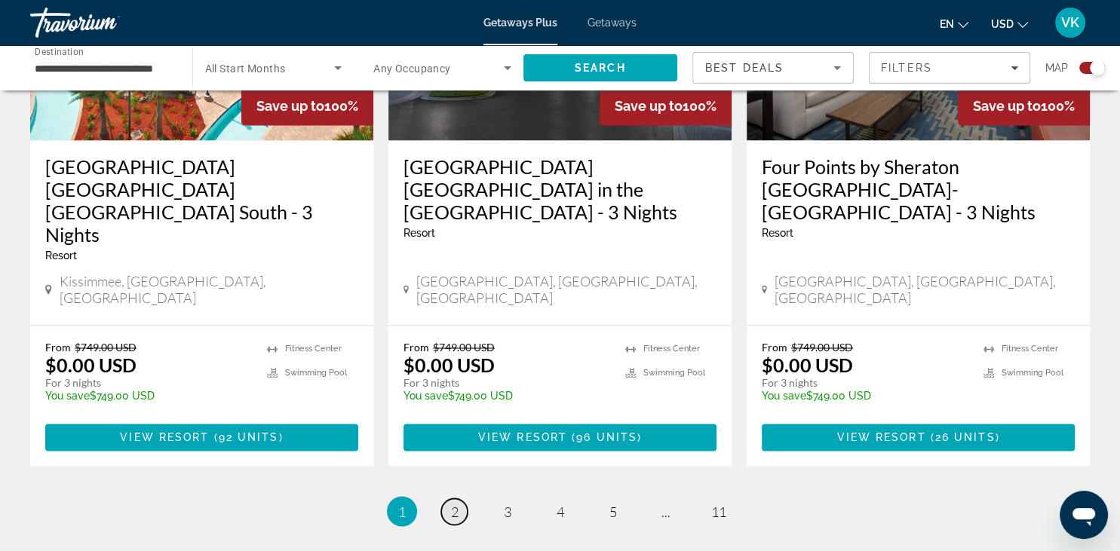
click at [461, 498] on link "page 2" at bounding box center [454, 511] width 26 height 26
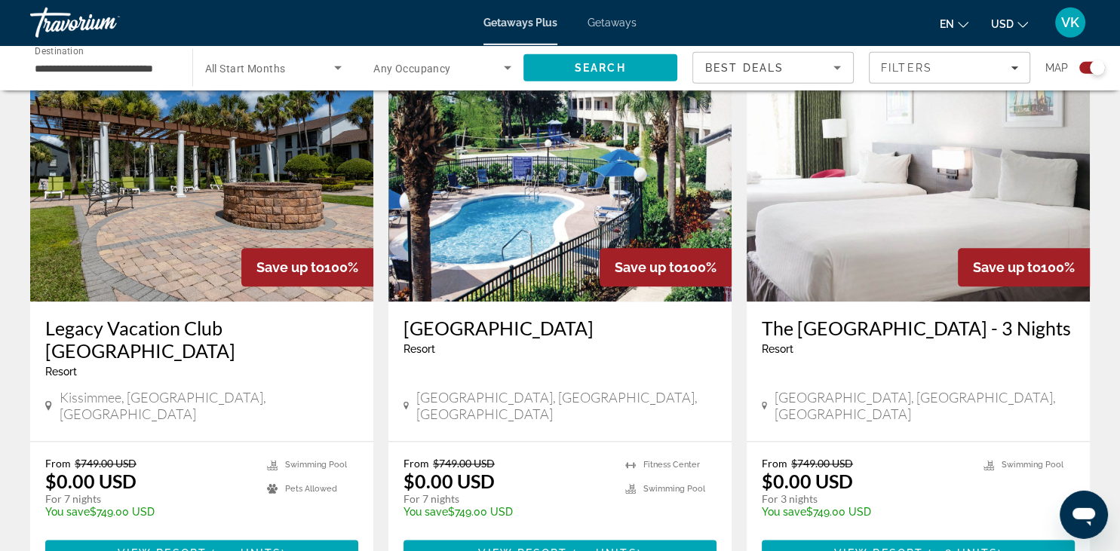
scroll to position [1692, 0]
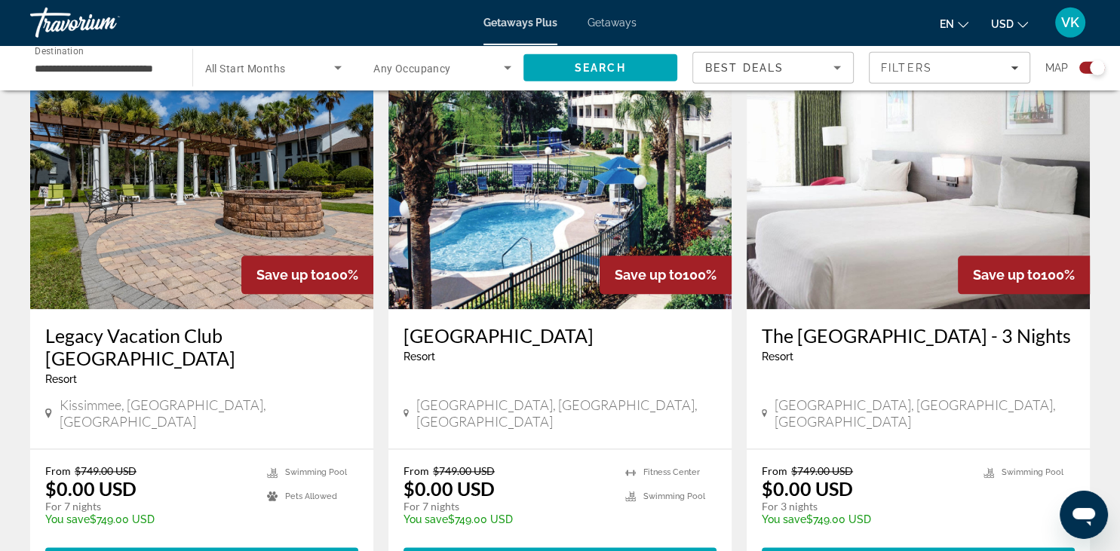
click at [523, 207] on img "Main content" at bounding box center [559, 188] width 343 height 241
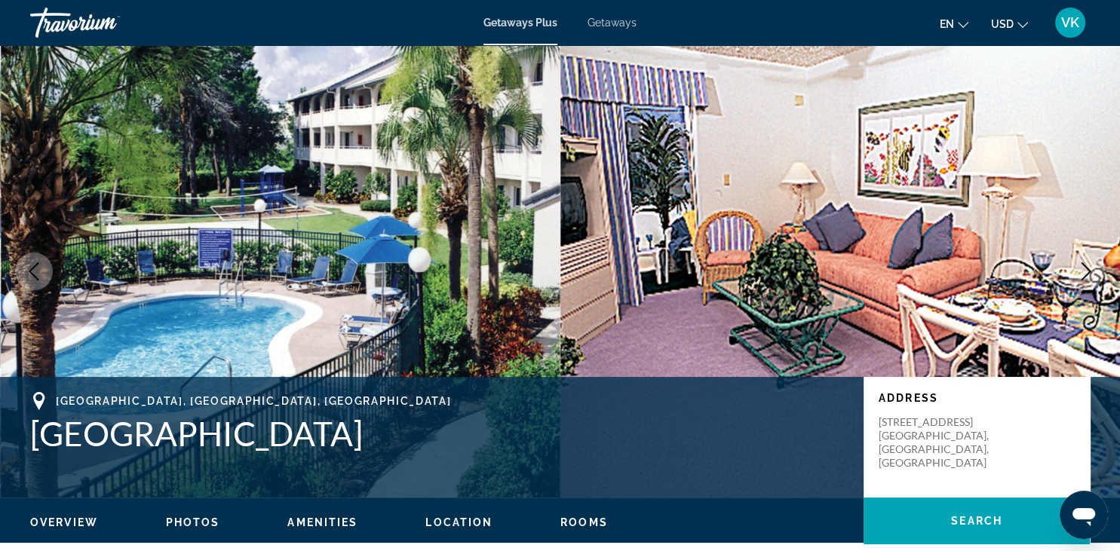
click at [1086, 216] on img "Main content" at bounding box center [840, 271] width 560 height 452
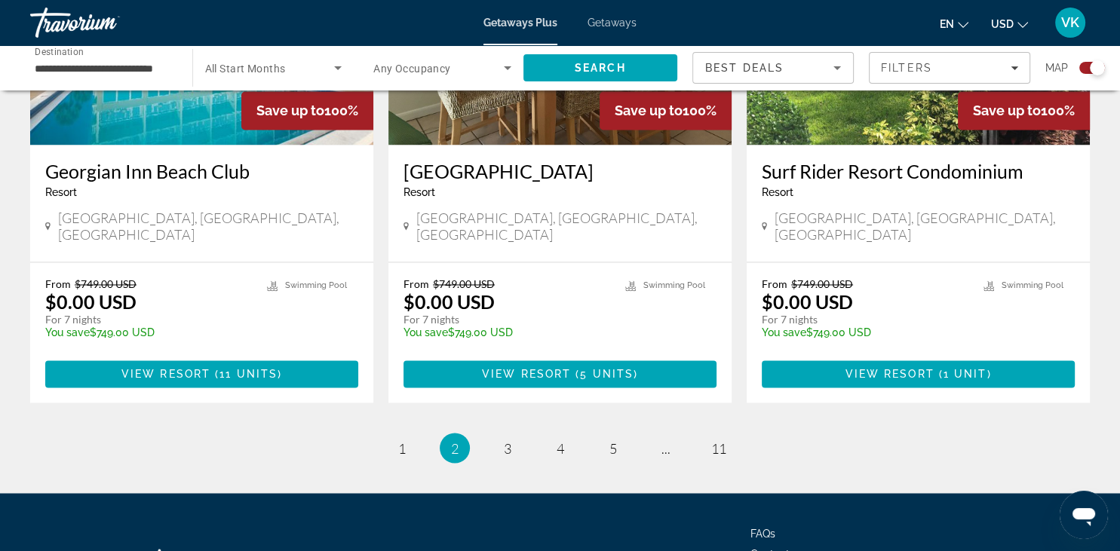
scroll to position [2412, 0]
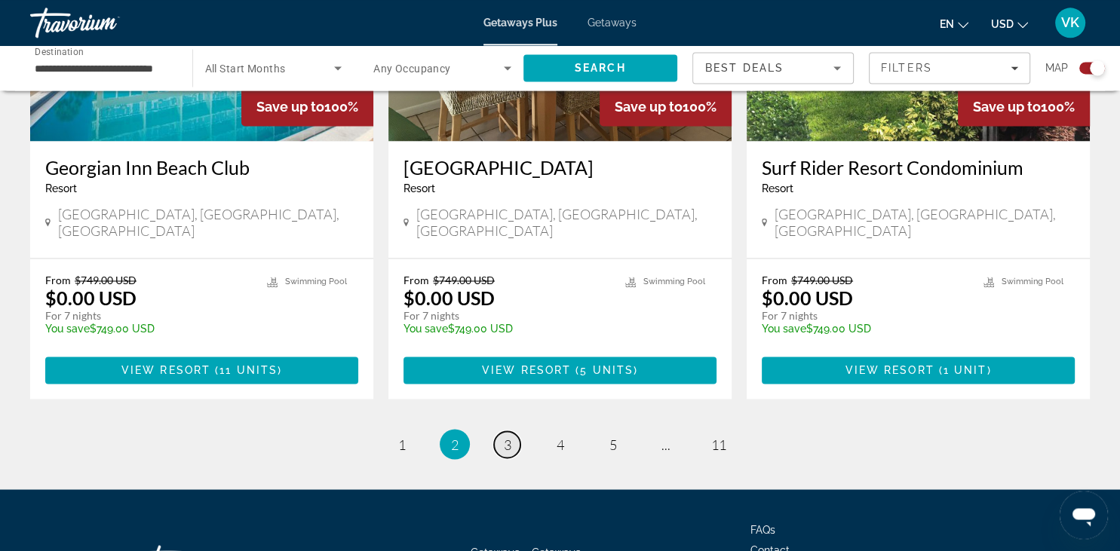
click at [505, 436] on span "3" at bounding box center [508, 444] width 8 height 17
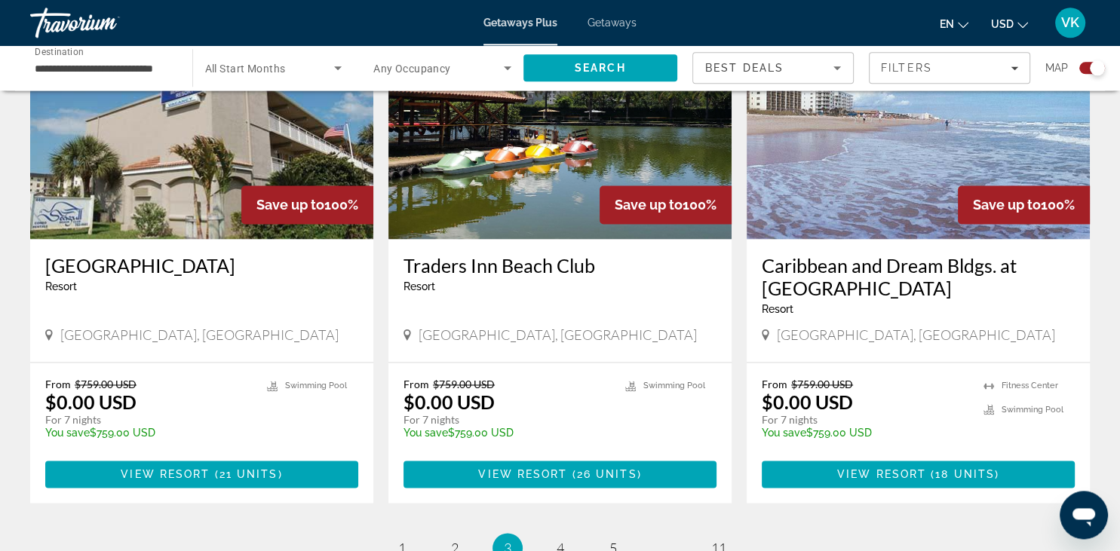
scroll to position [2305, 0]
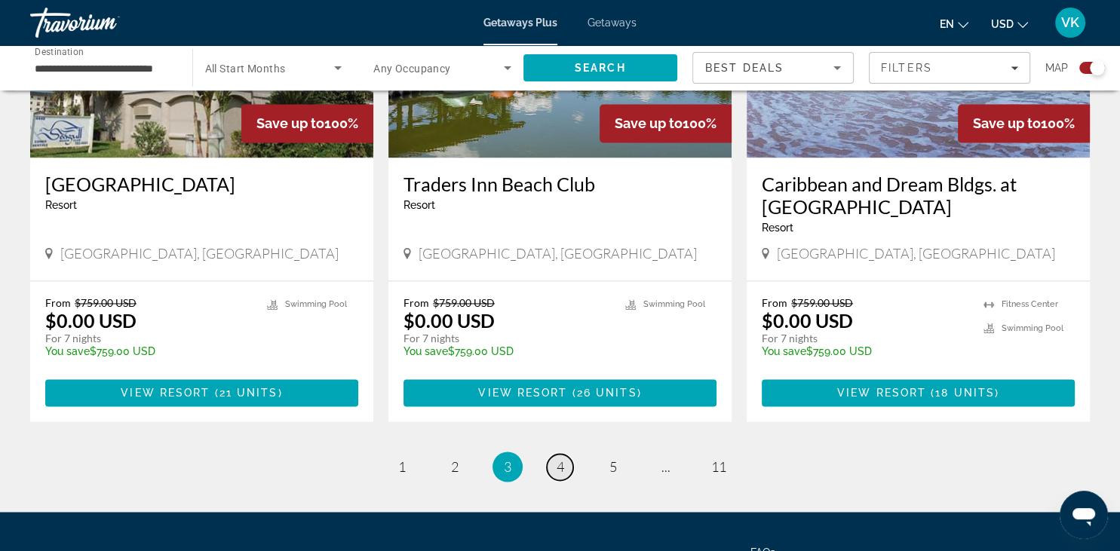
click at [567, 454] on link "page 4" at bounding box center [560, 467] width 26 height 26
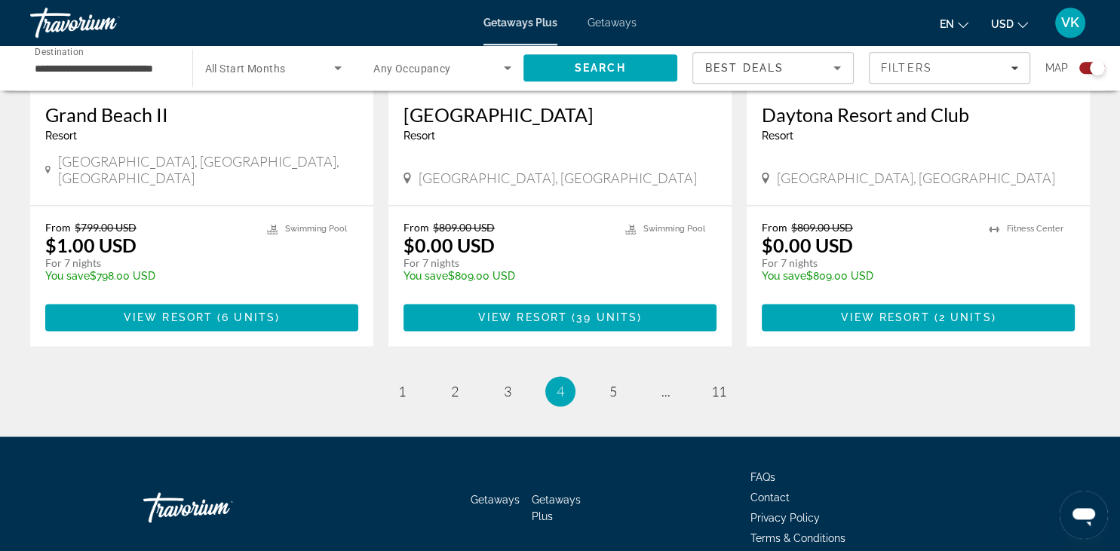
scroll to position [2363, 0]
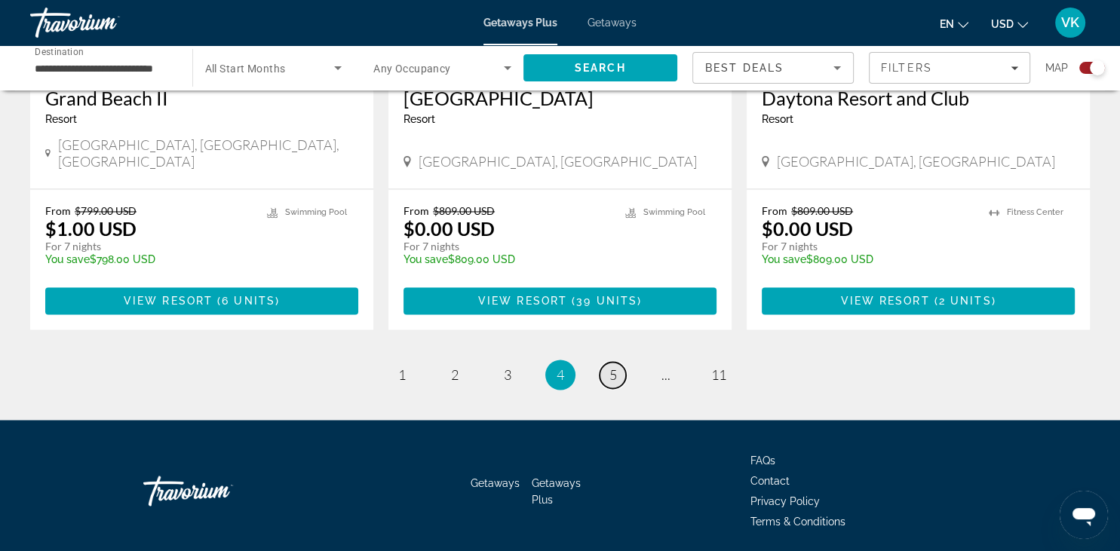
click at [617, 362] on link "page 5" at bounding box center [612, 375] width 26 height 26
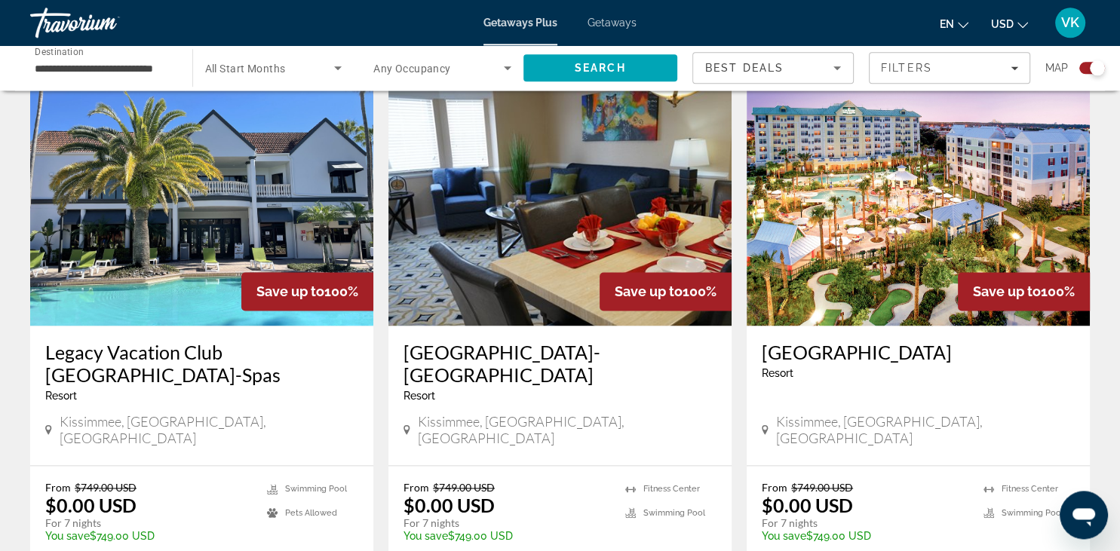
scroll to position [2156, 0]
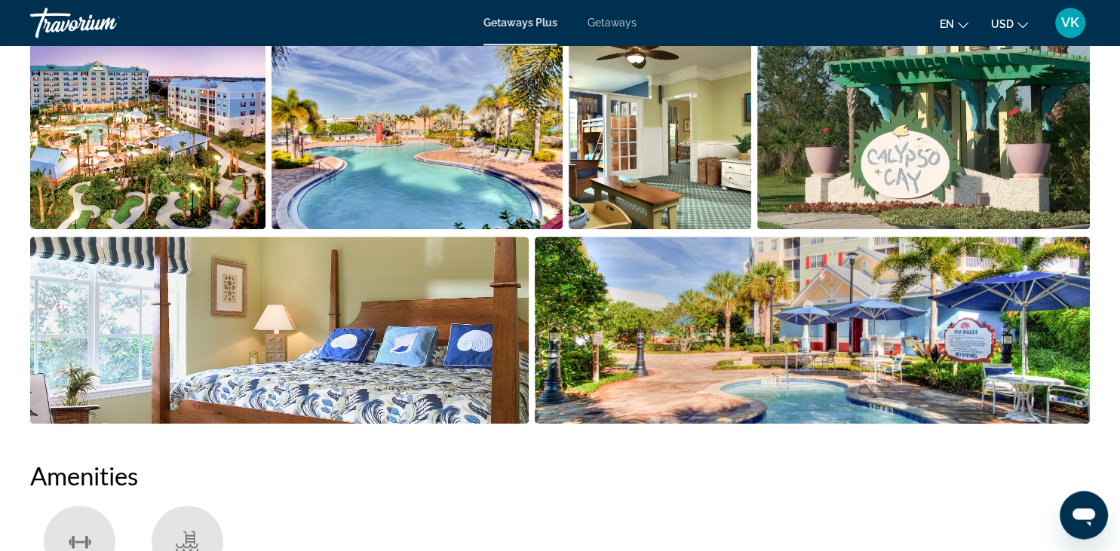
scroll to position [792, 0]
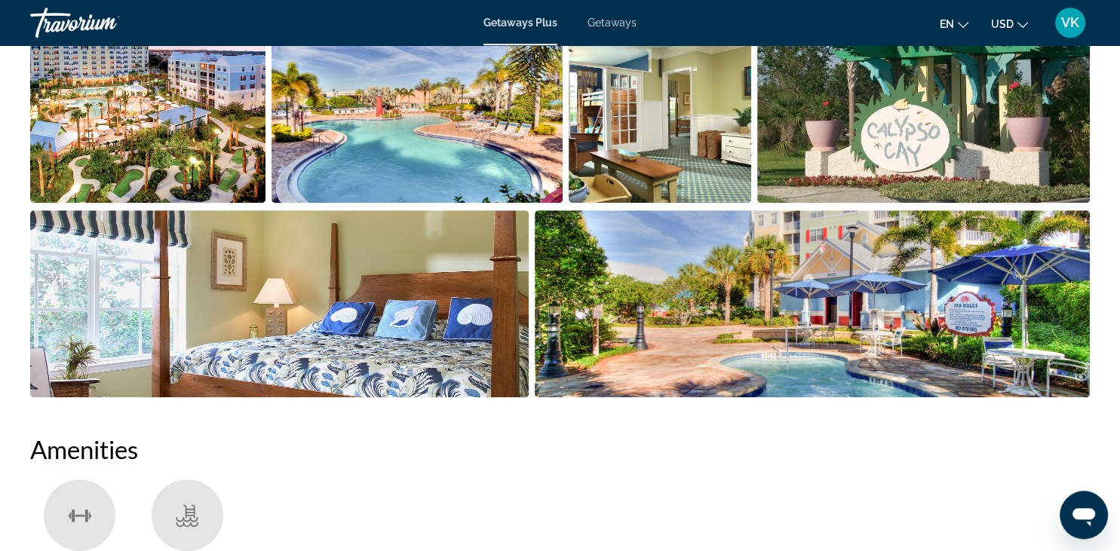
click at [195, 142] on img "Open full-screen image slider" at bounding box center [147, 109] width 235 height 187
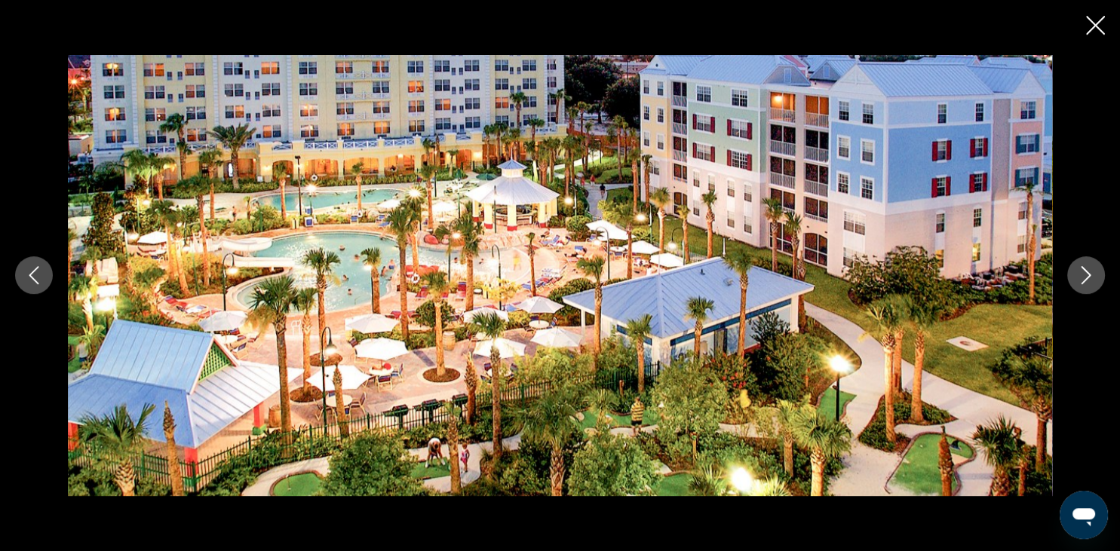
drag, startPoint x: 1081, startPoint y: 275, endPoint x: 1060, endPoint y: 263, distance: 24.3
click at [1060, 263] on div "prev next" at bounding box center [560, 275] width 1120 height 441
click at [1081, 272] on icon "Next image" at bounding box center [1086, 275] width 18 height 18
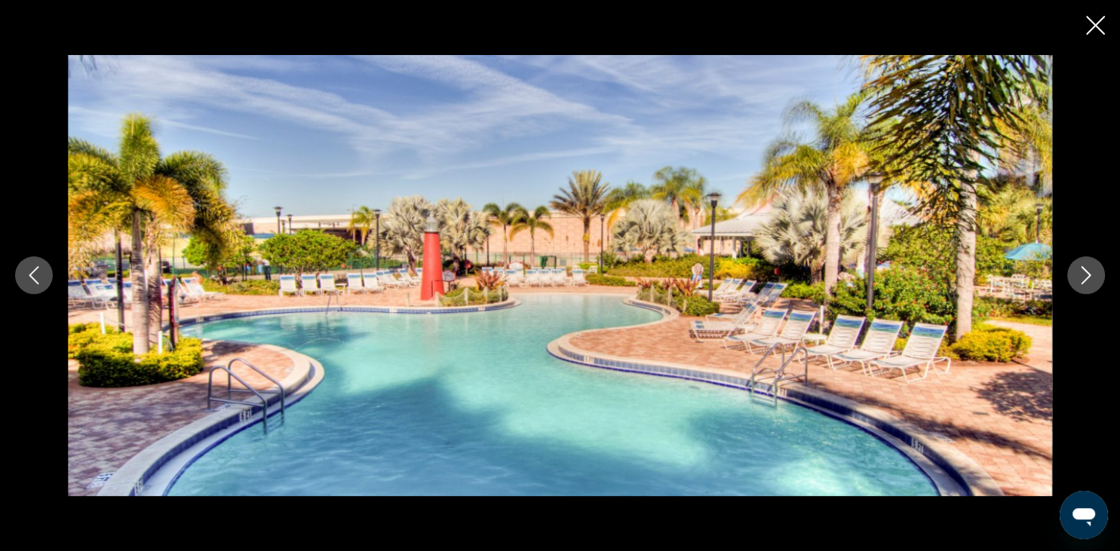
click at [1080, 265] on button "Next image" at bounding box center [1086, 275] width 38 height 38
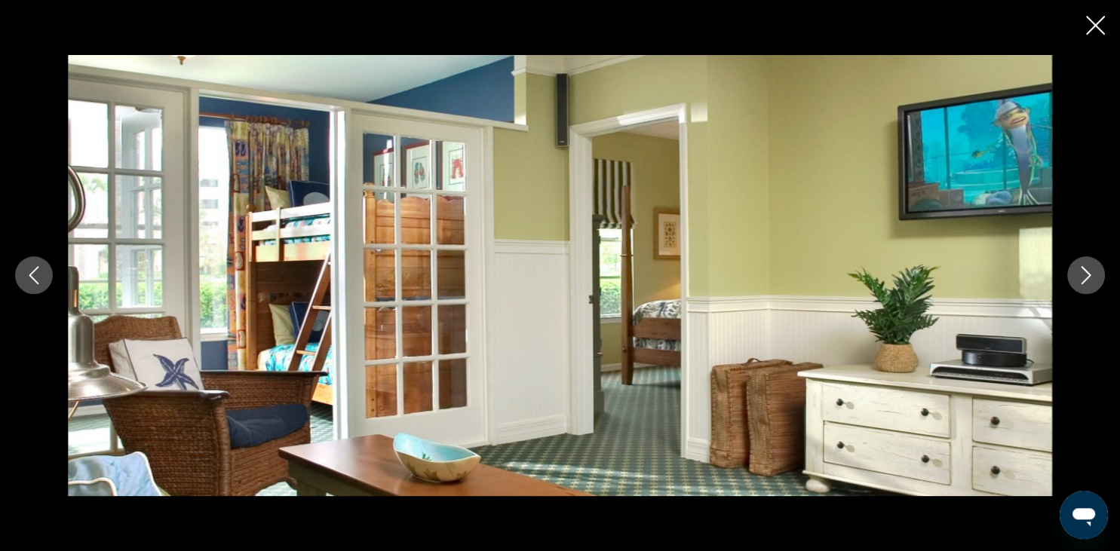
click at [1080, 265] on button "Next image" at bounding box center [1086, 275] width 38 height 38
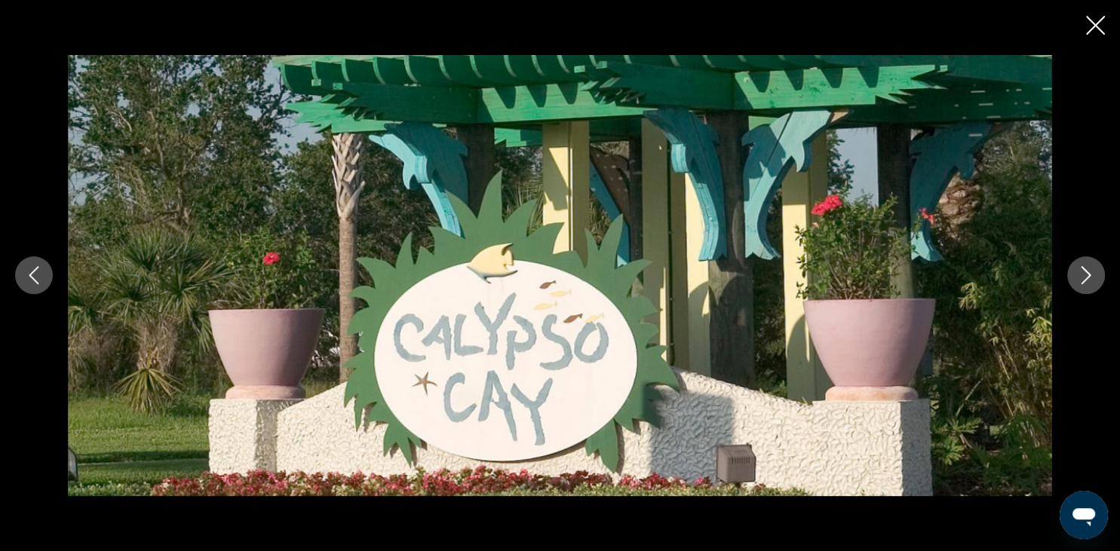
click at [43, 280] on icon "Previous image" at bounding box center [34, 275] width 18 height 18
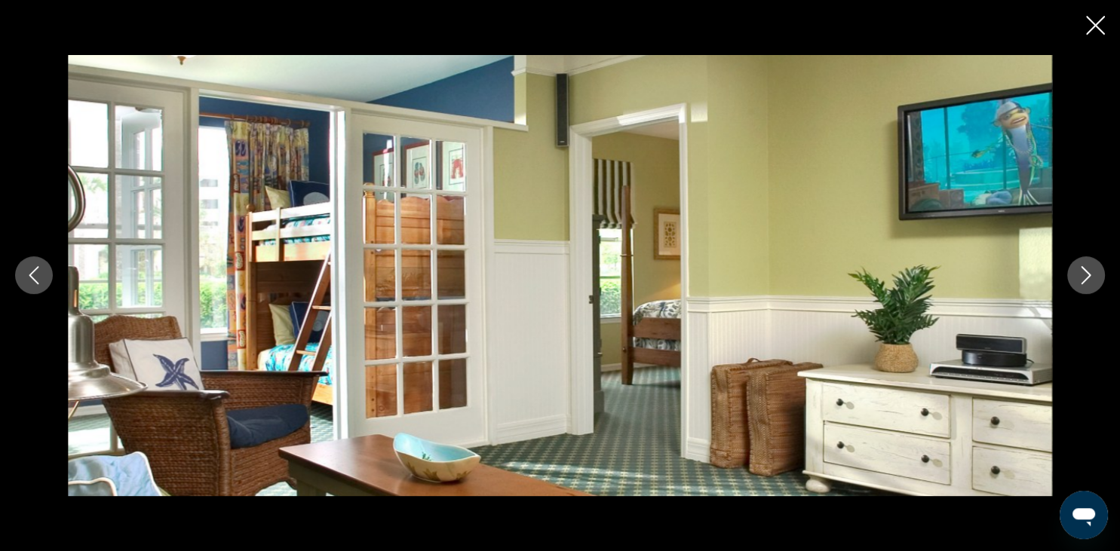
click at [1095, 277] on button "Next image" at bounding box center [1086, 275] width 38 height 38
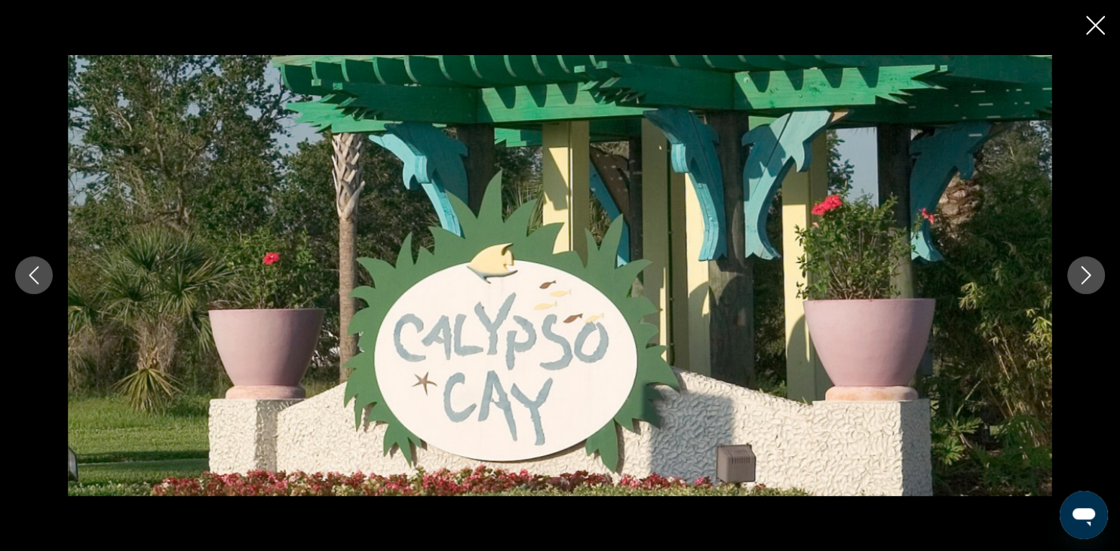
click at [1075, 271] on button "Next image" at bounding box center [1086, 275] width 38 height 38
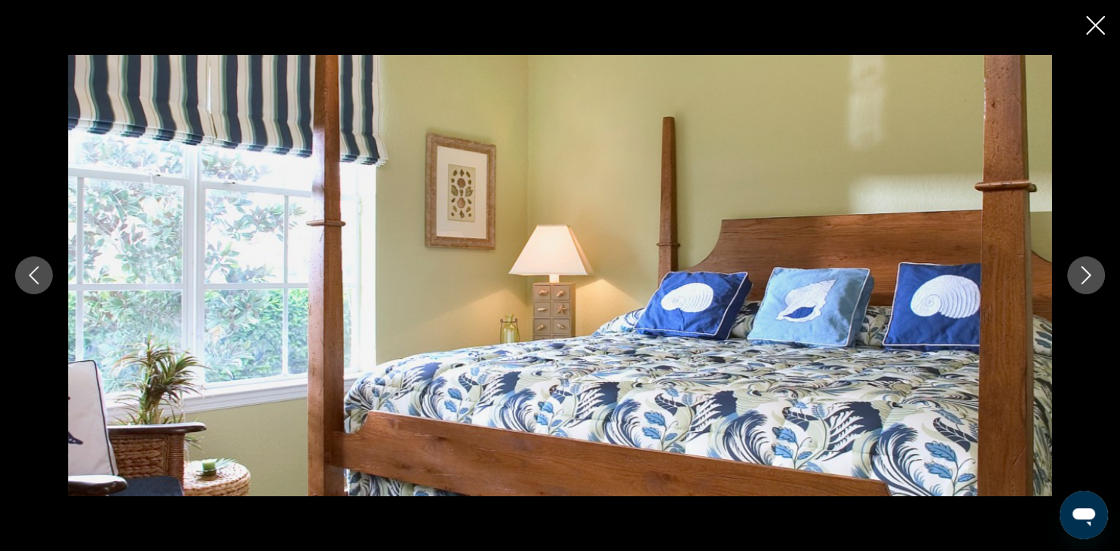
click at [1078, 269] on icon "Next image" at bounding box center [1086, 275] width 18 height 18
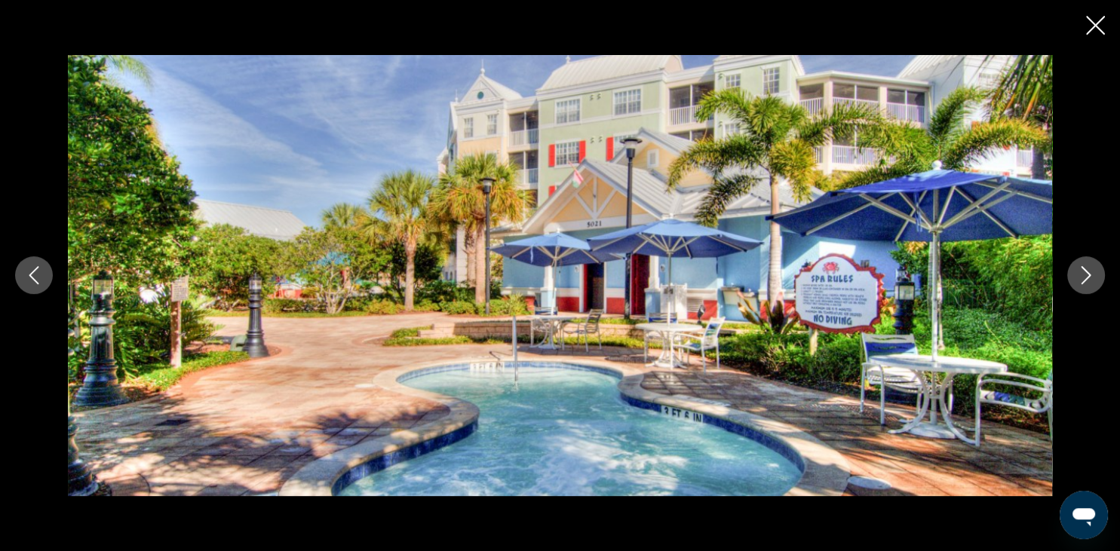
click at [1078, 269] on icon "Next image" at bounding box center [1086, 275] width 18 height 18
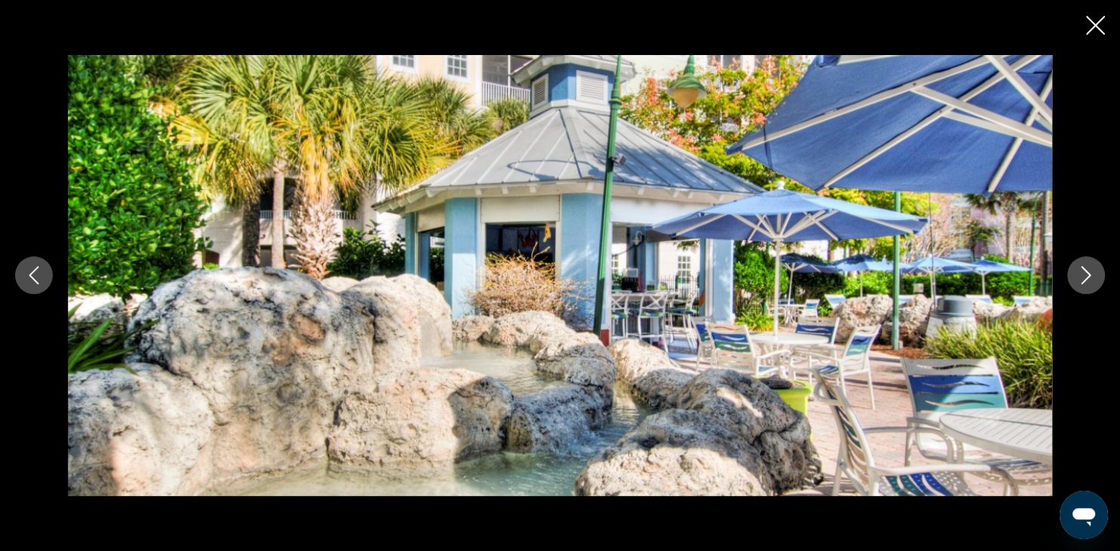
click at [35, 274] on icon "Previous image" at bounding box center [34, 275] width 18 height 18
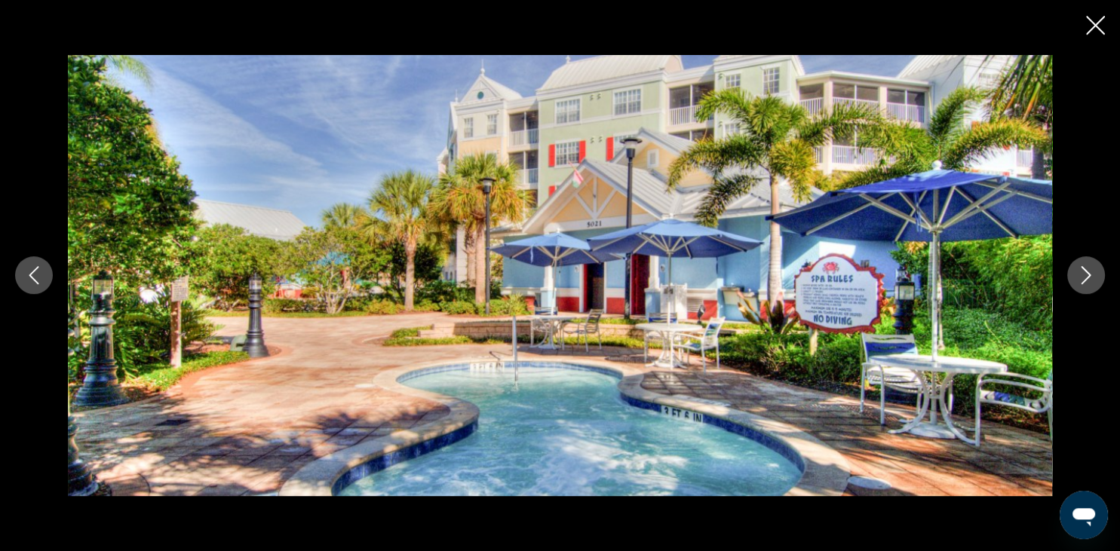
click at [1093, 280] on icon "Next image" at bounding box center [1086, 275] width 18 height 18
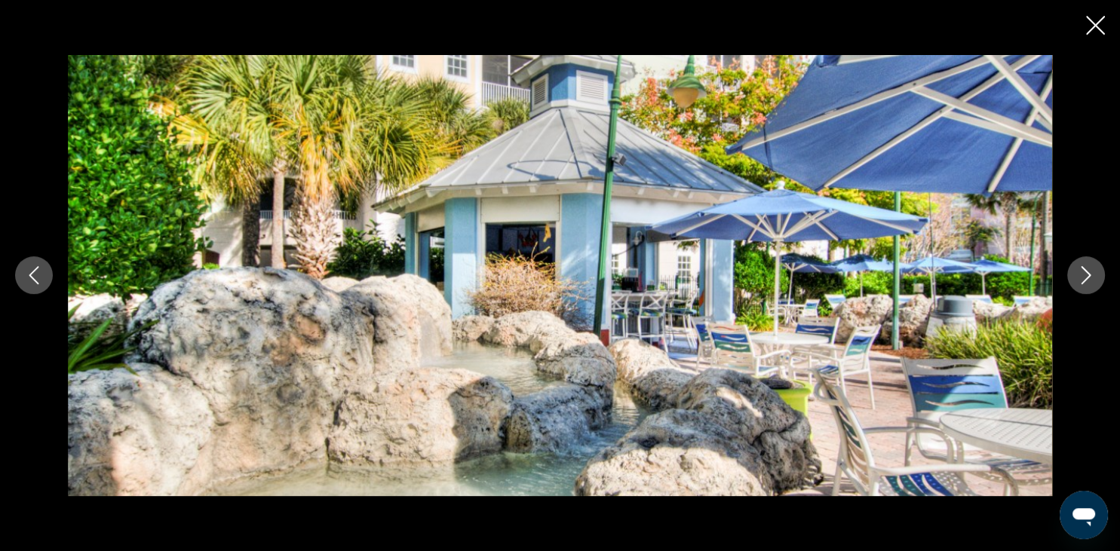
click at [1093, 280] on icon "Next image" at bounding box center [1086, 275] width 18 height 18
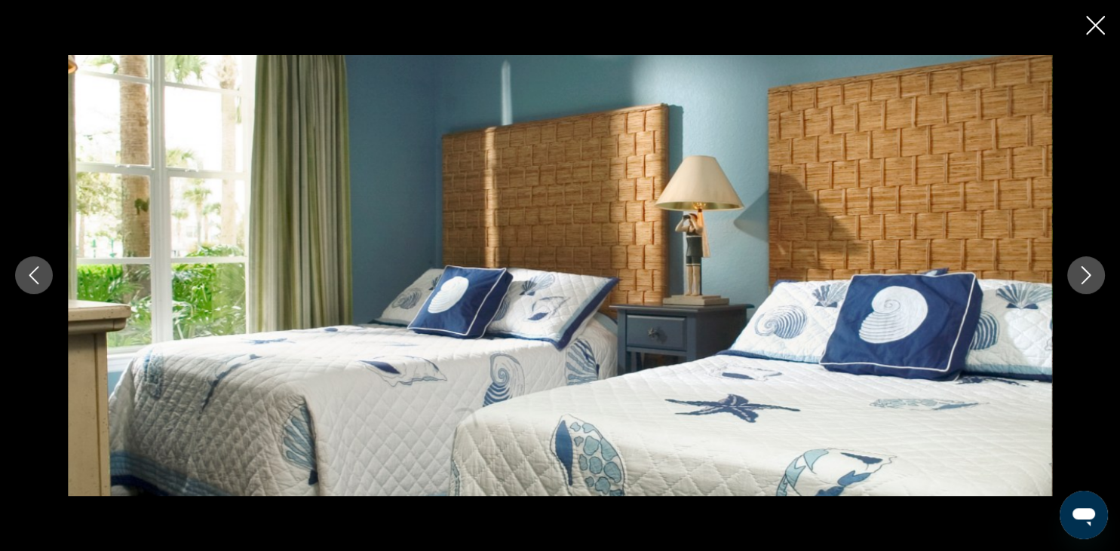
click at [1093, 280] on icon "Next image" at bounding box center [1086, 275] width 18 height 18
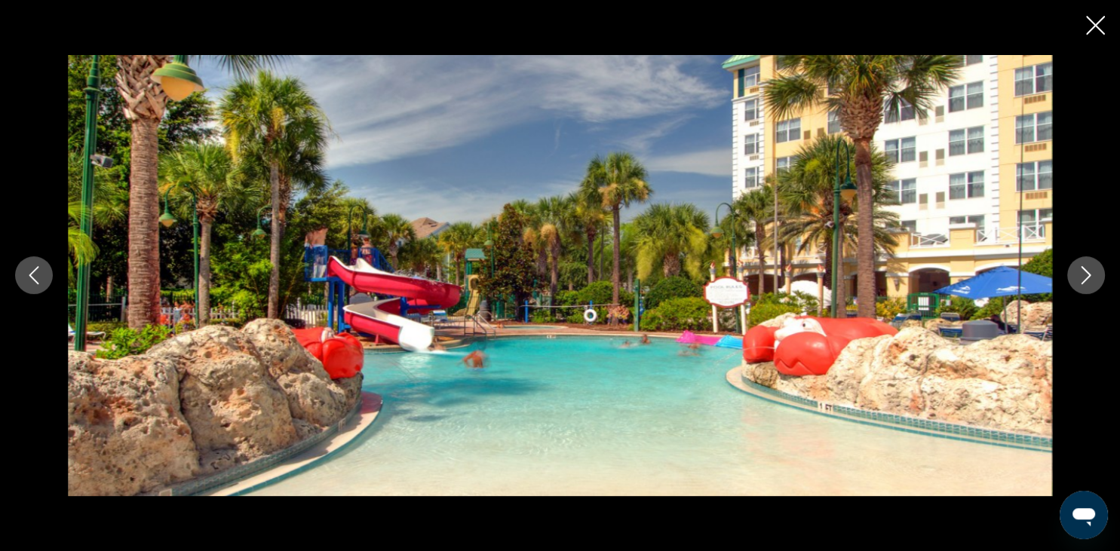
click at [1093, 280] on icon "Next image" at bounding box center [1086, 275] width 18 height 18
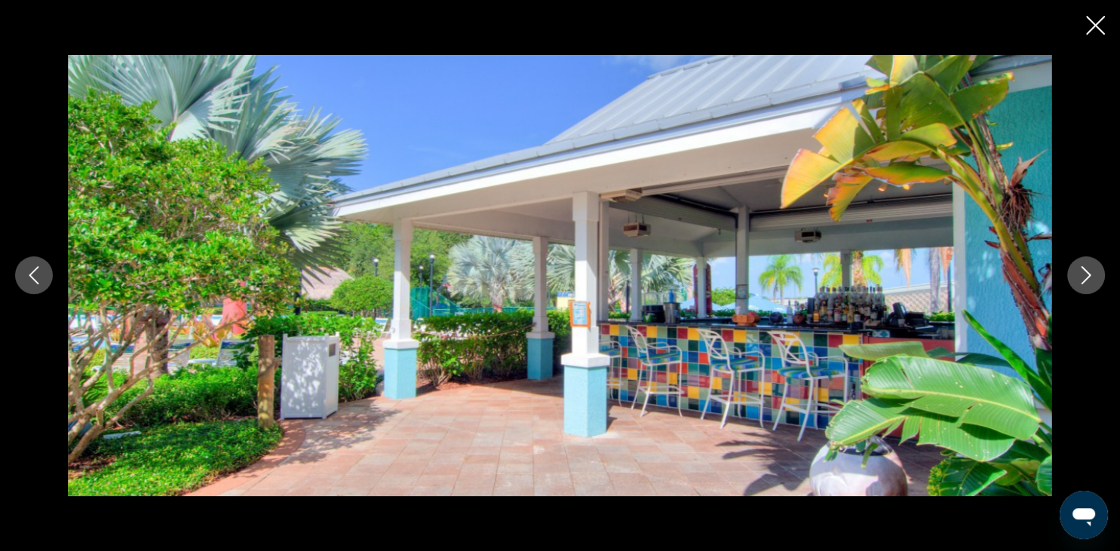
click at [1093, 280] on icon "Next image" at bounding box center [1086, 275] width 18 height 18
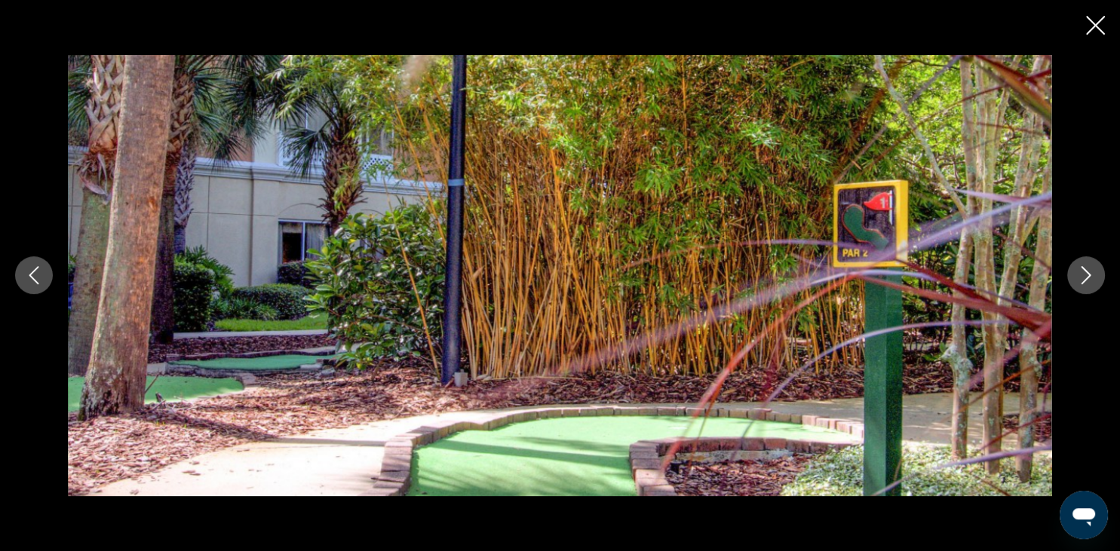
click at [1093, 280] on icon "Next image" at bounding box center [1086, 275] width 18 height 18
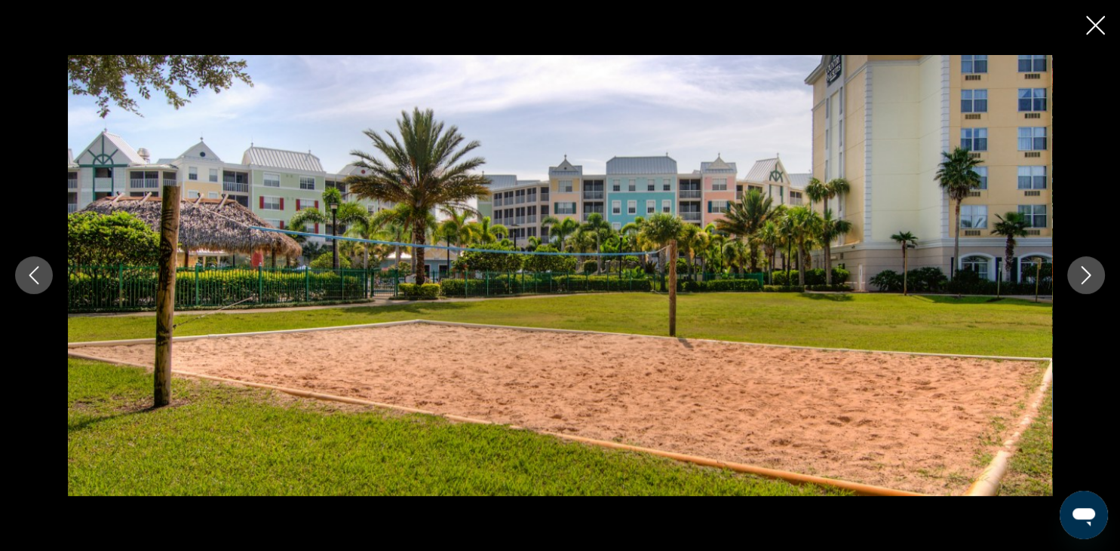
click at [1093, 280] on icon "Next image" at bounding box center [1086, 275] width 18 height 18
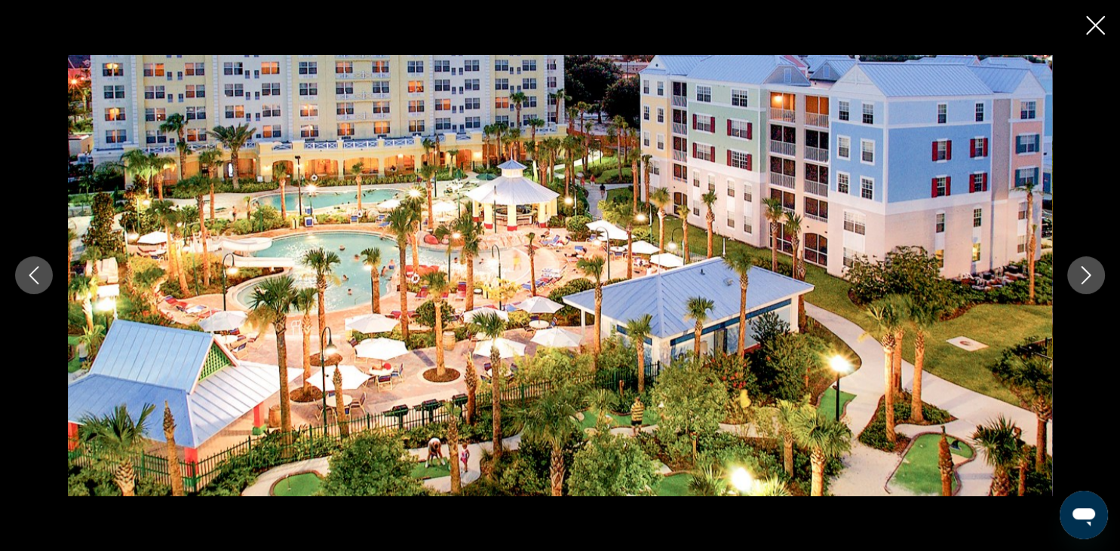
click at [1093, 280] on icon "Next image" at bounding box center [1086, 275] width 18 height 18
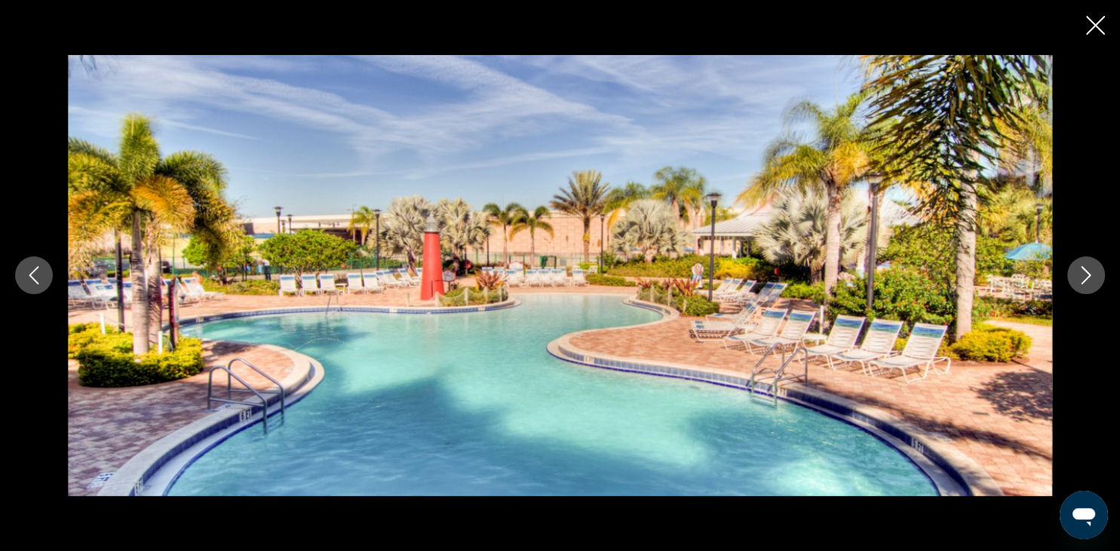
click at [1096, 22] on icon "Close slideshow" at bounding box center [1095, 25] width 19 height 19
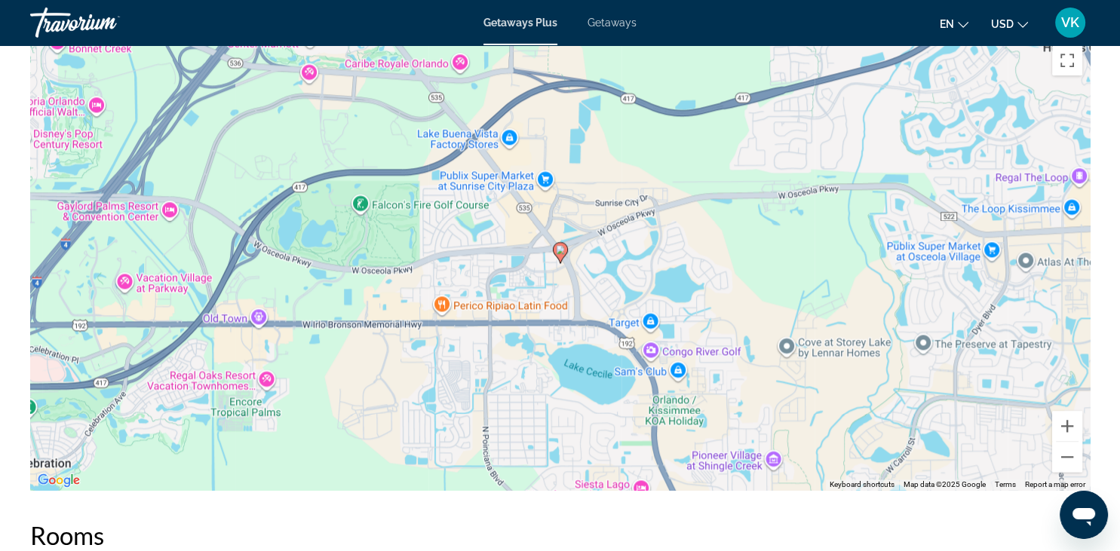
scroll to position [1985, 0]
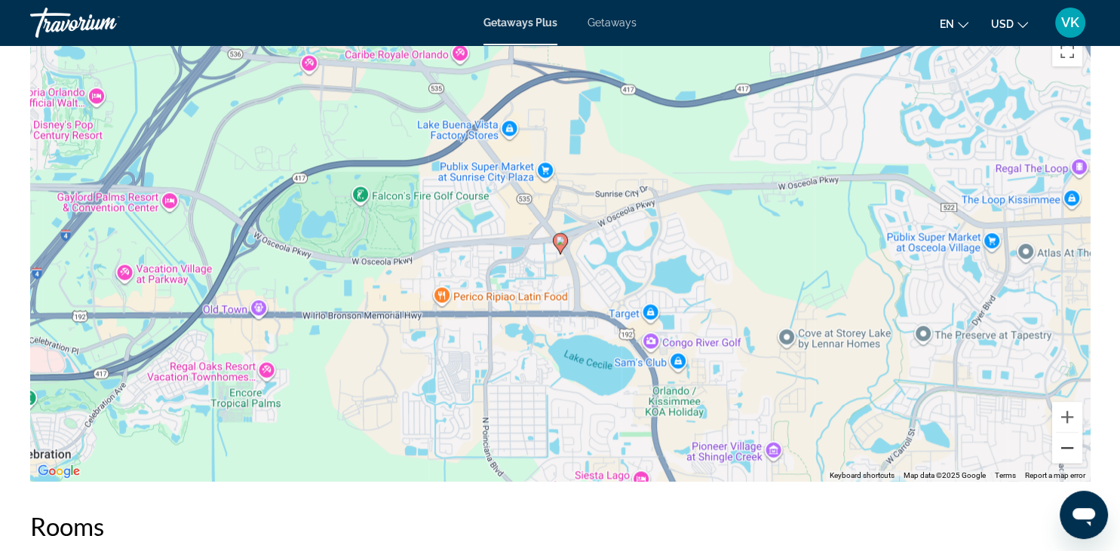
click at [1068, 445] on button "Zoom out" at bounding box center [1067, 448] width 30 height 30
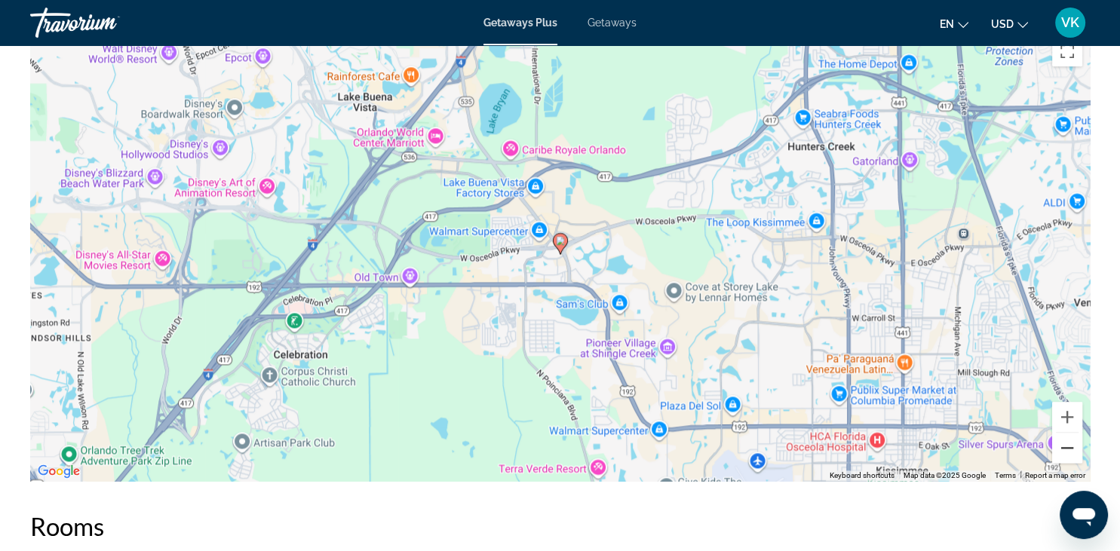
click at [1068, 445] on button "Zoom out" at bounding box center [1067, 448] width 30 height 30
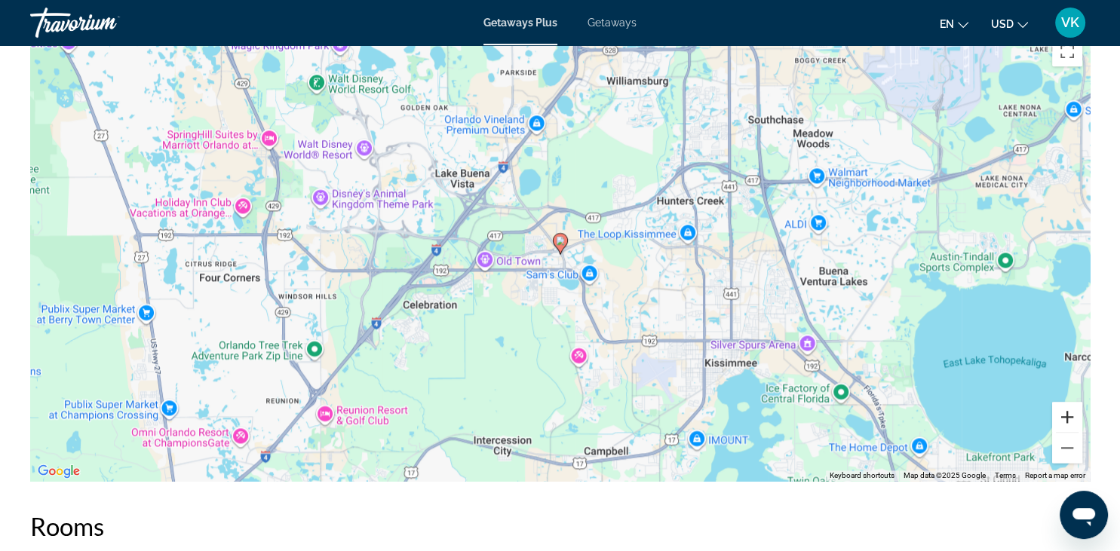
click at [1069, 415] on button "Zoom in" at bounding box center [1067, 417] width 30 height 30
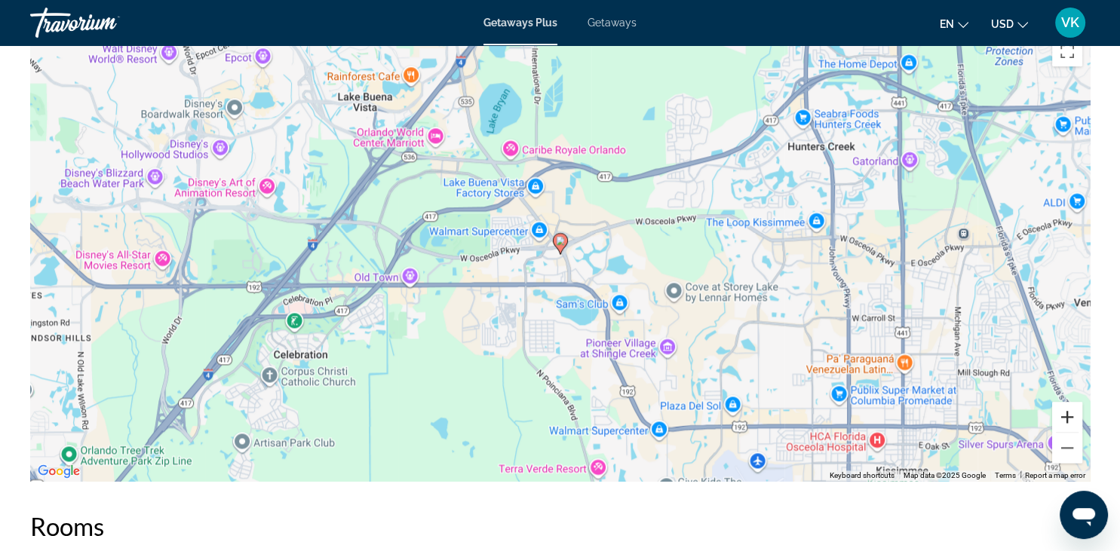
click at [1069, 415] on button "Zoom in" at bounding box center [1067, 417] width 30 height 30
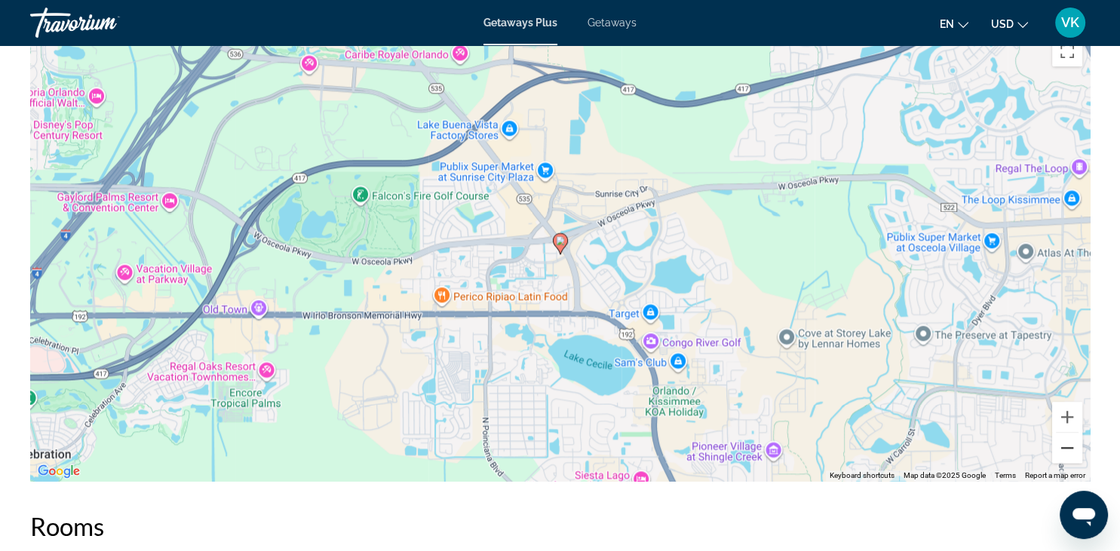
click at [1068, 443] on button "Zoom out" at bounding box center [1067, 448] width 30 height 30
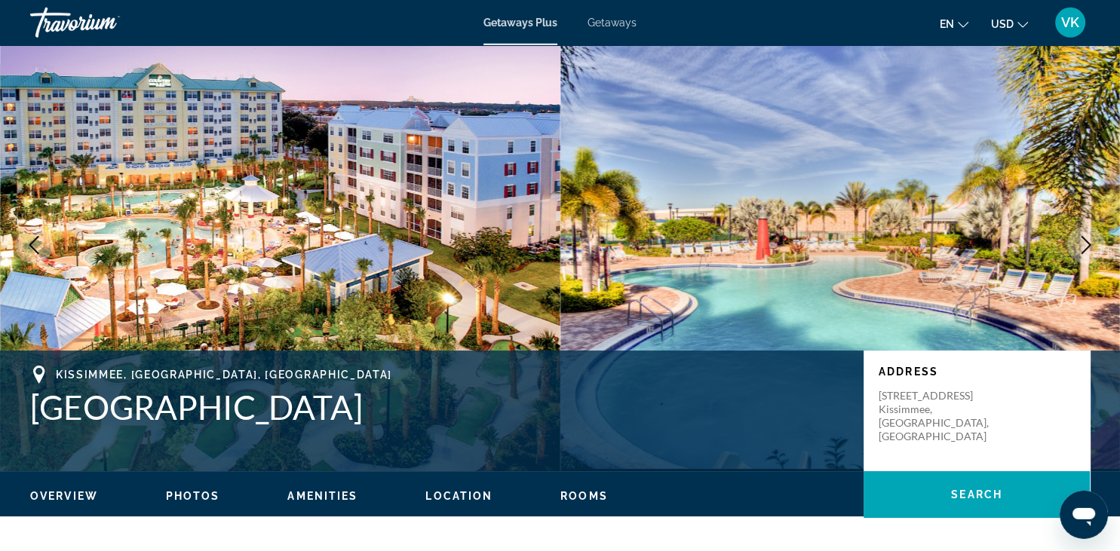
scroll to position [0, 0]
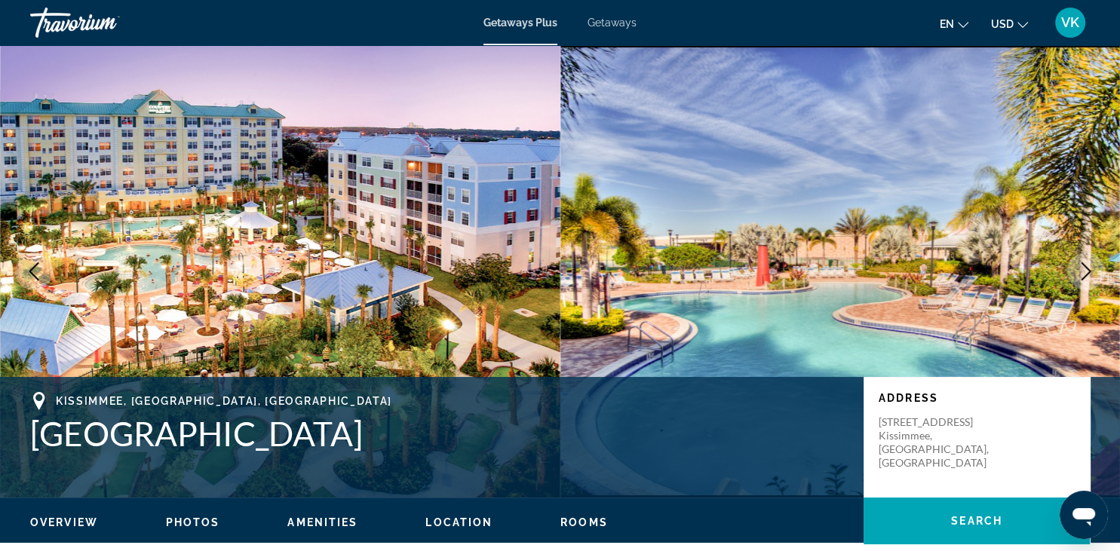
drag, startPoint x: 316, startPoint y: 445, endPoint x: 25, endPoint y: 436, distance: 291.1
click at [25, 436] on div "[GEOGRAPHIC_DATA], [GEOGRAPHIC_DATA], [GEOGRAPHIC_DATA] Calypso Cay Resort Addr…" at bounding box center [560, 437] width 1120 height 90
click at [68, 433] on h1 "[GEOGRAPHIC_DATA]" at bounding box center [439, 433] width 818 height 39
drag, startPoint x: 317, startPoint y: 444, endPoint x: 37, endPoint y: 430, distance: 280.8
click at [37, 430] on h1 "[GEOGRAPHIC_DATA]" at bounding box center [439, 433] width 818 height 39
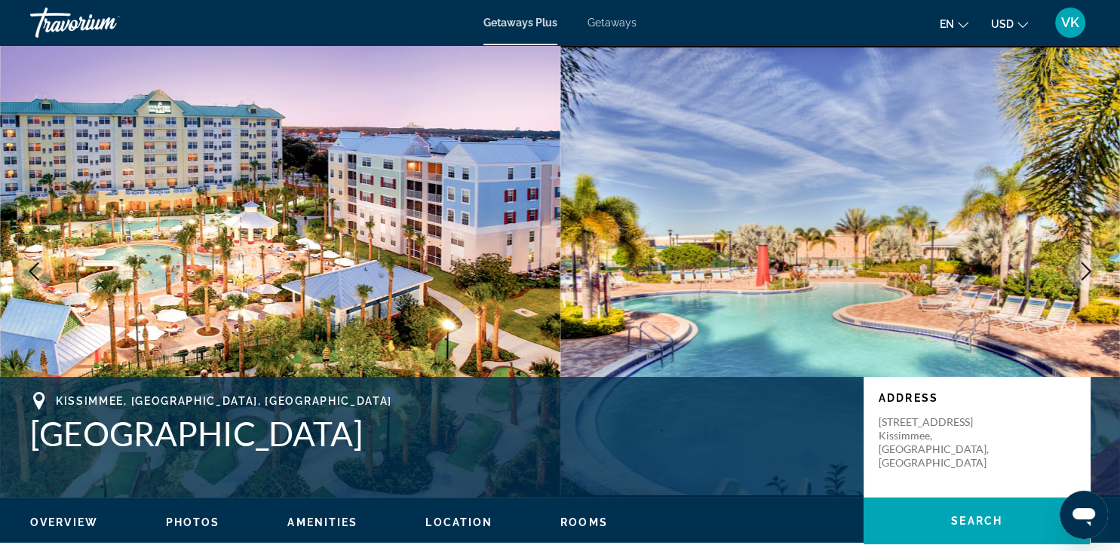
copy h1 "[GEOGRAPHIC_DATA]"
